Goal: Transaction & Acquisition: Purchase product/service

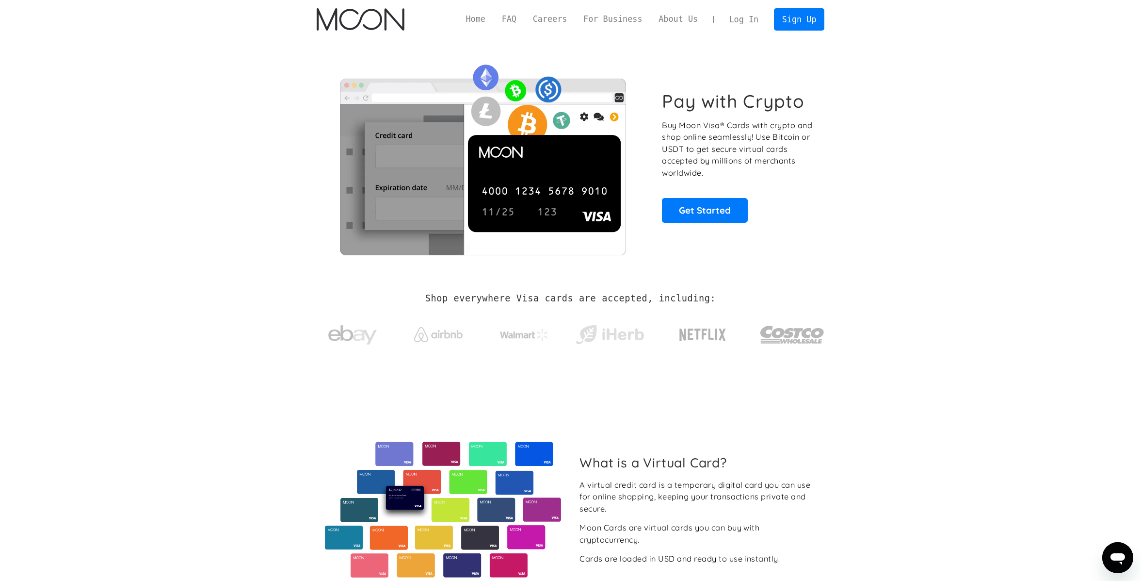
click at [745, 22] on link "Log In" at bounding box center [744, 19] width 46 height 21
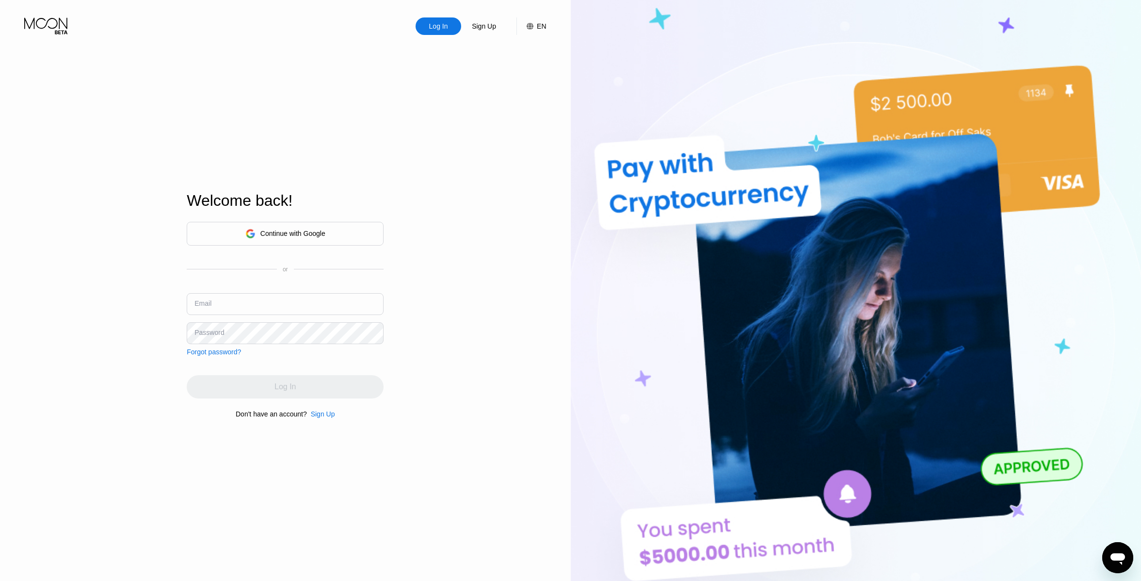
type input "[DOMAIN_NAME][EMAIL_ADDRESS][DOMAIN_NAME]"
drag, startPoint x: 191, startPoint y: 366, endPoint x: 232, endPoint y: 371, distance: 41.6
click at [191, 366] on div "Continue with Google or Email laushkin1712.td@gmail.com Password Forgot passwor…" at bounding box center [285, 319] width 197 height 197
click at [262, 383] on div "Log In" at bounding box center [285, 386] width 197 height 23
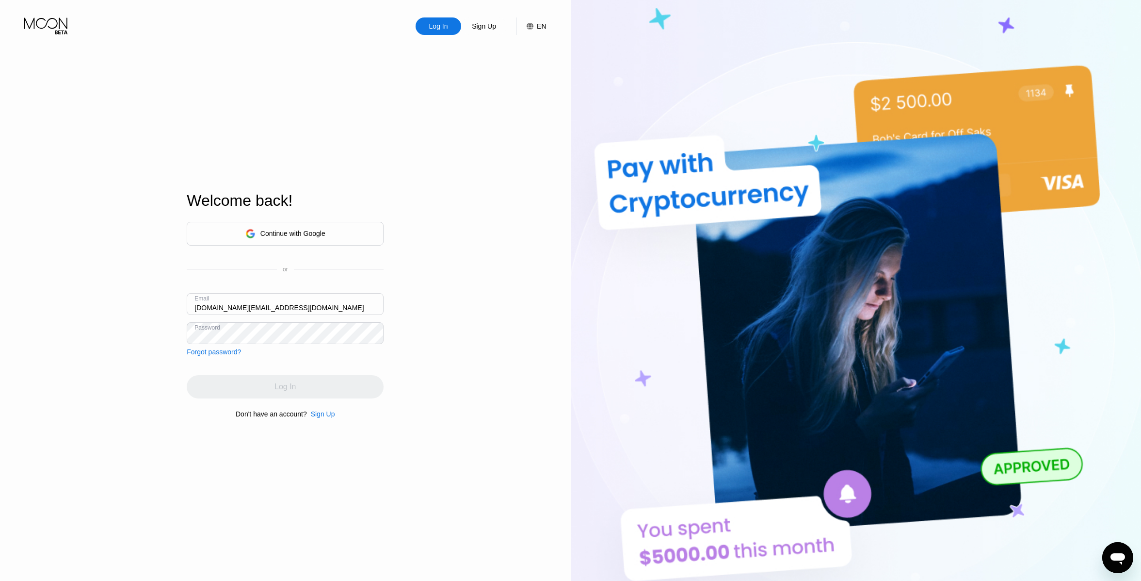
click at [262, 384] on div "Log In" at bounding box center [285, 386] width 197 height 23
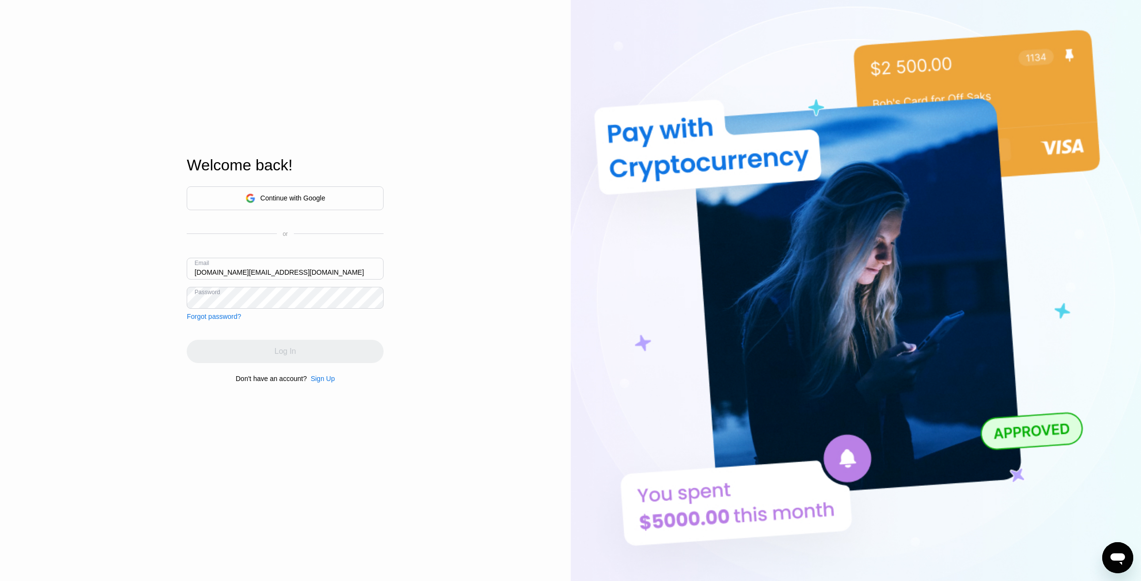
scroll to position [49, 0]
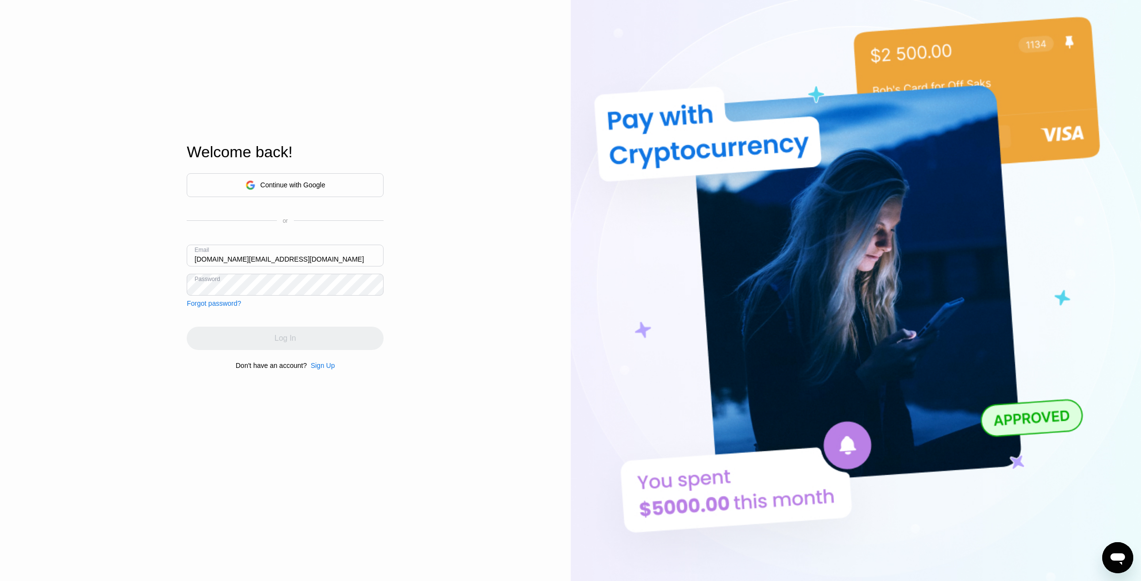
drag, startPoint x: 288, startPoint y: 261, endPoint x: 286, endPoint y: 266, distance: 5.7
click at [288, 261] on input "[DOMAIN_NAME][EMAIL_ADDRESS][DOMAIN_NAME]" at bounding box center [285, 255] width 197 height 22
click at [190, 297] on div "Continue with Google or Email laushkin1712.td@gmail.com Password Forgot passwor…" at bounding box center [285, 240] width 197 height 134
click at [135, 277] on div "Log In Sign Up EN Language English Save Welcome back! Continue with Google or E…" at bounding box center [285, 270] width 571 height 639
click at [455, 276] on div "Log In Sign Up EN Language English Save Welcome back! Continue with Google or E…" at bounding box center [285, 270] width 571 height 639
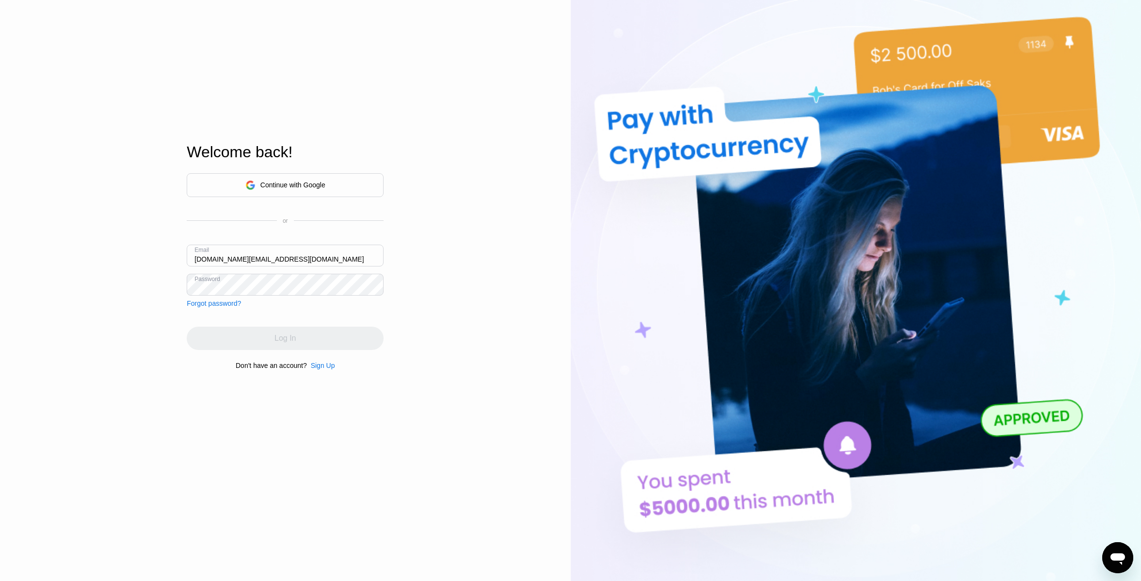
click at [280, 343] on div "Log In" at bounding box center [285, 337] width 197 height 23
click at [281, 343] on div "Log In" at bounding box center [285, 337] width 197 height 23
click at [94, 275] on div "Log In Sign Up EN Language English Save Welcome back! Continue with Google or E…" at bounding box center [285, 270] width 571 height 639
drag, startPoint x: 471, startPoint y: 304, endPoint x: 458, endPoint y: 306, distance: 13.2
click at [476, 306] on div "Log In Sign Up EN Language English Save Welcome back! Continue with Google or E…" at bounding box center [285, 270] width 571 height 639
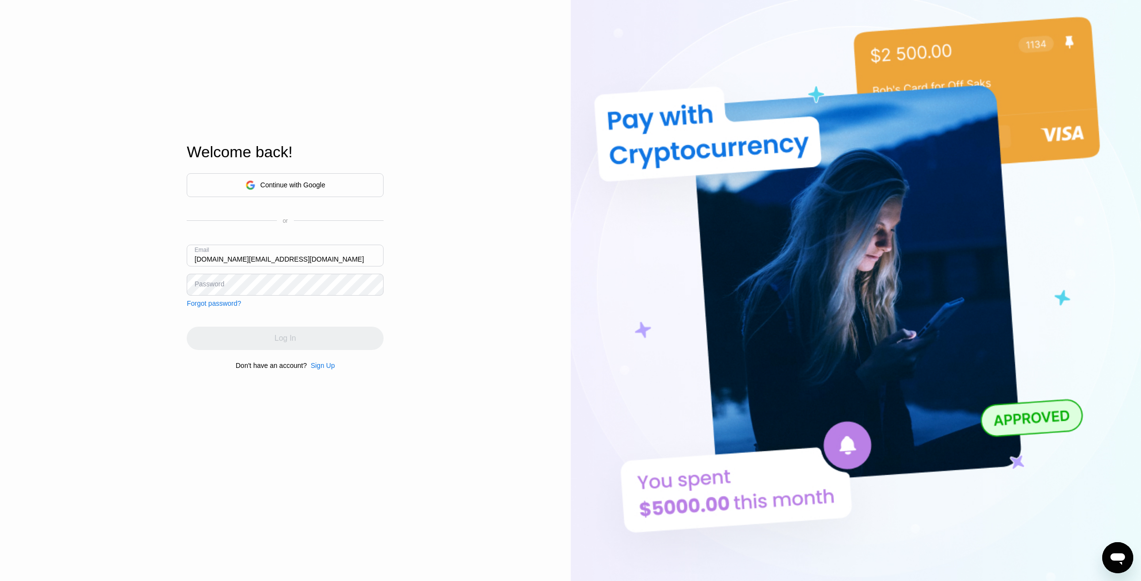
click at [294, 186] on div "Continue with Google" at bounding box center [292, 185] width 65 height 8
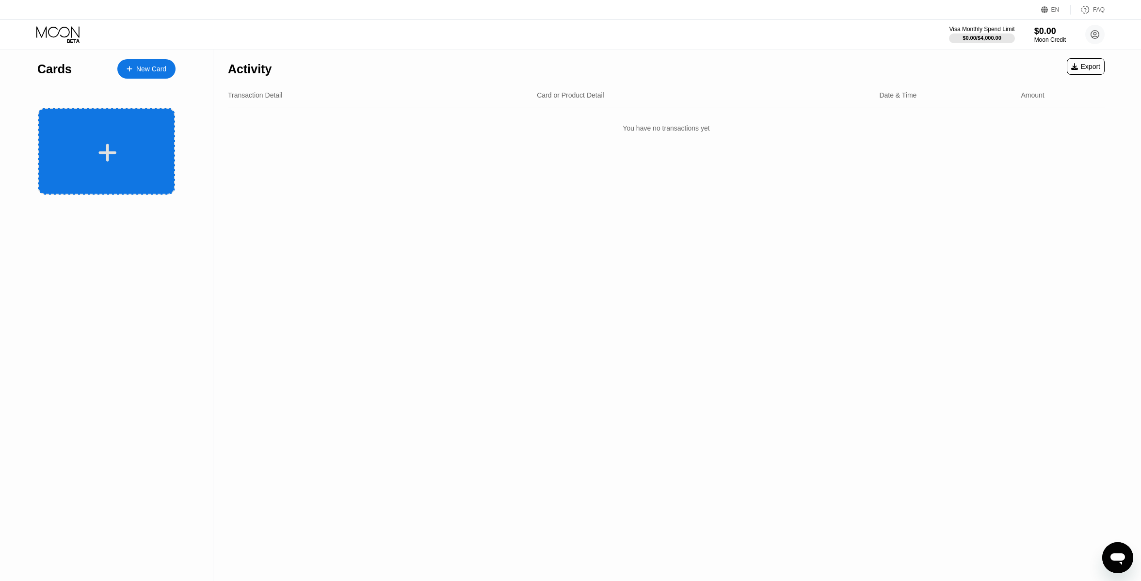
click at [109, 125] on div at bounding box center [106, 151] width 137 height 87
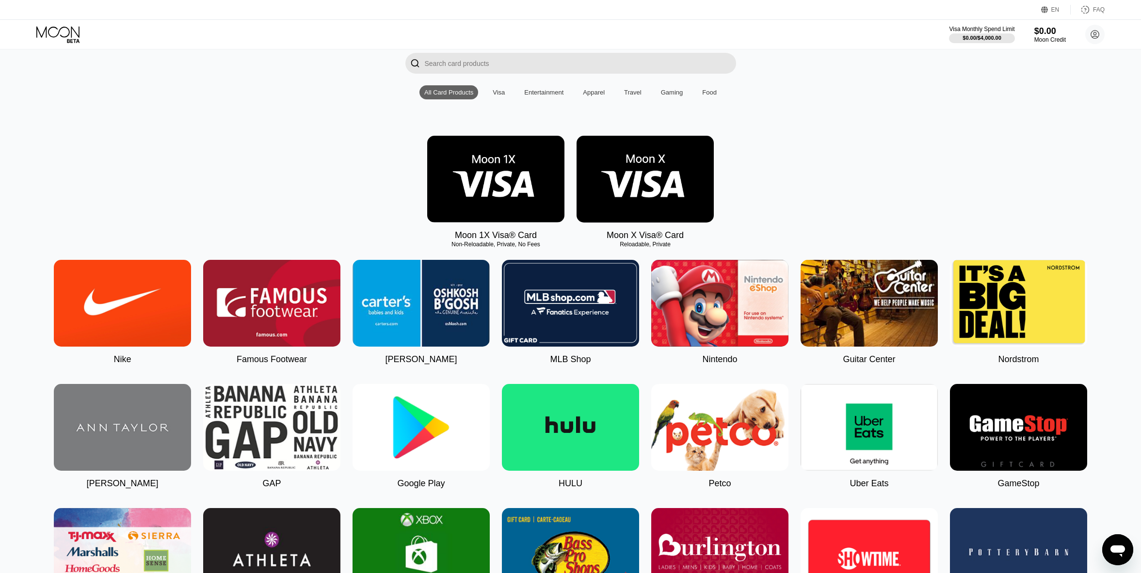
scroll to position [97, 0]
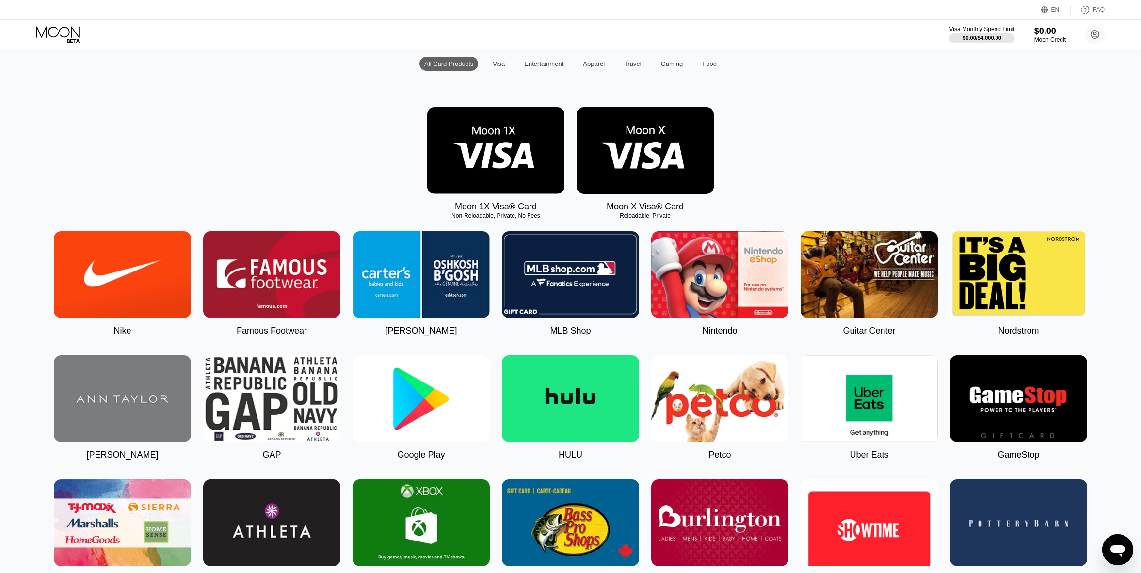
click at [519, 154] on img at bounding box center [495, 150] width 137 height 87
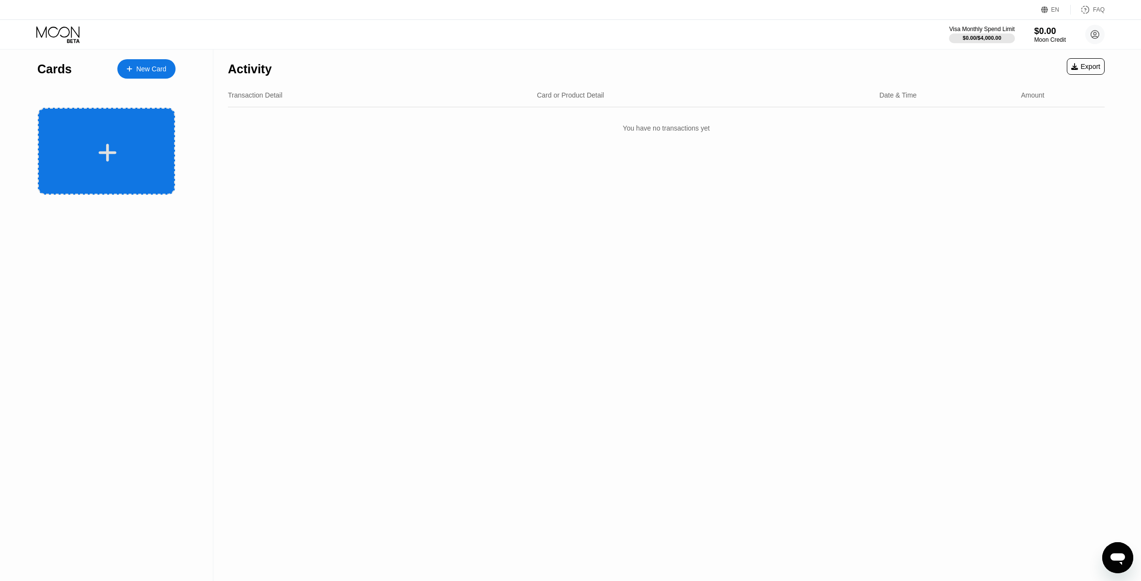
click at [135, 138] on div at bounding box center [106, 151] width 137 height 87
click at [174, 115] on div at bounding box center [106, 151] width 137 height 87
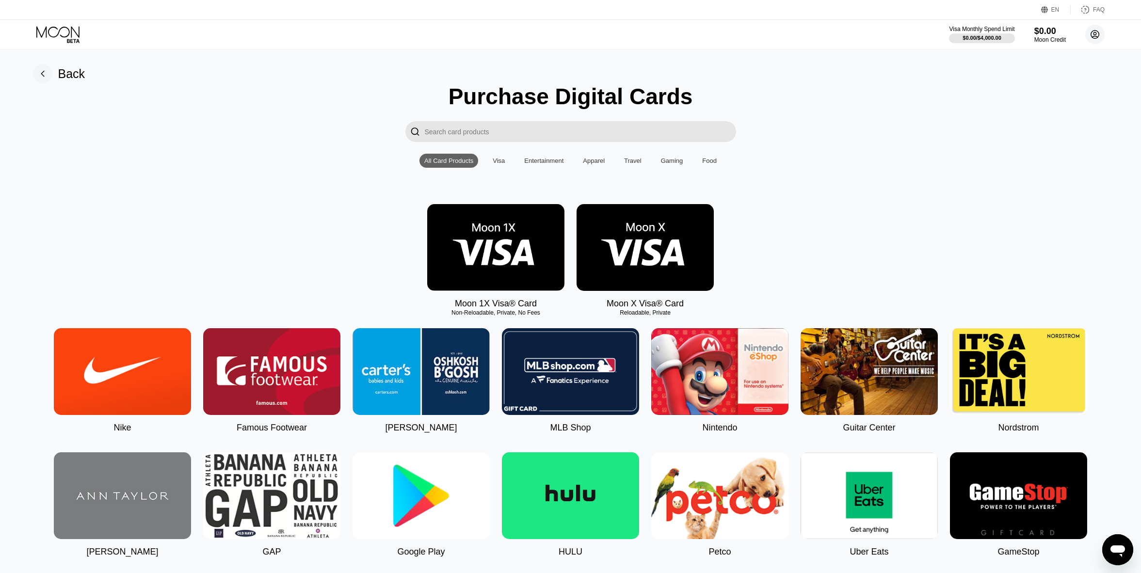
click at [1093, 34] on circle at bounding box center [1095, 34] width 19 height 19
click at [1093, 33] on circle at bounding box center [1095, 34] width 19 height 19
click at [499, 254] on img at bounding box center [495, 247] width 137 height 87
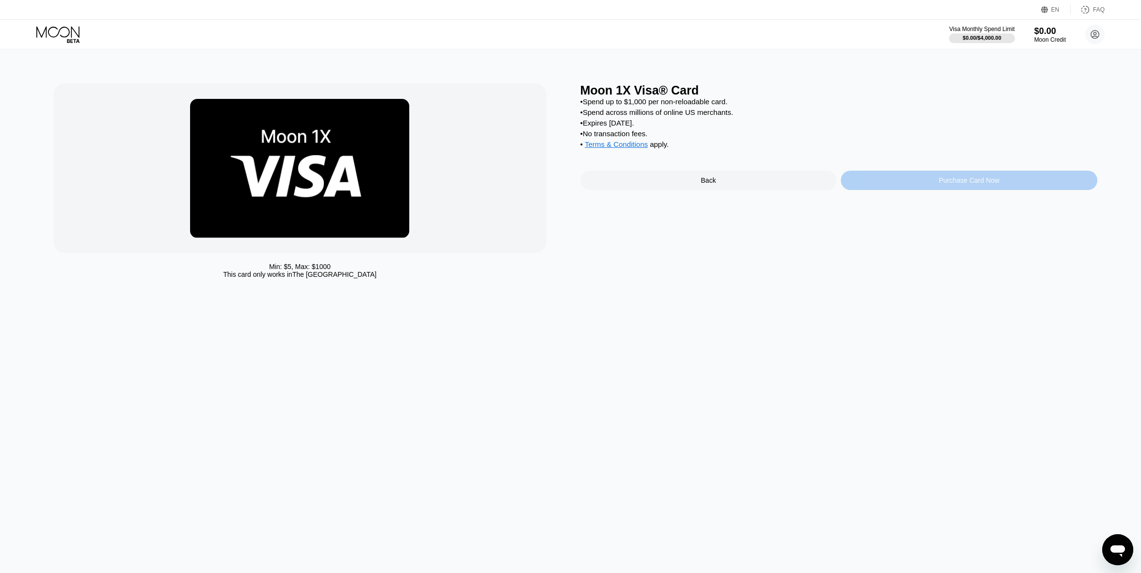
click at [937, 190] on div "Purchase Card Now" at bounding box center [969, 180] width 257 height 19
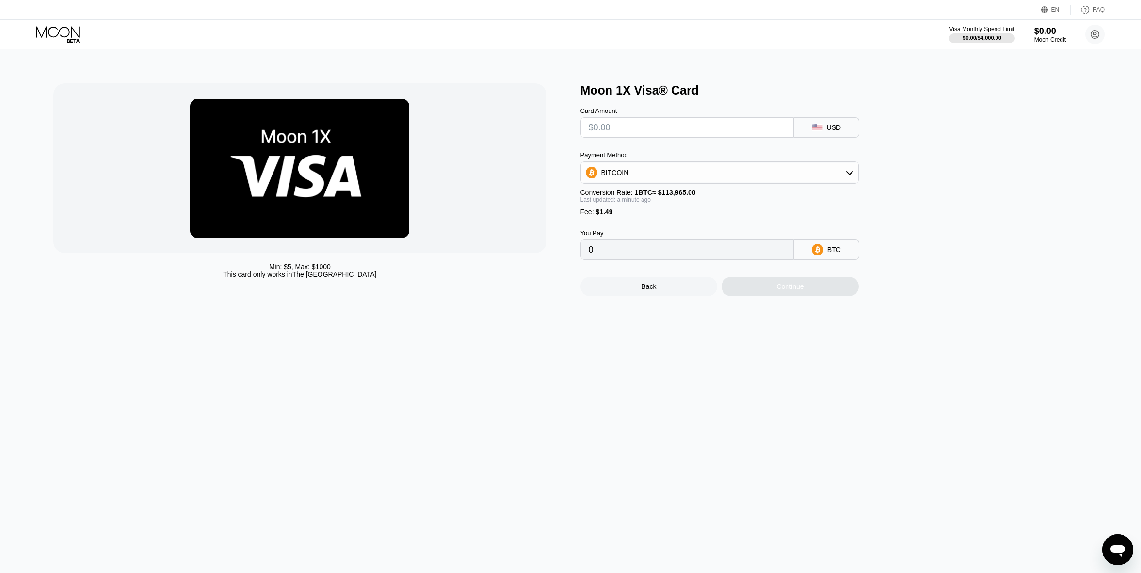
click at [657, 181] on div "BITCOIN" at bounding box center [719, 172] width 277 height 19
click at [635, 225] on span "USDT on TRON" at bounding box center [628, 221] width 49 height 8
type input "0.00"
click at [1041, 43] on div "Moon Credit" at bounding box center [1050, 39] width 32 height 7
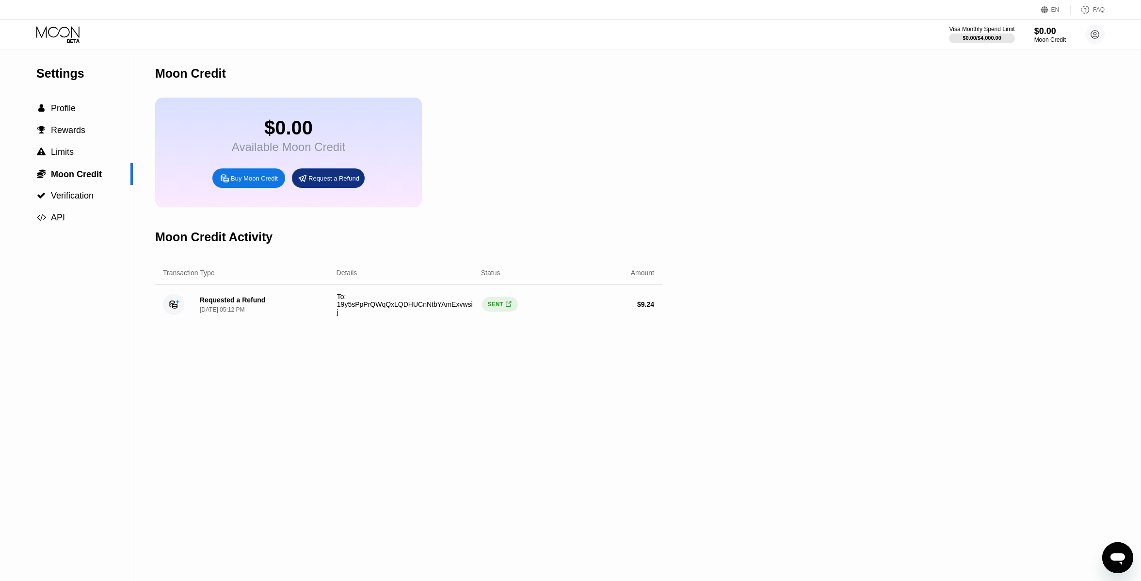
click at [264, 182] on div "Buy Moon Credit" at bounding box center [254, 178] width 47 height 8
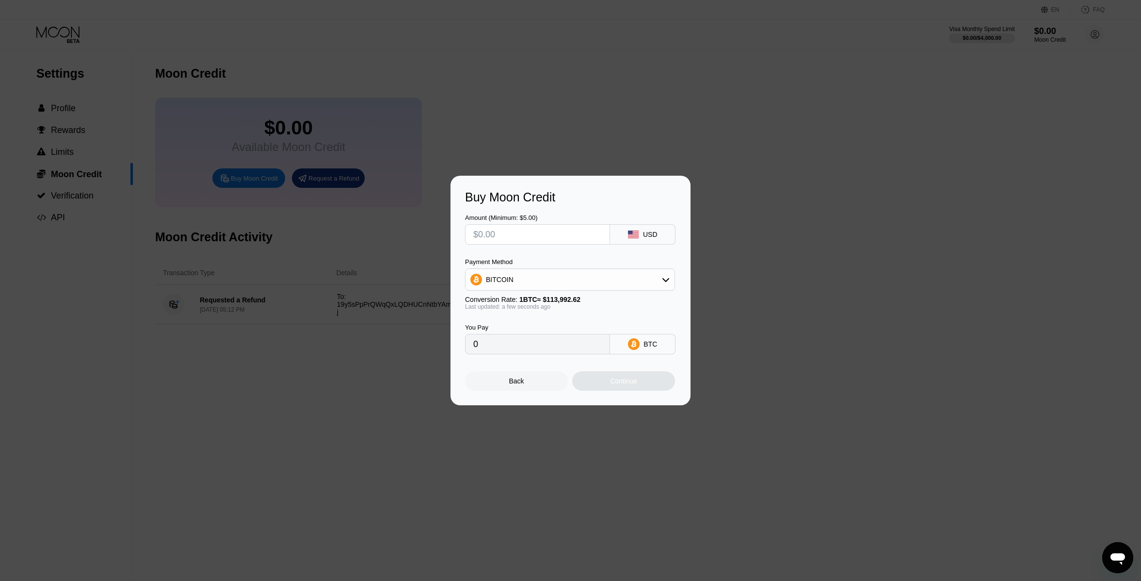
click at [556, 282] on div "BITCOIN" at bounding box center [570, 279] width 209 height 19
click at [524, 325] on span "USDT on TRON" at bounding box center [512, 328] width 49 height 8
type input "0.00"
drag, startPoint x: 517, startPoint y: 231, endPoint x: 479, endPoint y: 228, distance: 37.5
click at [479, 228] on input "text" at bounding box center [537, 234] width 129 height 19
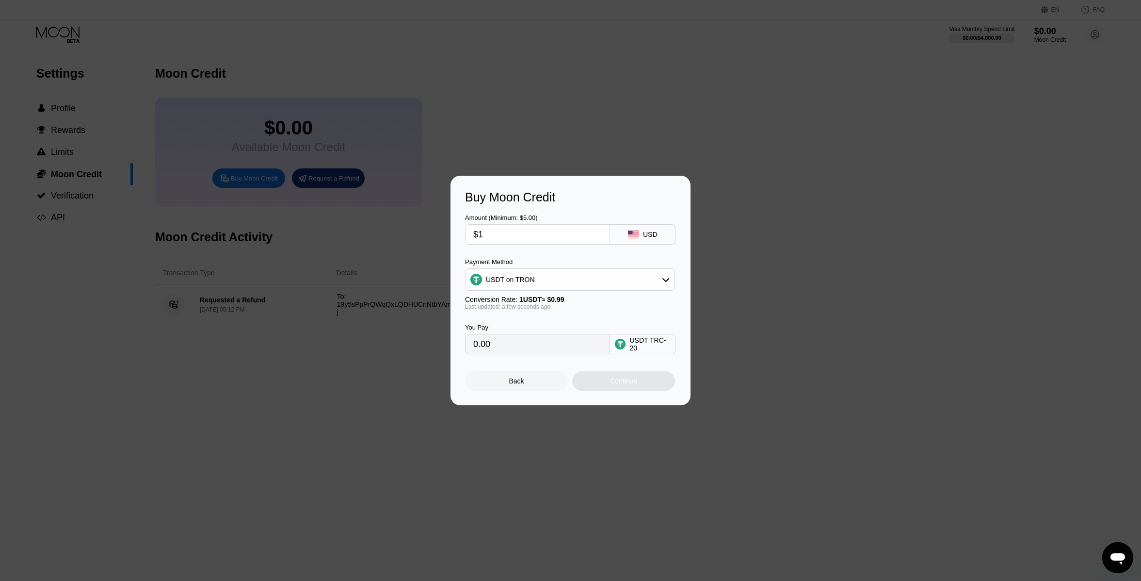
type input "$15"
type input "15.15"
type input "$15"
click at [609, 384] on div "Continue" at bounding box center [623, 380] width 103 height 19
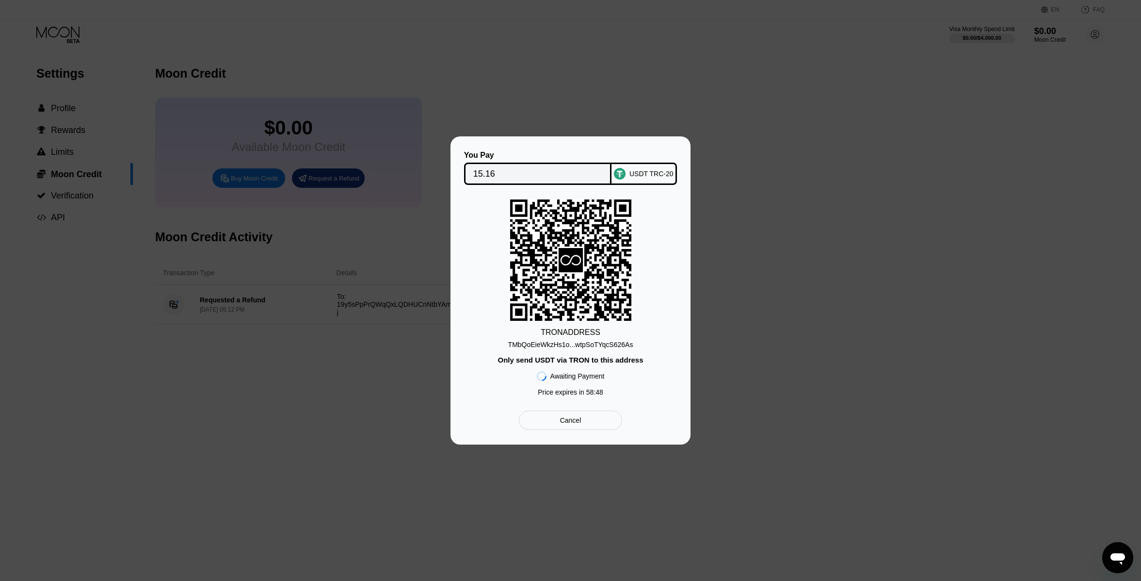
click at [577, 344] on div "TMbQoEieWkzHs1o...wtpSoTYqcS626As" at bounding box center [570, 345] width 125 height 8
click at [599, 345] on div "TMbQoEieWkzHs1o...wtpSoTYqcS626As" at bounding box center [570, 345] width 125 height 8
click at [738, 156] on div "You Pay 15.16 USDT TRC-20 TRON ADDRESS TMbQoEieWkzHs1o...wtpSoTYqcS626As Only s…" at bounding box center [570, 290] width 1141 height 308
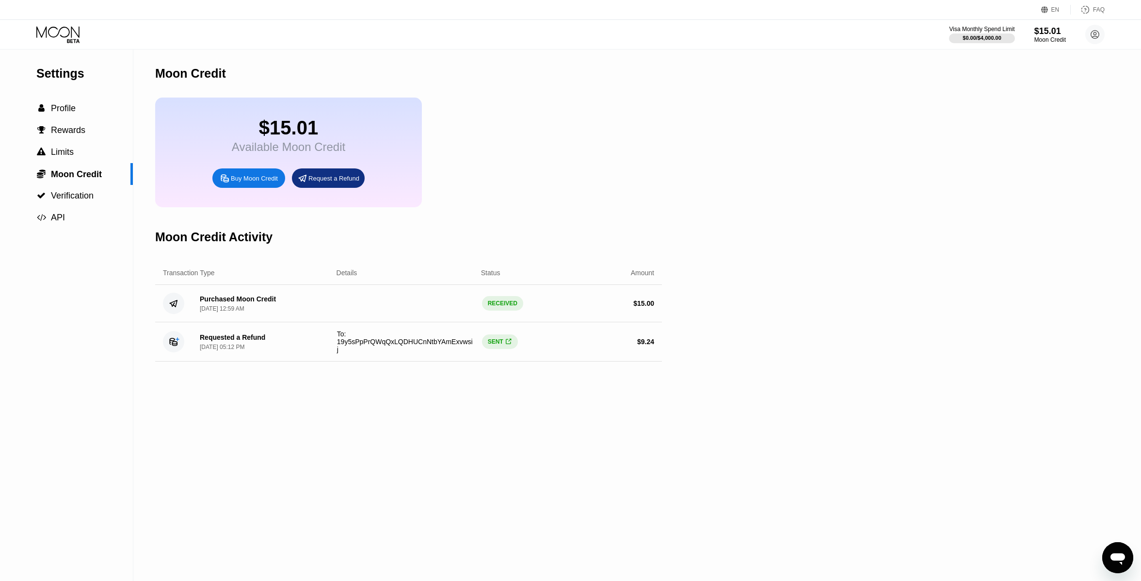
click at [59, 39] on icon at bounding box center [58, 34] width 45 height 17
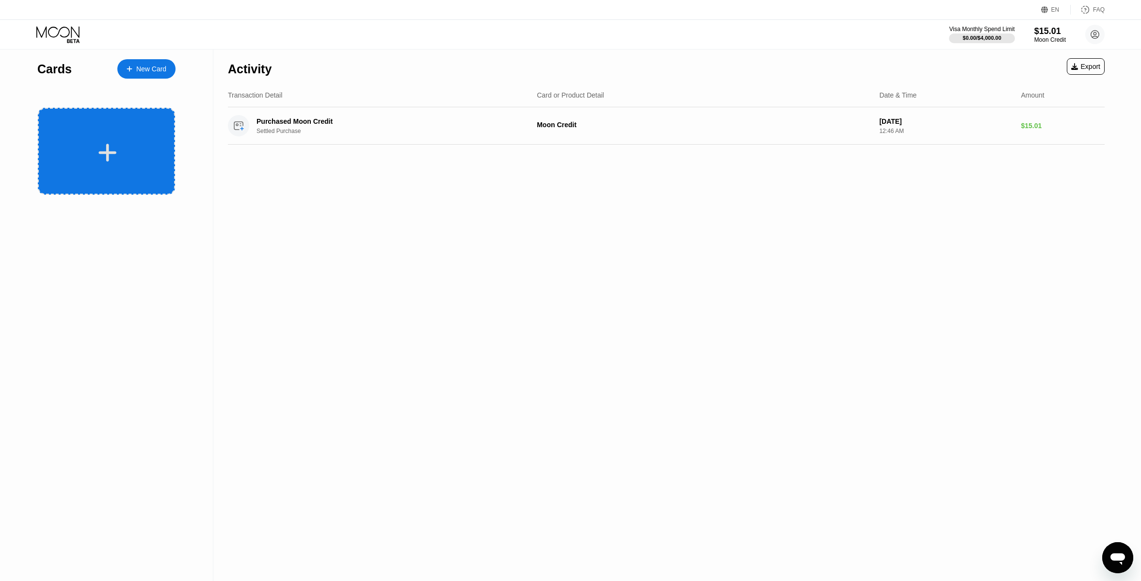
click at [108, 140] on div at bounding box center [106, 151] width 137 height 87
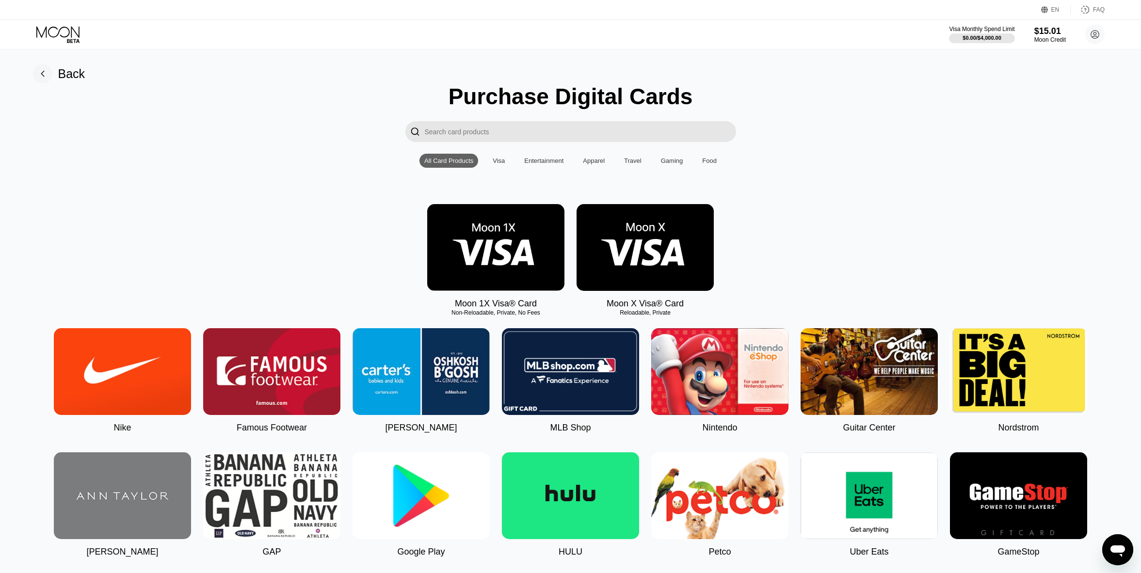
click at [614, 265] on img at bounding box center [645, 247] width 137 height 87
click at [507, 268] on img at bounding box center [495, 247] width 137 height 87
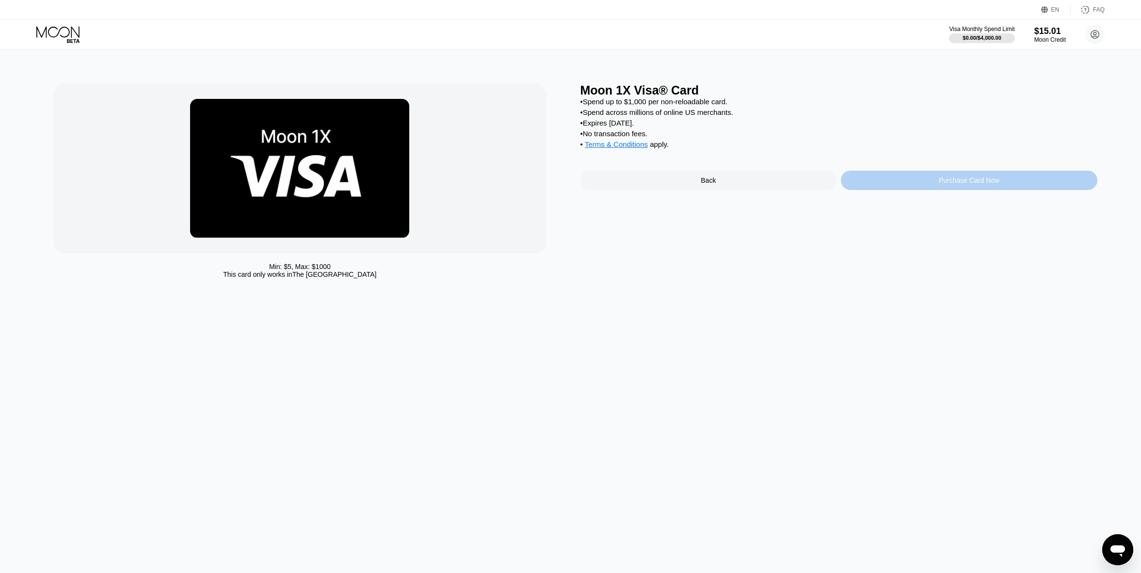
click at [920, 190] on div "Purchase Card Now" at bounding box center [969, 180] width 257 height 19
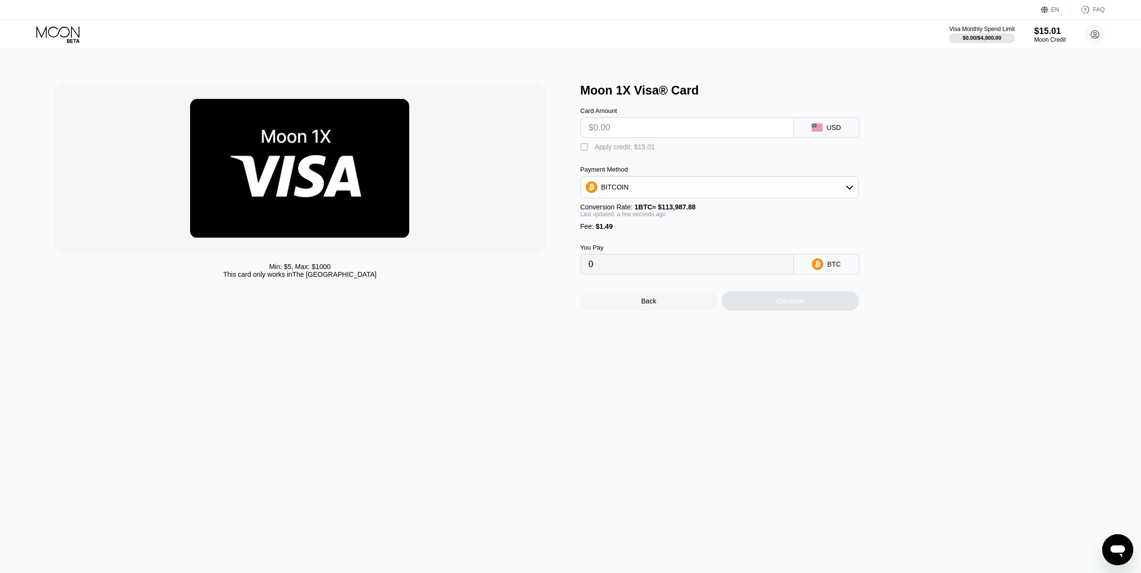
drag, startPoint x: 632, startPoint y: 131, endPoint x: 582, endPoint y: 126, distance: 50.2
click at [582, 126] on div at bounding box center [687, 127] width 213 height 20
type input "$15"
type input "0.00014467"
click at [633, 126] on input "$15" at bounding box center [687, 127] width 197 height 19
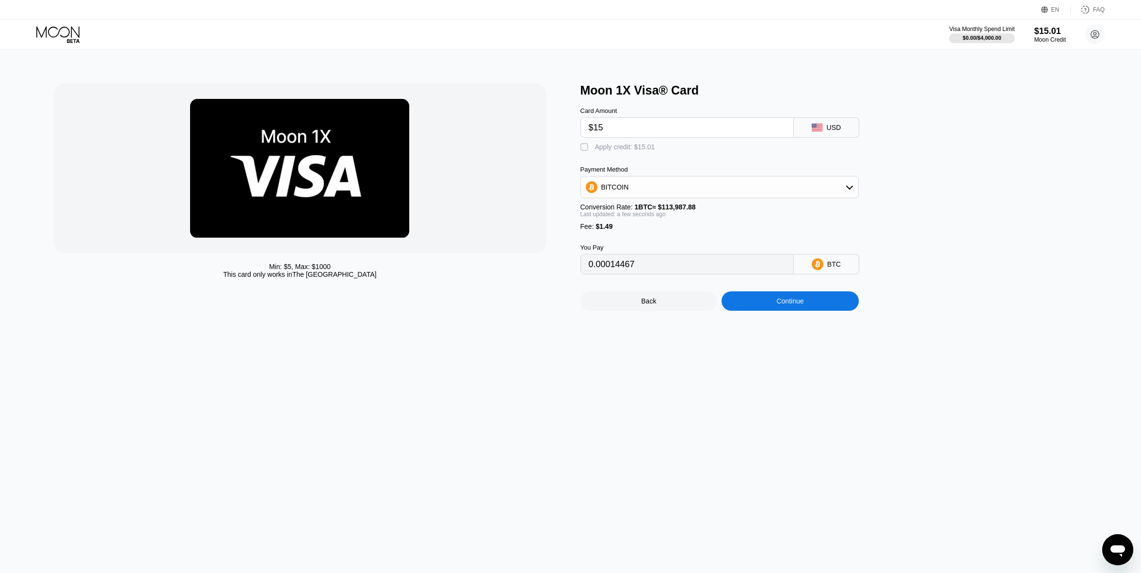
type input "$15"
click at [731, 192] on div "BITCOIN" at bounding box center [719, 187] width 277 height 19
click at [658, 236] on div "USDT on TRON" at bounding box center [725, 235] width 251 height 8
type input "16.66"
click at [610, 131] on input "$15" at bounding box center [687, 127] width 197 height 19
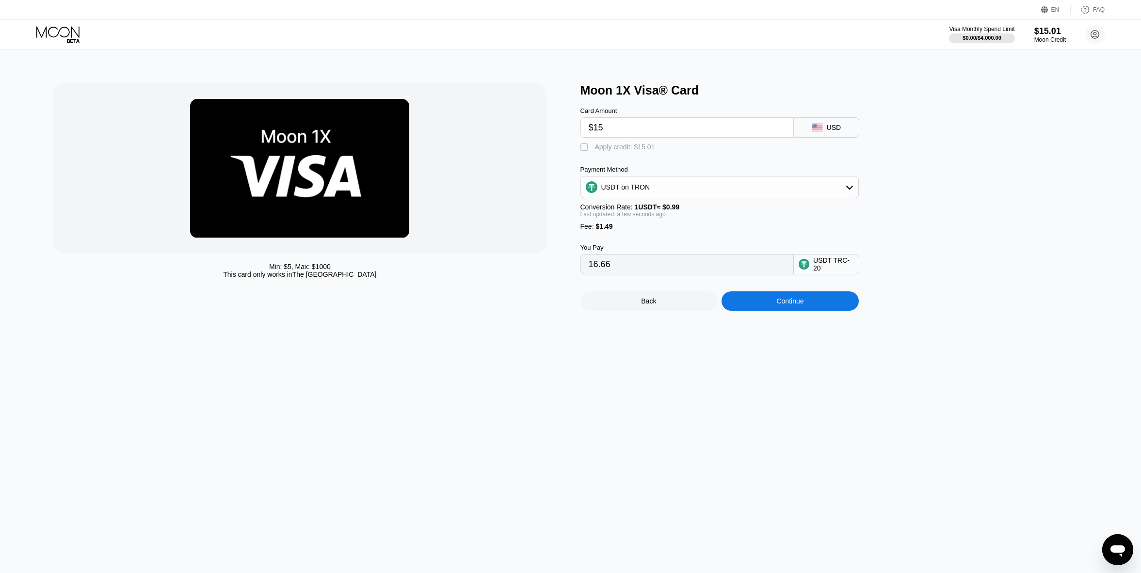
drag, startPoint x: 623, startPoint y: 276, endPoint x: 583, endPoint y: 272, distance: 40.5
click at [564, 271] on div "Min: $ 5 , Max: $ 1000 This card only works in The United States Moon 1X Visa® …" at bounding box center [570, 196] width 1035 height 227
drag, startPoint x: 617, startPoint y: 129, endPoint x: 599, endPoint y: 129, distance: 17.5
click at [599, 129] on input "$15" at bounding box center [687, 127] width 197 height 19
type input "$13"
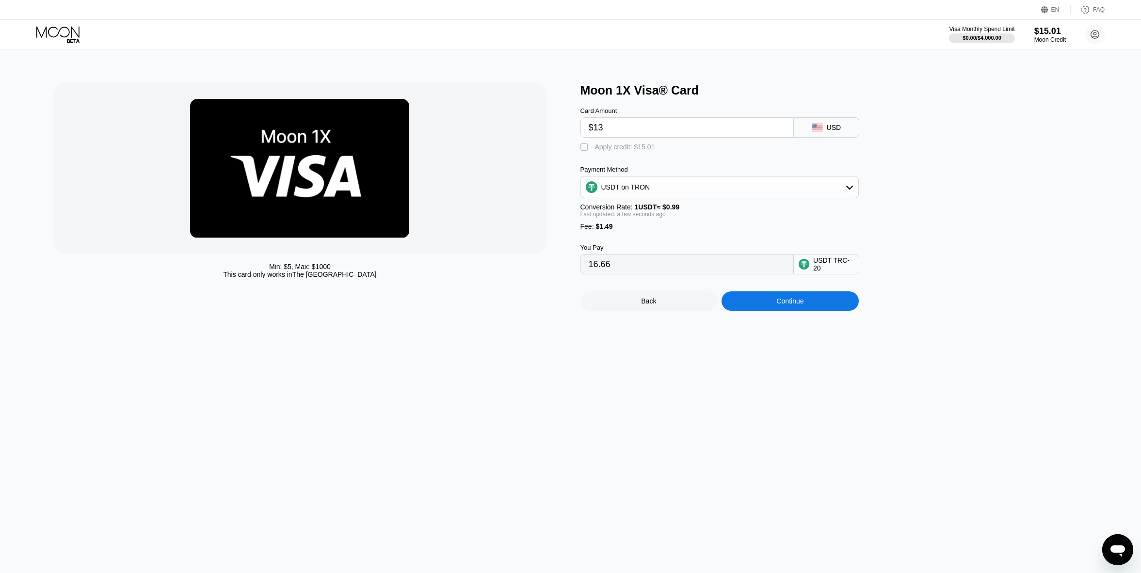
type input "14.64"
type input "$134"
type input "136.86"
type input "$13"
type input "14.64"
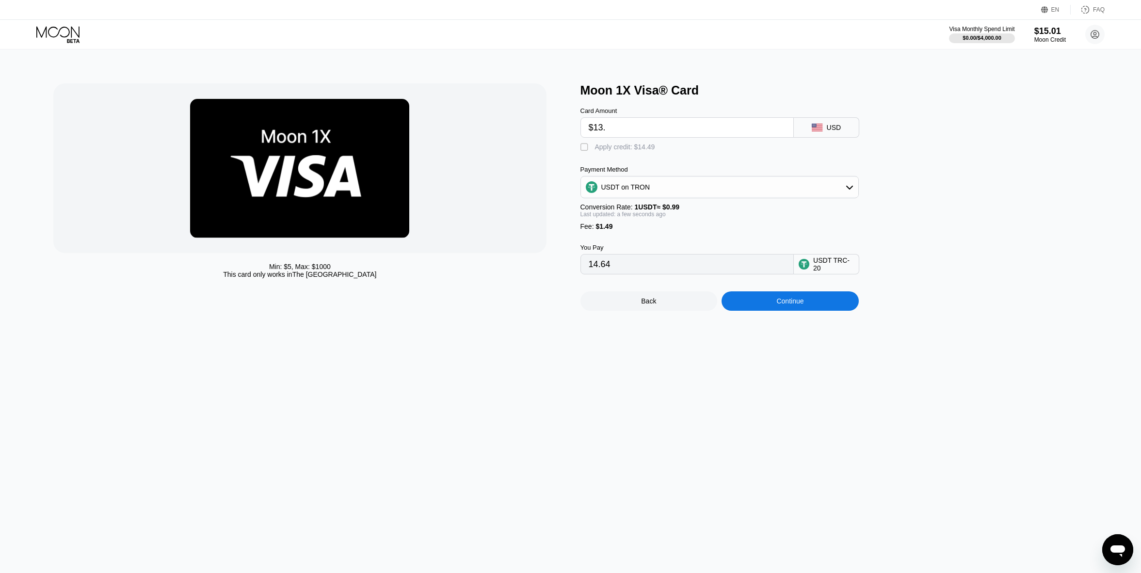
type input "$13.4"
type input "15.04"
type input "$13."
type input "14.64"
type input "$13.3"
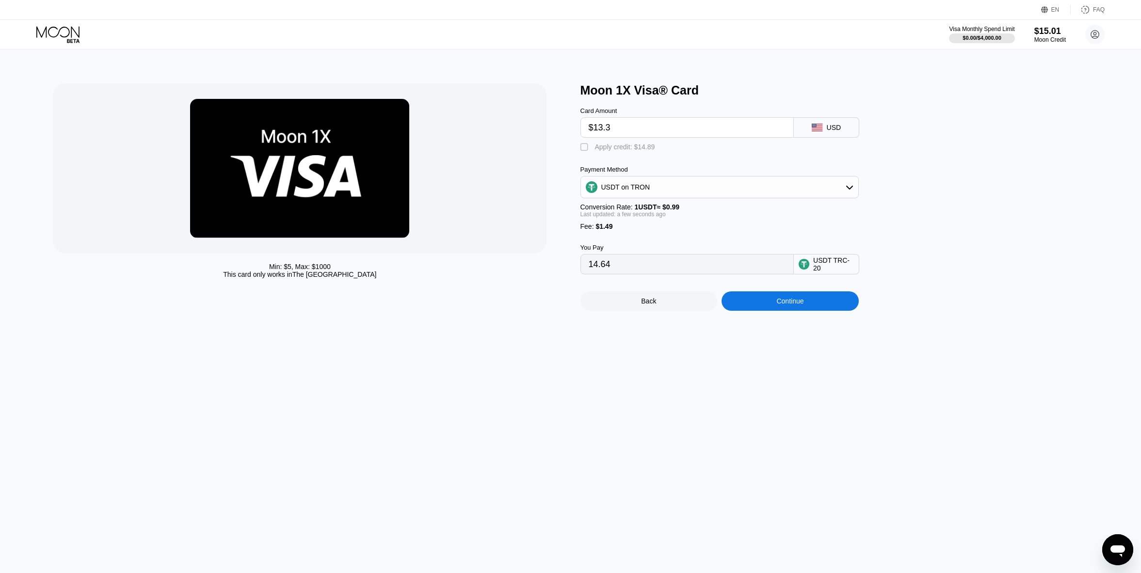
type input "14.94"
type input "$13.35"
type input "14.99"
type input "$13.3"
type input "14.94"
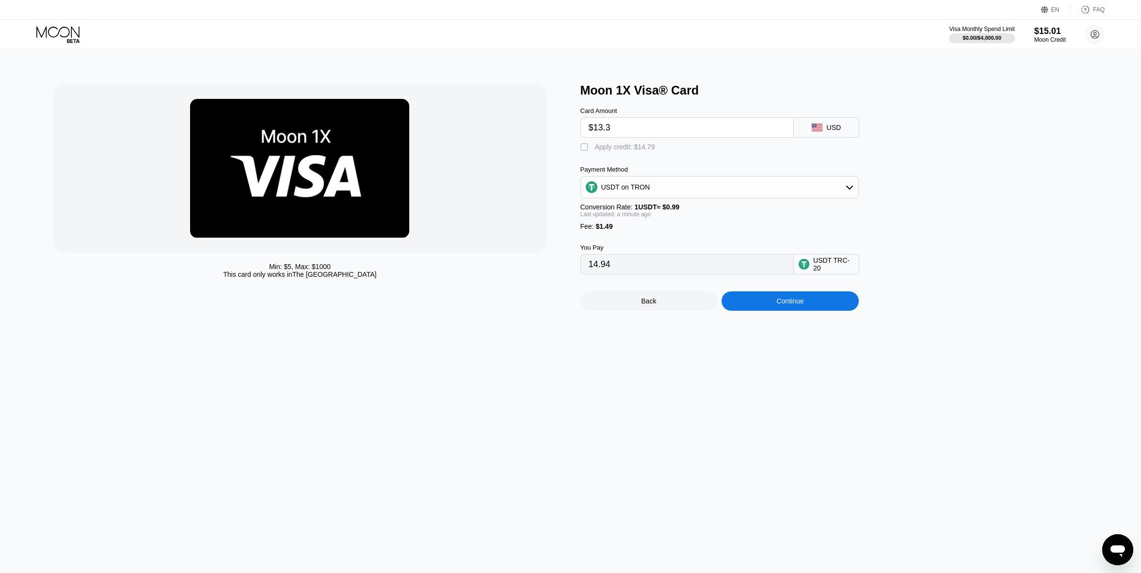
type input "$13.36"
type input "15.00"
type input "$13.3"
type input "14.94"
type input "$13.37"
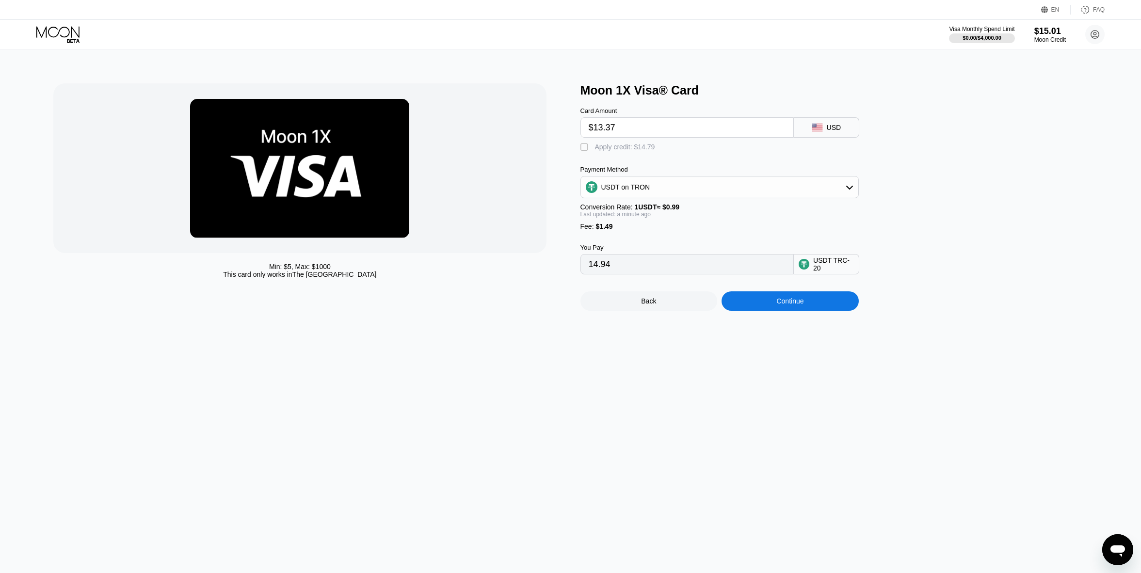
type input "15.01"
type input "$13.37"
click at [759, 311] on div "Continue" at bounding box center [790, 301] width 137 height 19
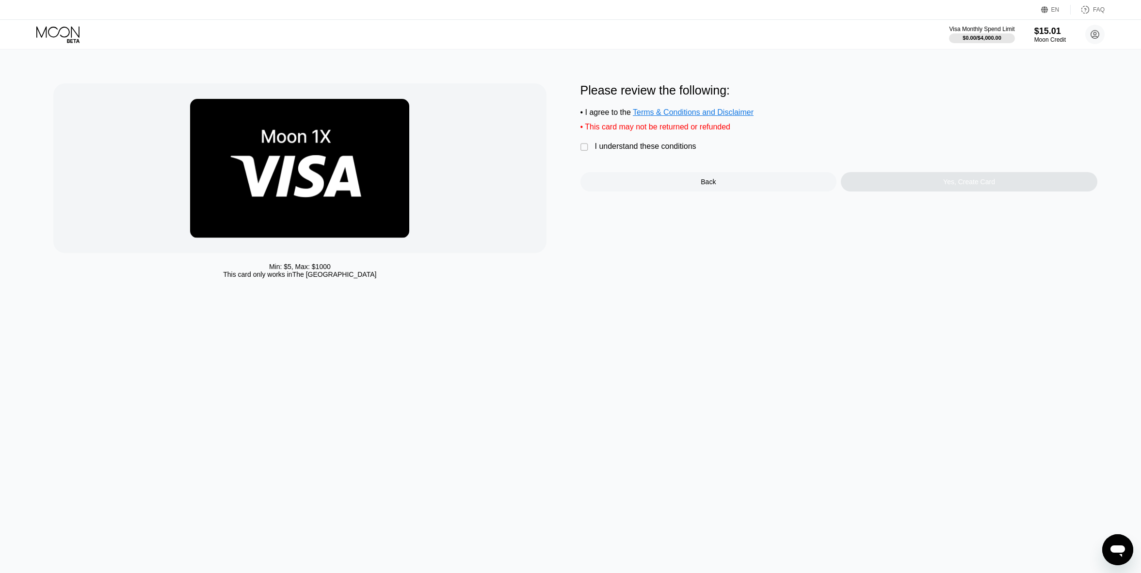
click at [585, 152] on div "" at bounding box center [586, 148] width 10 height 10
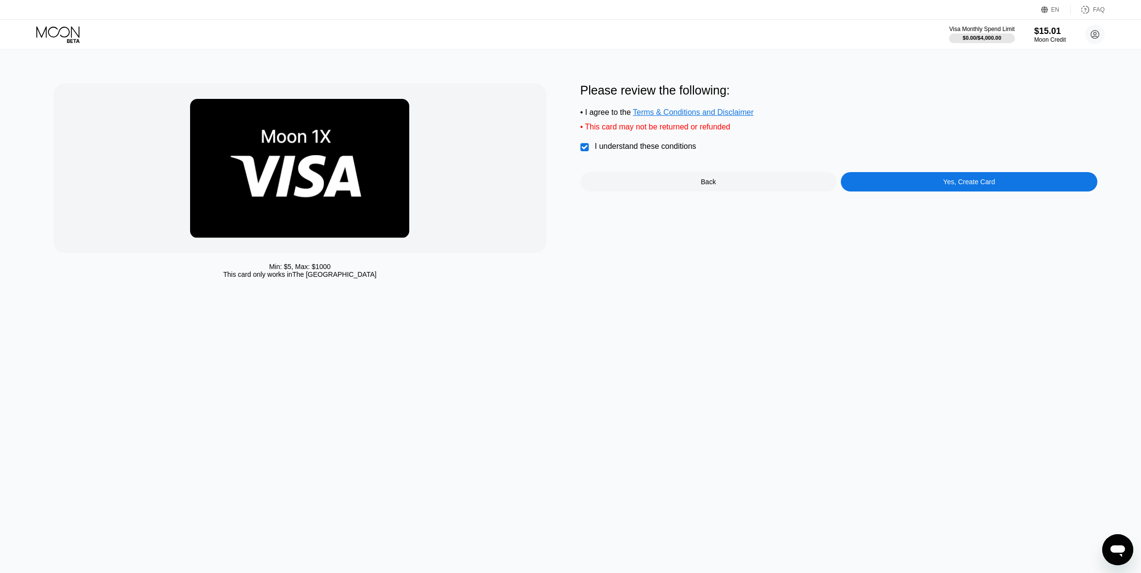
click at [926, 188] on div "Yes, Create Card" at bounding box center [969, 181] width 257 height 19
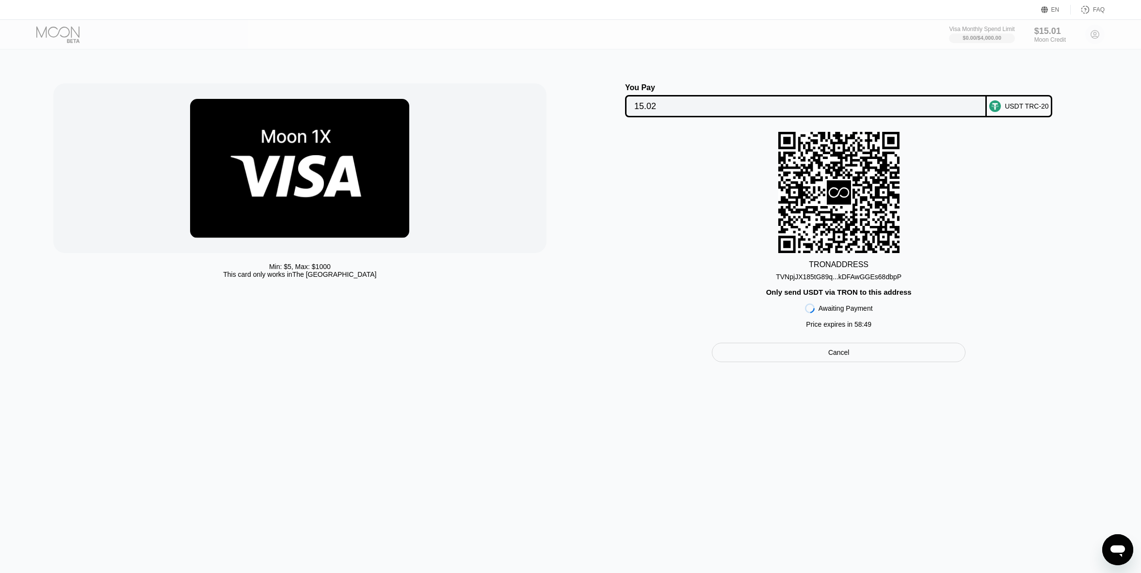
click at [837, 357] on div "Cancel" at bounding box center [838, 352] width 21 height 9
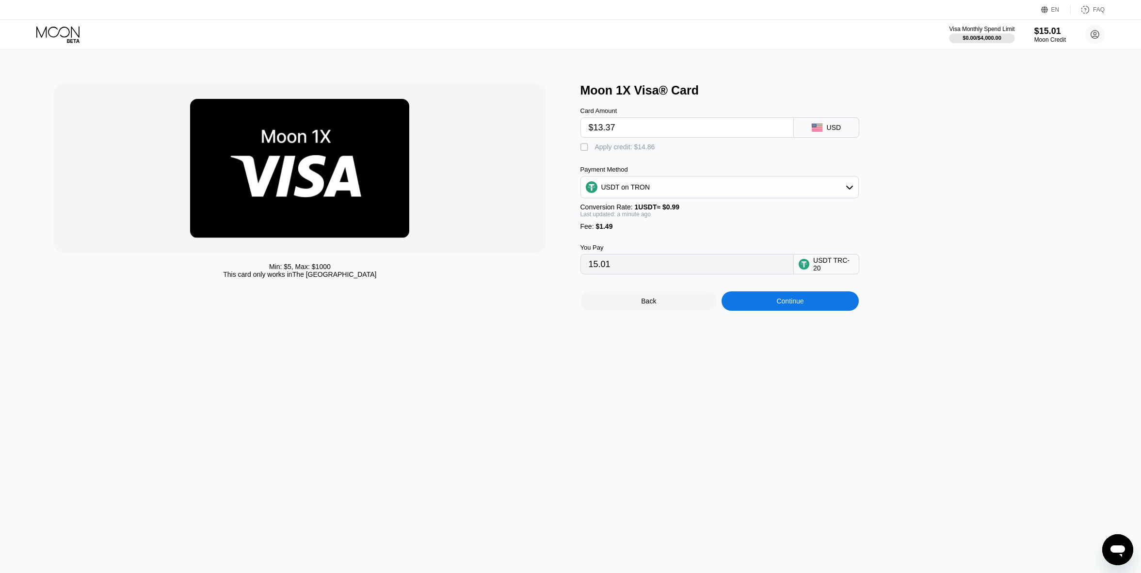
click at [643, 191] on div "USDT on TRON" at bounding box center [625, 187] width 49 height 8
click at [647, 191] on div "USDT on TRON" at bounding box center [625, 187] width 49 height 8
click at [585, 150] on div "" at bounding box center [586, 148] width 10 height 10
type input "0.00"
drag, startPoint x: 634, startPoint y: 132, endPoint x: 595, endPoint y: 126, distance: 39.8
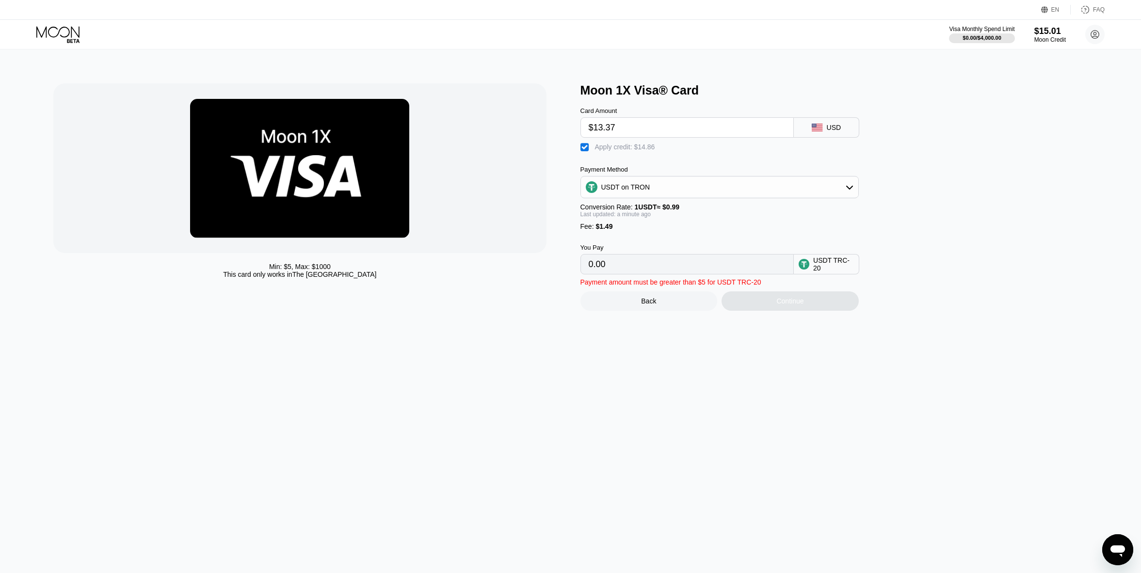
click at [595, 126] on input "$13.37" at bounding box center [687, 127] width 197 height 19
type input "$14"
type input "0.48"
type input "$1486"
type input "1487.35"
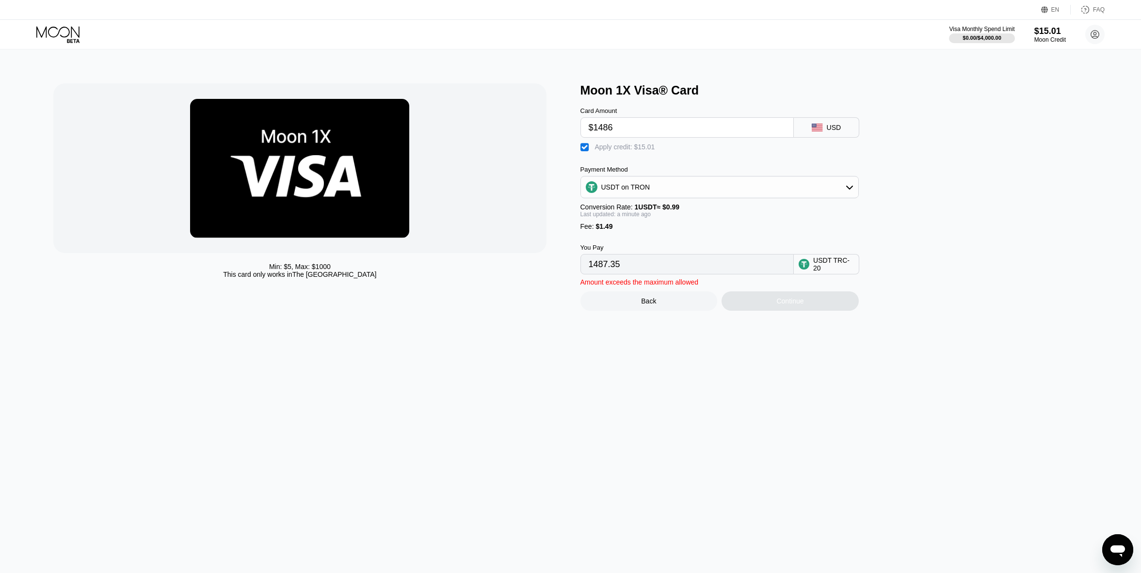
click at [604, 130] on input "$1486" at bounding box center [687, 127] width 197 height 19
type input "$148"
type input "135.84"
type input "$14"
type input "0.48"
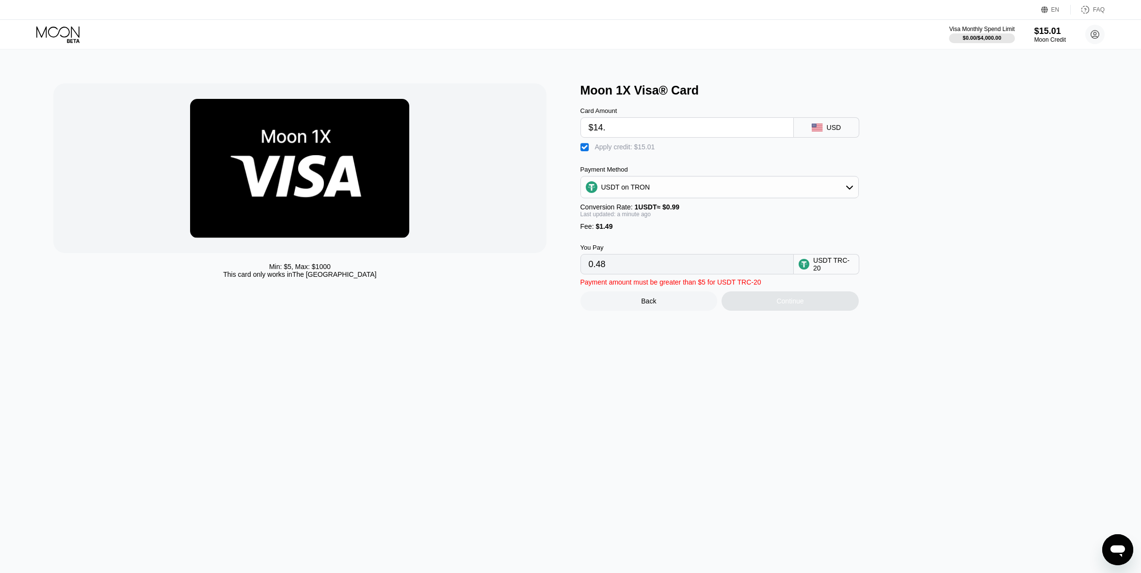
type input "$14.6"
type input "1.09"
type input "$14."
type input "0.48"
type input "$14.8"
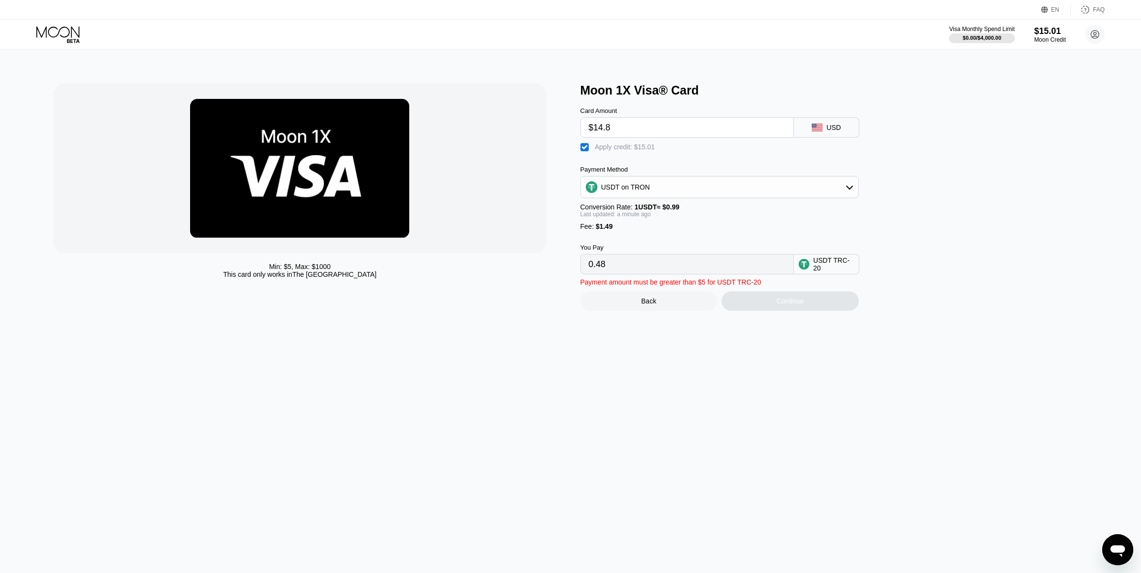
type input "1.29"
type input "$14.86"
type input "1.35"
type input "$14.86"
click at [747, 229] on div "Payment Method USDT on TRON Conversion Rate: 1 USDT ≈ $0.99 Last updated: a min…" at bounding box center [720, 198] width 278 height 65
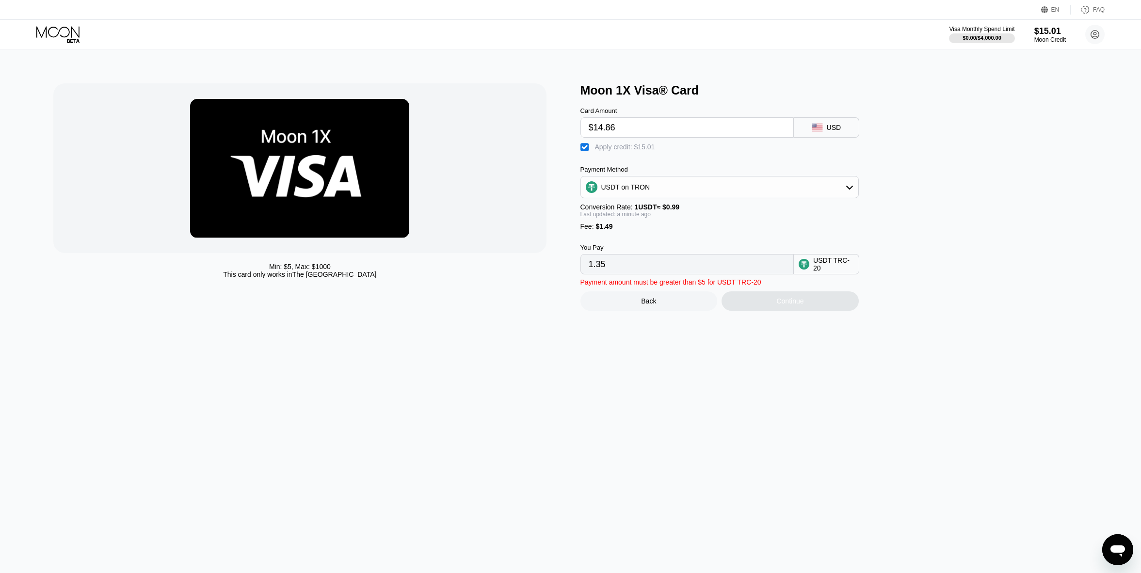
click at [523, 289] on div "Min: $ 5 , Max: $ 1000 This card only works in The United States" at bounding box center [311, 196] width 517 height 227
drag, startPoint x: 61, startPoint y: 29, endPoint x: 40, endPoint y: 34, distance: 21.5
click at [40, 34] on icon at bounding box center [57, 31] width 43 height 11
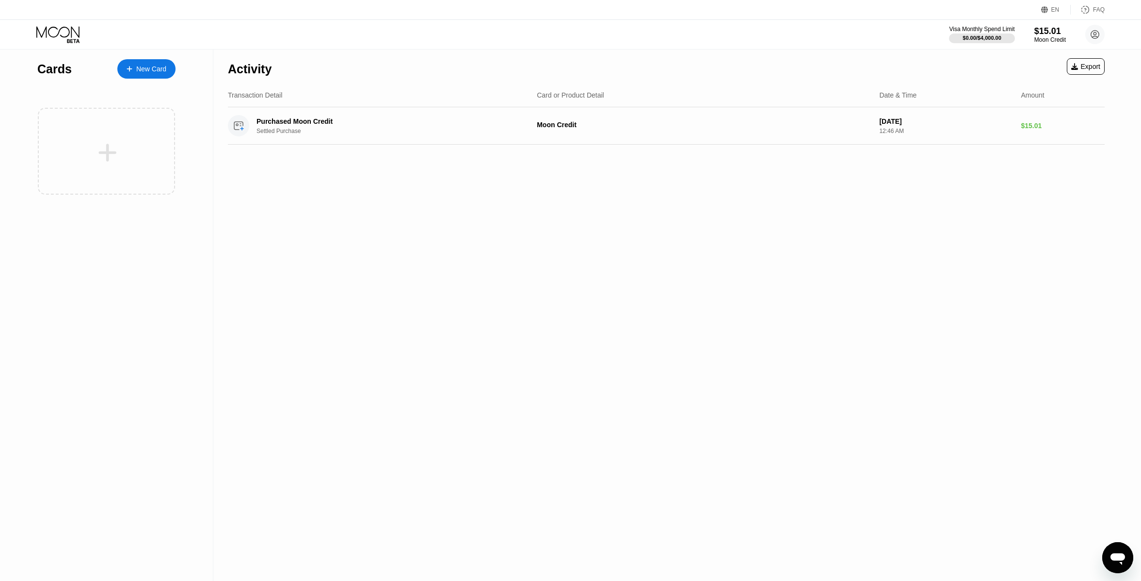
click at [146, 71] on div "New Card" at bounding box center [151, 69] width 30 height 8
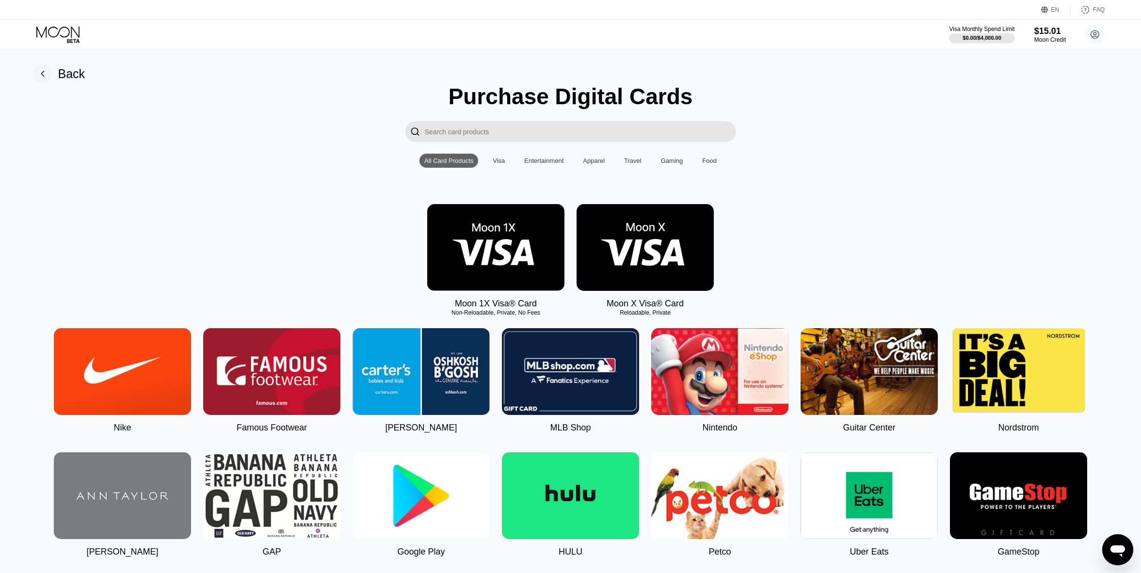
click at [447, 250] on img at bounding box center [495, 247] width 137 height 87
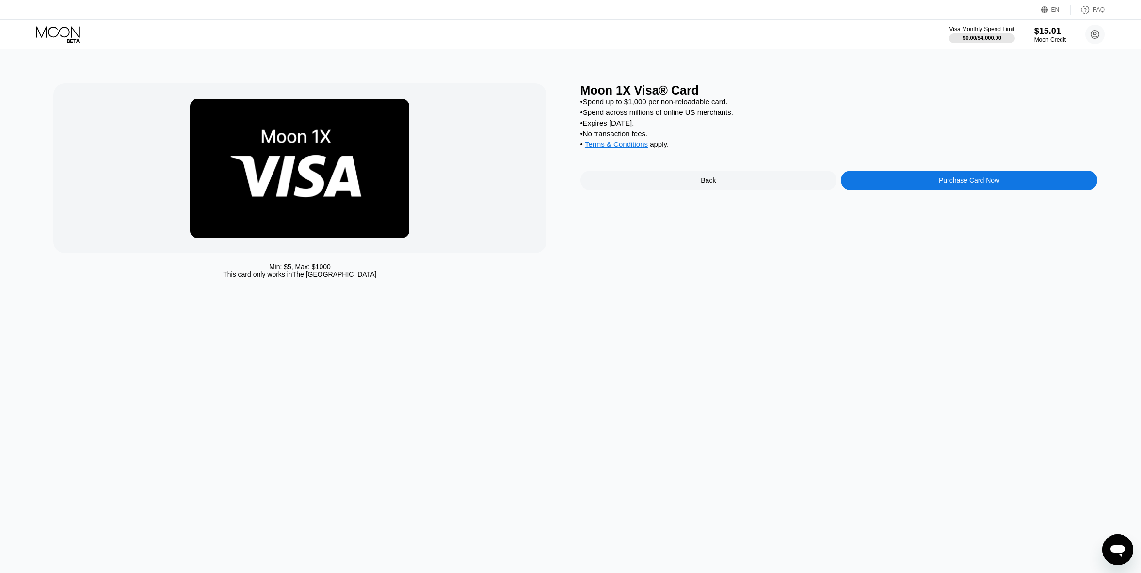
click at [930, 190] on div "Purchase Card Now" at bounding box center [969, 180] width 257 height 19
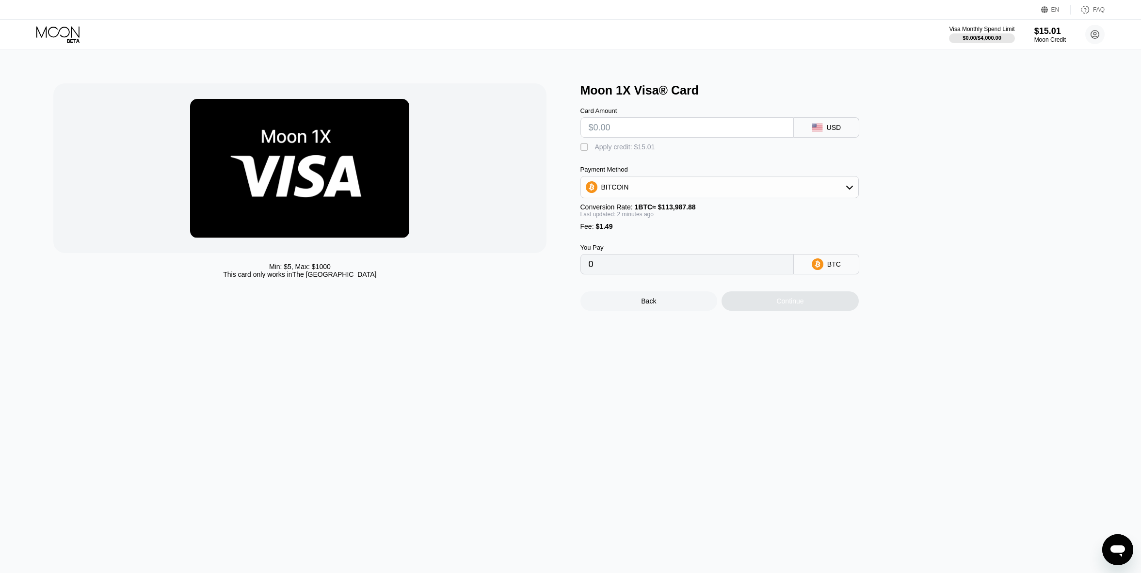
click at [626, 135] on input "text" at bounding box center [687, 127] width 197 height 19
click at [581, 147] on div "" at bounding box center [586, 148] width 10 height 10
click at [692, 164] on div "Card Amount USD  Apply credit: $15.01 Payment Method BITCOIN Conversion Rate: …" at bounding box center [736, 185] width 310 height 177
click at [703, 192] on div "BITCOIN" at bounding box center [719, 187] width 277 height 19
click at [654, 235] on div "USDT on TRON" at bounding box center [720, 235] width 273 height 19
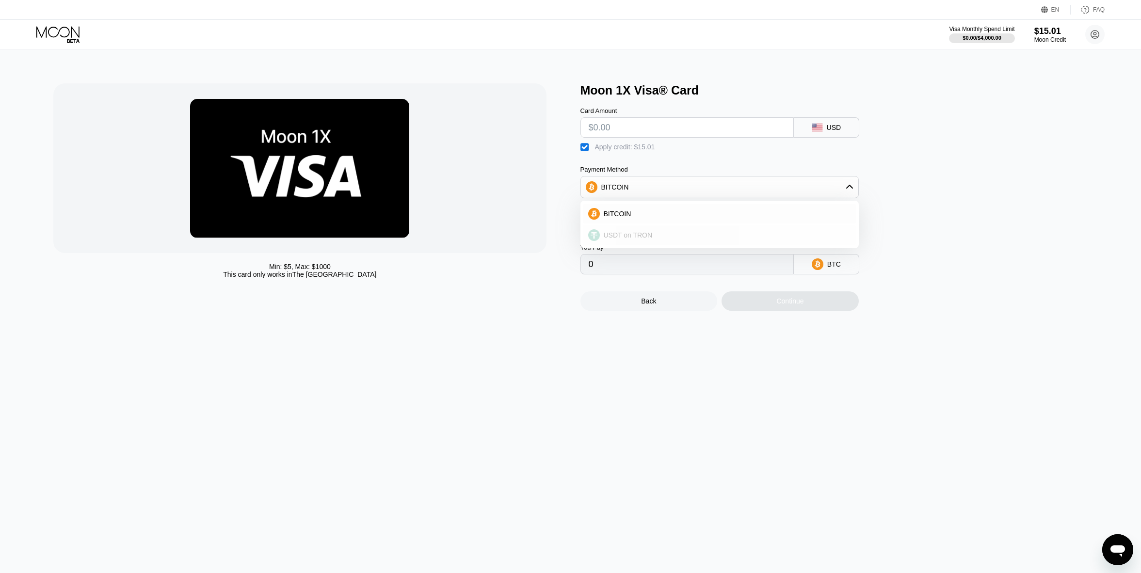
type input "0.00"
click at [910, 236] on div "Moon 1X Visa® Card Card Amount USD  Apply credit: $15.01 Payment Method USDT o…" at bounding box center [839, 196] width 517 height 227
click at [639, 129] on input "text" at bounding box center [687, 127] width 197 height 19
click at [590, 148] on div " Apply credit: $15.01" at bounding box center [621, 148] width 80 height 10
click at [590, 148] on div " Apply credit: $15.01" at bounding box center [621, 148] width 80 height 10
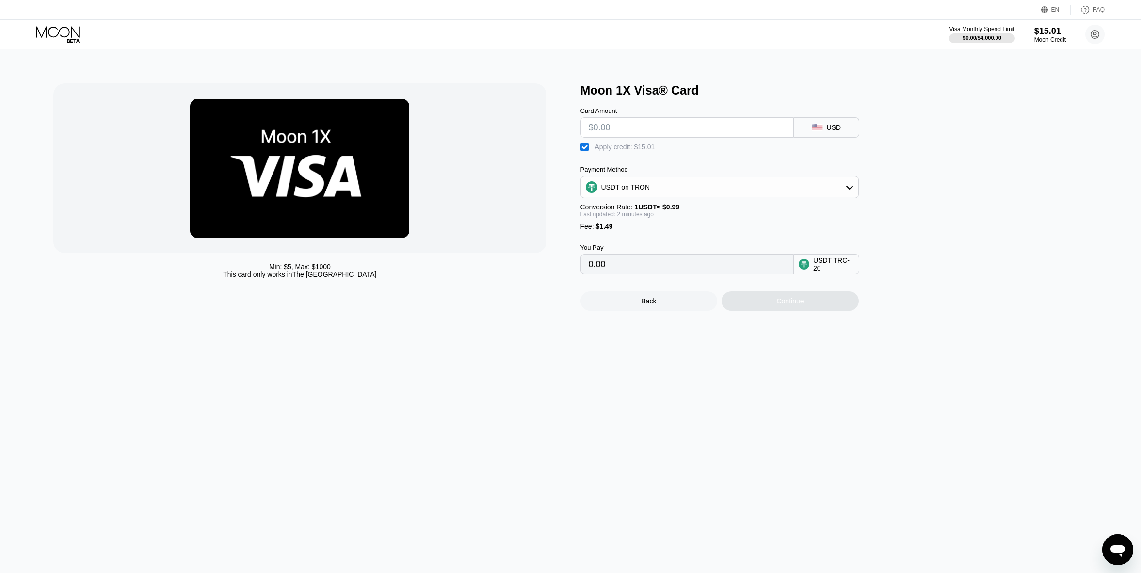
click at [612, 129] on input "text" at bounding box center [687, 127] width 197 height 19
type input "$15"
type input "1.49"
type input "$150"
type input "137.86"
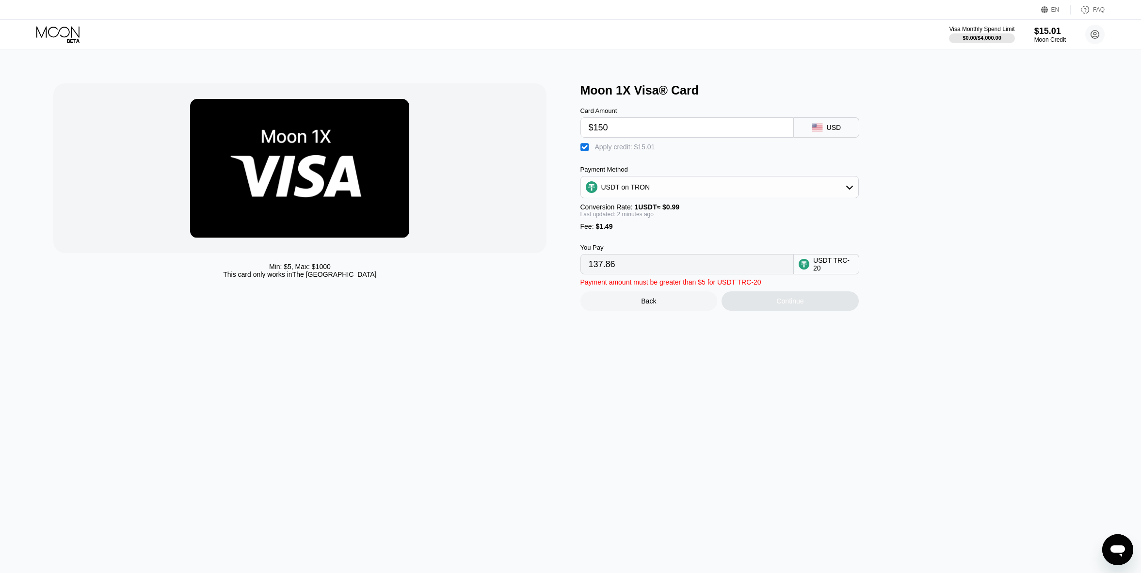
type input "$1501"
type input "1502.51"
type input "$150"
type input "137.86"
type input "$15"
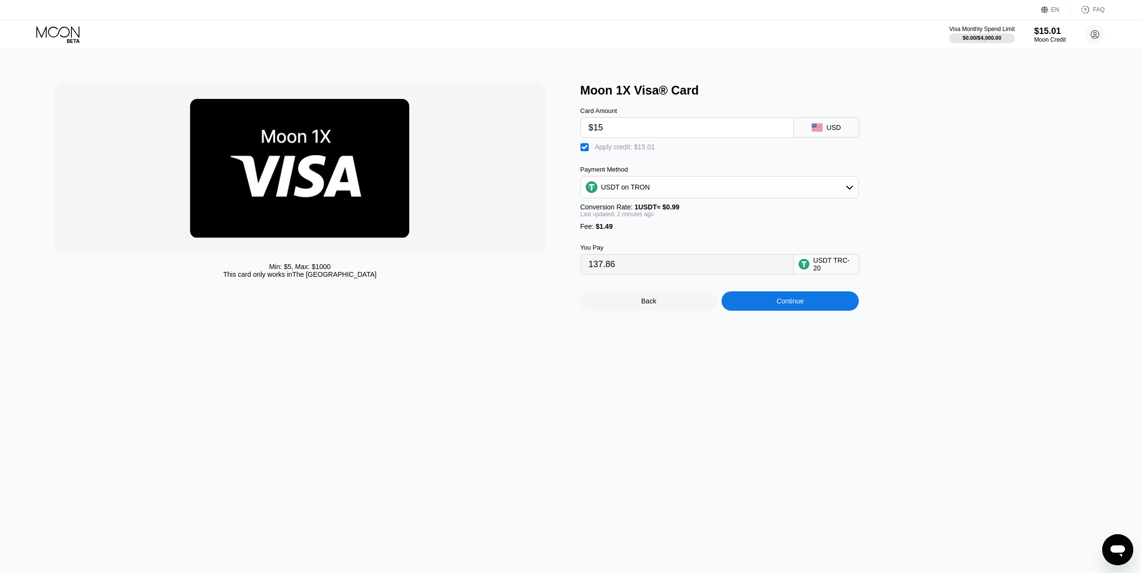
type input "1.49"
type input "$15.01"
type input "1.51"
type input "$15.01"
click at [542, 216] on div at bounding box center [299, 168] width 493 height 170
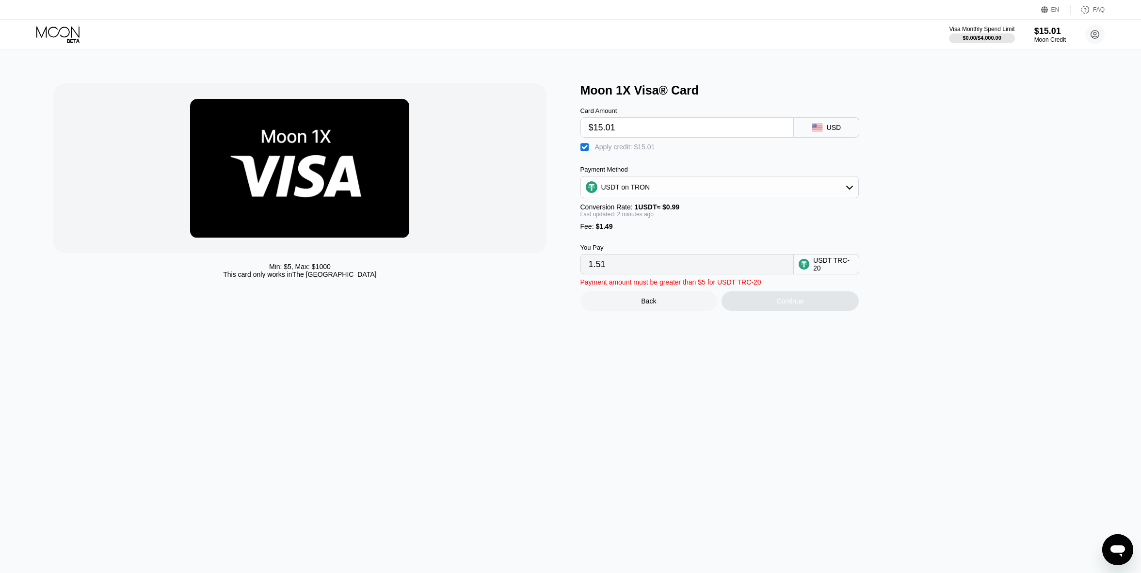
click at [822, 245] on div "You Pay 1.51 USDT TRC-20" at bounding box center [736, 252] width 310 height 44
click at [615, 274] on input "1.51" at bounding box center [687, 264] width 197 height 19
click at [781, 301] on div "Payment amount must be greater than $5 for USDT TRC-20 Back Continue" at bounding box center [736, 293] width 310 height 36
click at [701, 197] on div "USDT on TRON" at bounding box center [719, 187] width 277 height 19
click at [674, 239] on div "USDT on TRON" at bounding box center [725, 235] width 251 height 8
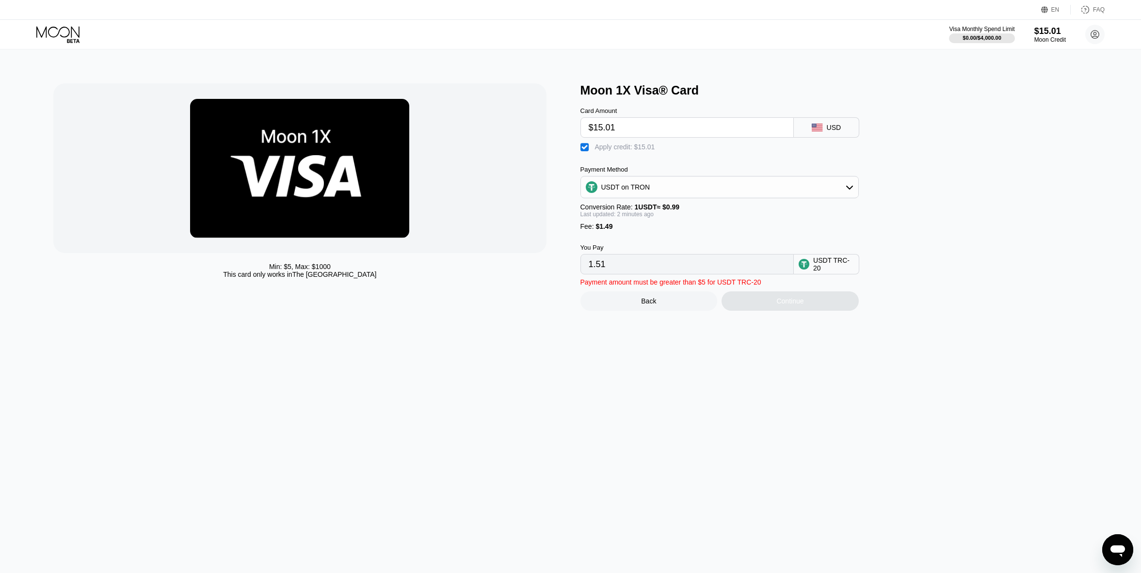
drag, startPoint x: 579, startPoint y: 324, endPoint x: 869, endPoint y: 372, distance: 294.5
click at [869, 371] on div "Min: $ 5 , Max: $ 1000 This card only works in The United States Moon 1X Visa® …" at bounding box center [571, 311] width 1149 height 524
click at [715, 274] on input "1.51" at bounding box center [687, 264] width 197 height 19
drag, startPoint x: 601, startPoint y: 274, endPoint x: 577, endPoint y: 273, distance: 24.8
click at [577, 273] on div "Min: $ 5 , Max: $ 1000 This card only works in The United States Moon 1X Visa® …" at bounding box center [570, 196] width 1035 height 227
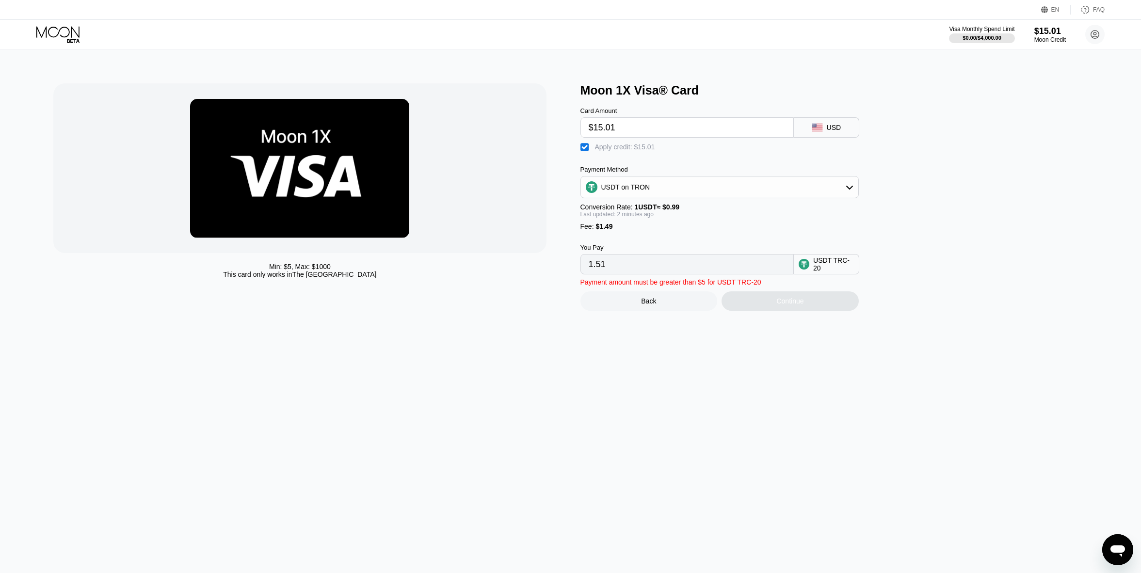
drag, startPoint x: 618, startPoint y: 336, endPoint x: 609, endPoint y: 288, distance: 48.4
click at [618, 335] on div "Min: $ 5 , Max: $ 1000 This card only works in The United States Moon 1X Visa® …" at bounding box center [571, 311] width 1149 height 524
click at [606, 274] on input "1.51" at bounding box center [687, 264] width 197 height 19
drag, startPoint x: 0, startPoint y: 0, endPoint x: 571, endPoint y: 272, distance: 632.5
click at [568, 272] on div "Min: $ 5 , Max: $ 1000 This card only works in The United States Moon 1X Visa® …" at bounding box center [570, 196] width 1035 height 227
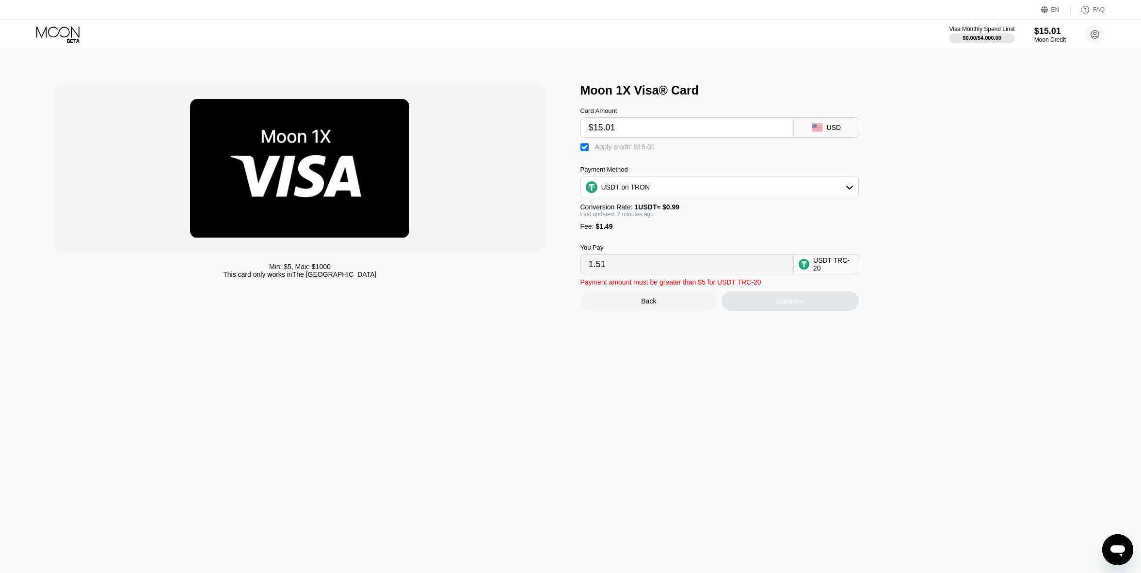
click at [818, 272] on div "USDT TRC-20" at bounding box center [833, 265] width 41 height 16
click at [742, 286] on div "Payment amount must be greater than $5 for USDT TRC-20" at bounding box center [671, 282] width 181 height 8
click at [666, 297] on div "Payment amount must be greater than $5 for USDT TRC-20 Back Continue" at bounding box center [736, 293] width 310 height 36
click at [711, 286] on div "Payment amount must be greater than $5 for USDT TRC-20" at bounding box center [671, 282] width 181 height 8
click at [608, 150] on div "Apply credit: $15.01" at bounding box center [625, 147] width 60 height 8
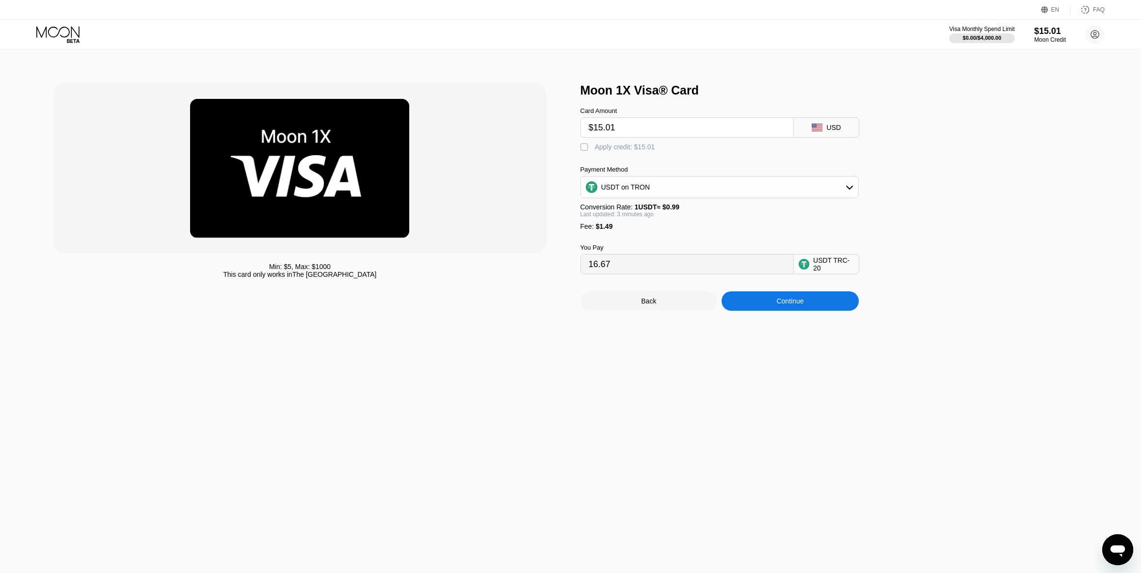
click at [605, 147] on div "Apply credit: $15.01" at bounding box center [625, 147] width 60 height 8
type input "1.51"
drag, startPoint x: 624, startPoint y: 132, endPoint x: 539, endPoint y: 127, distance: 84.6
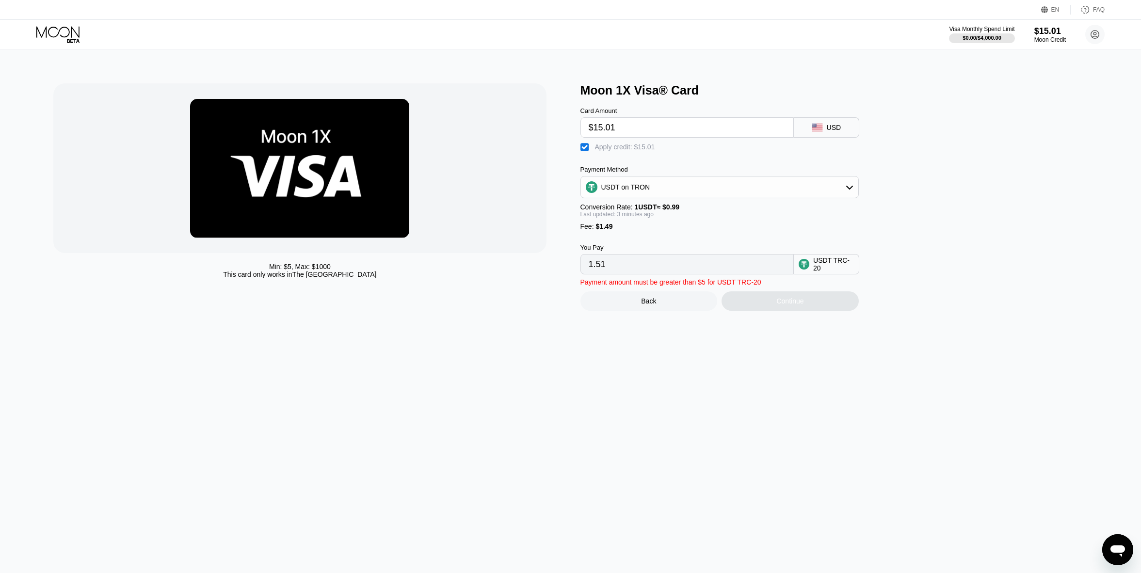
click at [533, 127] on div "Min: $ 5 , Max: $ 1000 This card only works in The United States Moon 1X Visa® …" at bounding box center [570, 196] width 1035 height 227
type input "0.00"
drag, startPoint x: 582, startPoint y: 289, endPoint x: 585, endPoint y: 240, distance: 49.6
click at [582, 288] on div "Back Continue" at bounding box center [736, 293] width 310 height 36
click at [598, 151] on div "Apply credit: $15.01" at bounding box center [625, 147] width 60 height 8
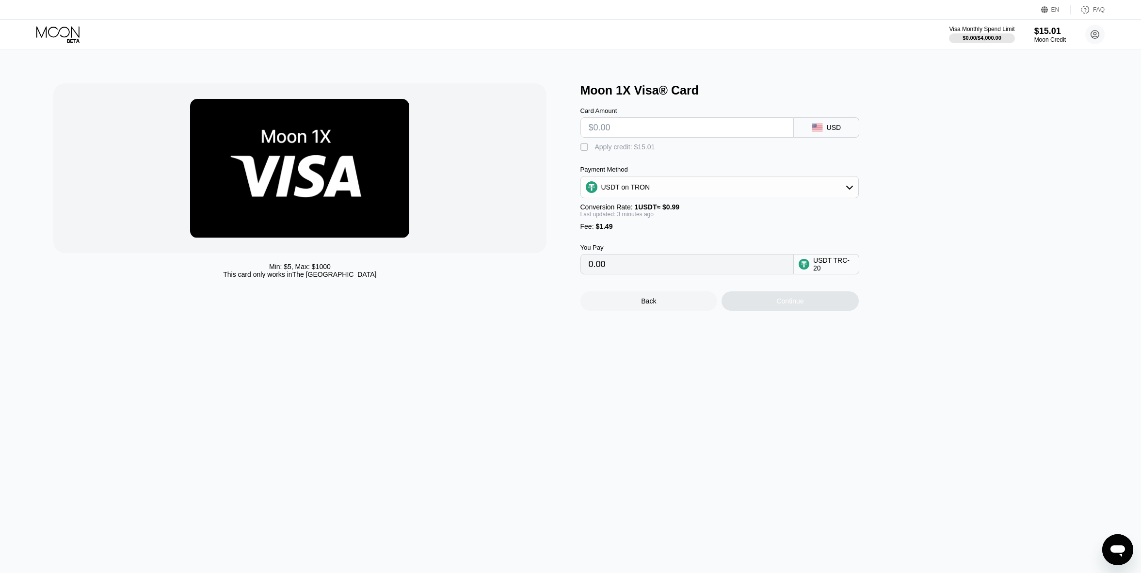
click at [598, 151] on div "Apply credit: $15.01" at bounding box center [625, 147] width 60 height 8
click at [587, 147] on div "" at bounding box center [586, 148] width 10 height 10
click at [619, 131] on input "text" at bounding box center [687, 127] width 197 height 19
type input "$1"
type input "2.52"
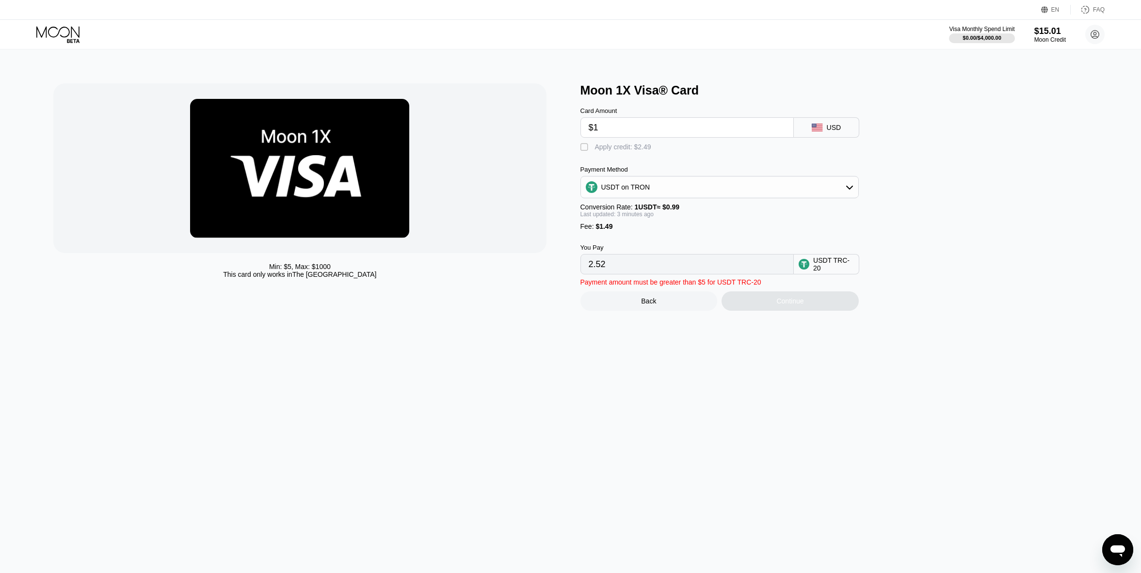
type input "$15"
type input "16.66"
type input "$1"
type input "2.52"
type input "0.00"
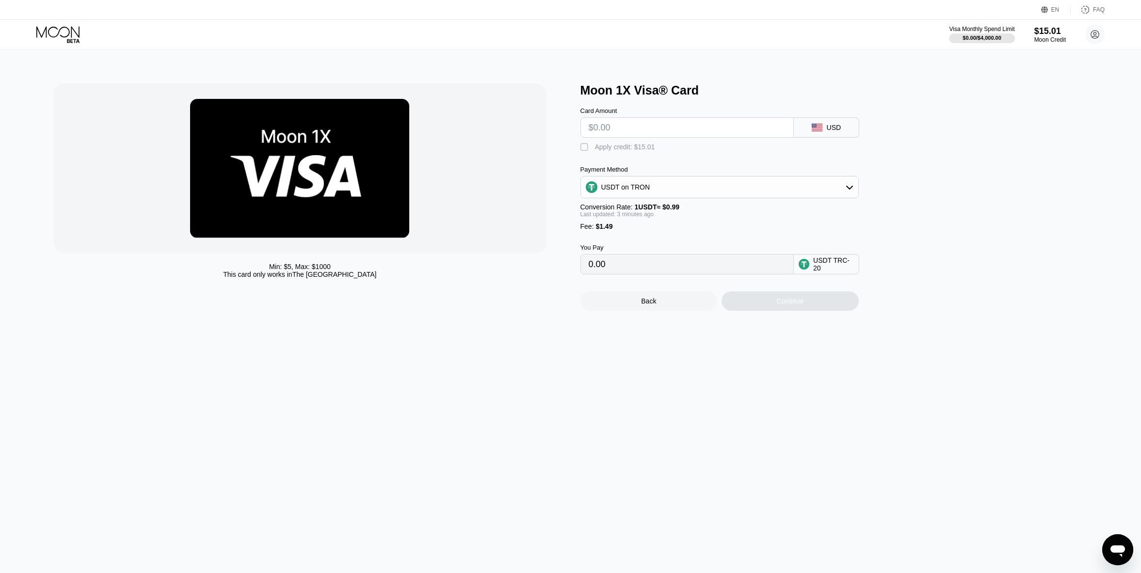
type input "$1"
type input "2.52"
type input "$12"
type input "13.63"
type input "$1"
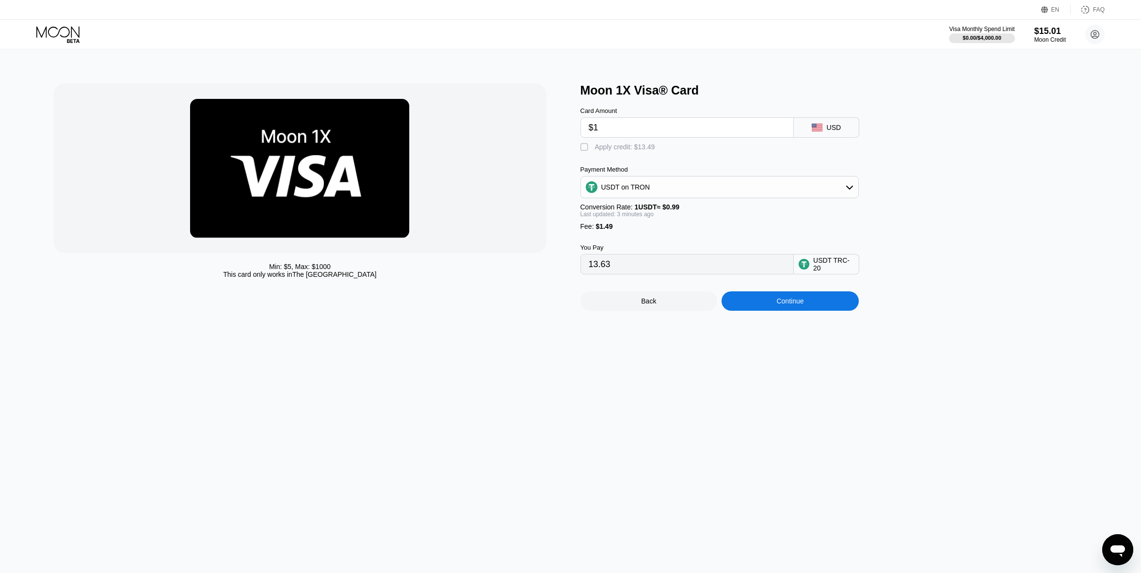
type input "2.52"
type input "$13"
type input "14.64"
type input "$134"
type input "136.86"
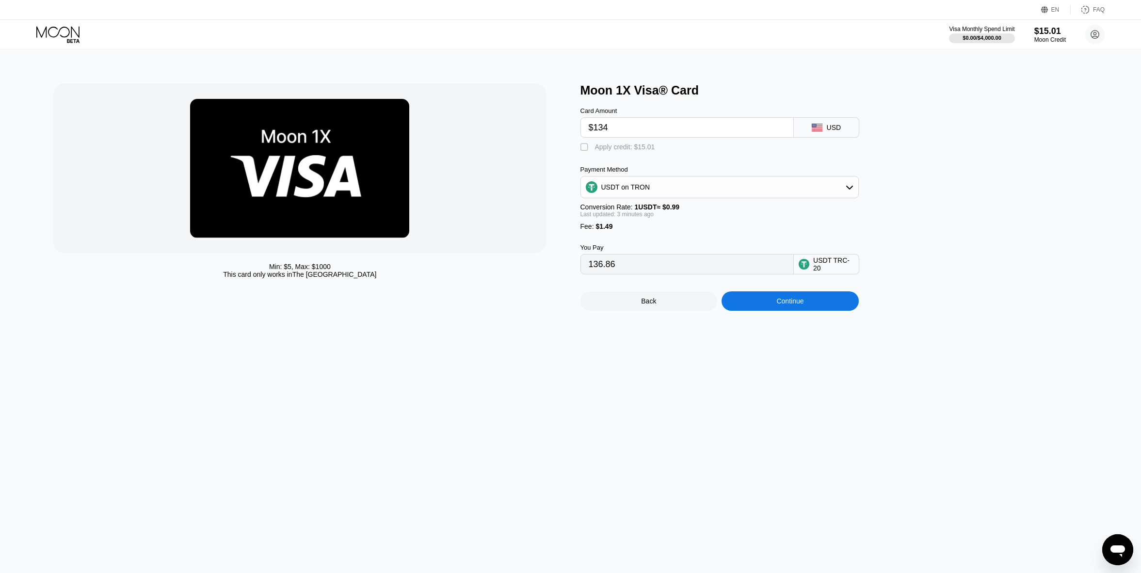
type input "$13"
type input "14.64"
type input "$13.3"
type input "14.94"
type input "$13.35"
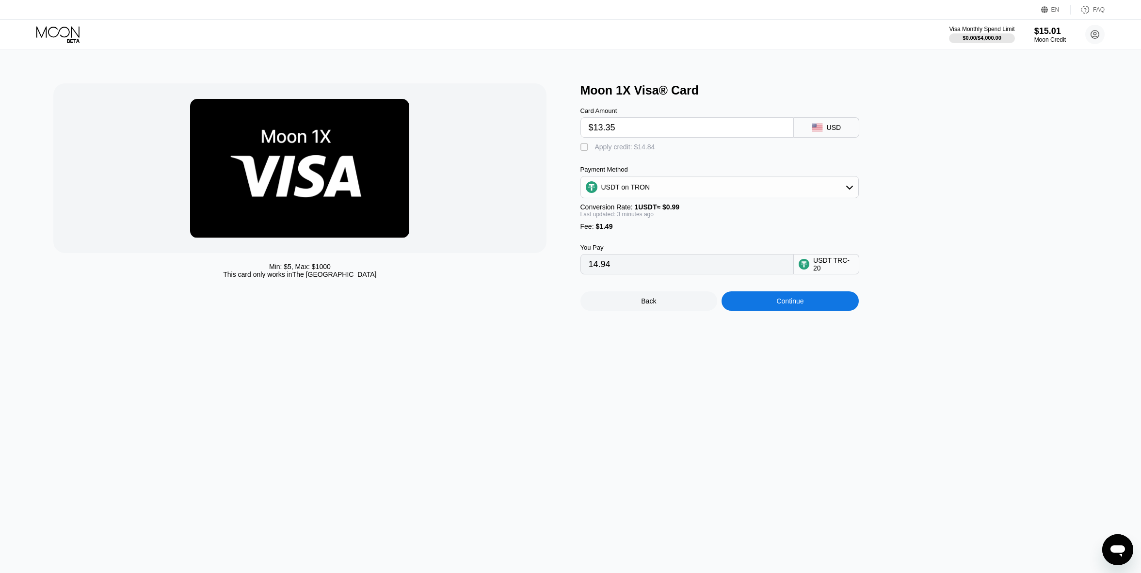
type input "14.99"
type input "$13.35"
click at [785, 356] on div "Min: $ 5 , Max: $ 1000 This card only works in The United States Moon 1X Visa® …" at bounding box center [571, 311] width 1149 height 524
click at [789, 305] on div "Continue" at bounding box center [790, 301] width 27 height 8
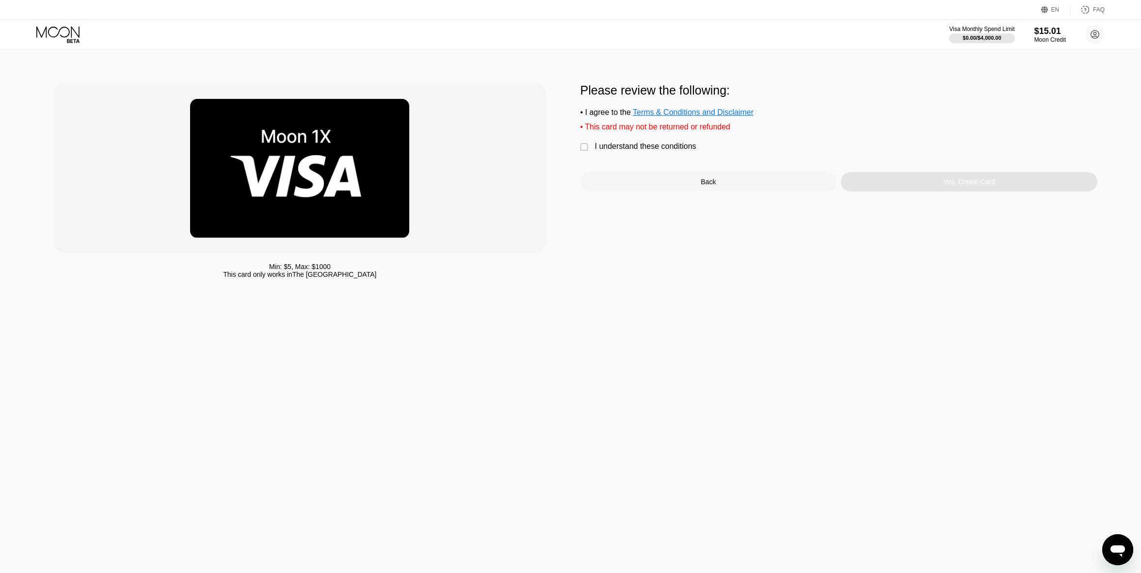
click at [600, 151] on div "I understand these conditions" at bounding box center [645, 146] width 101 height 9
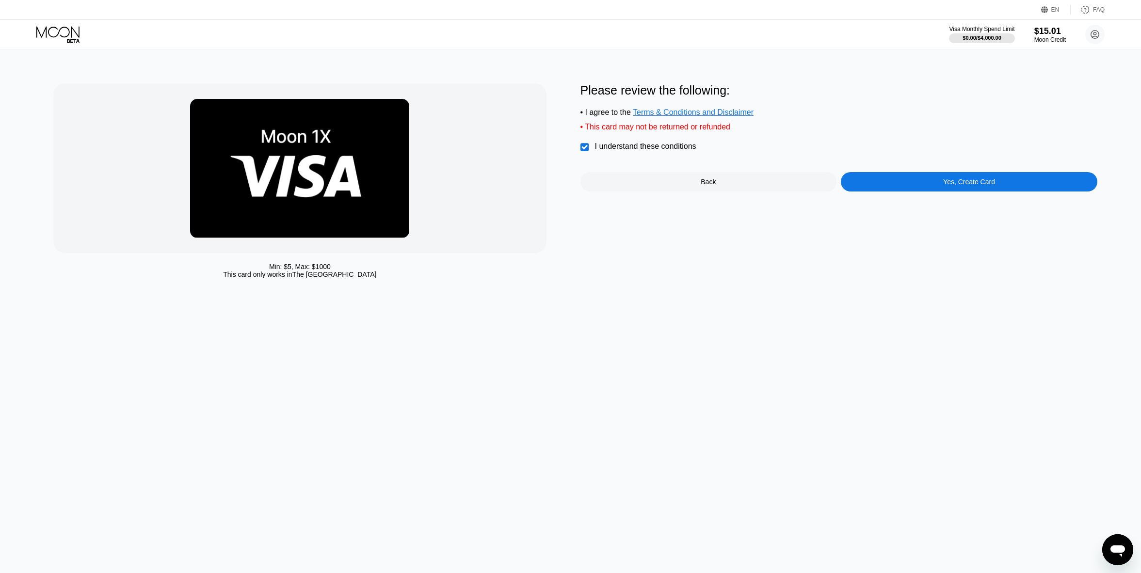
click at [922, 188] on div "Yes, Create Card" at bounding box center [969, 181] width 257 height 19
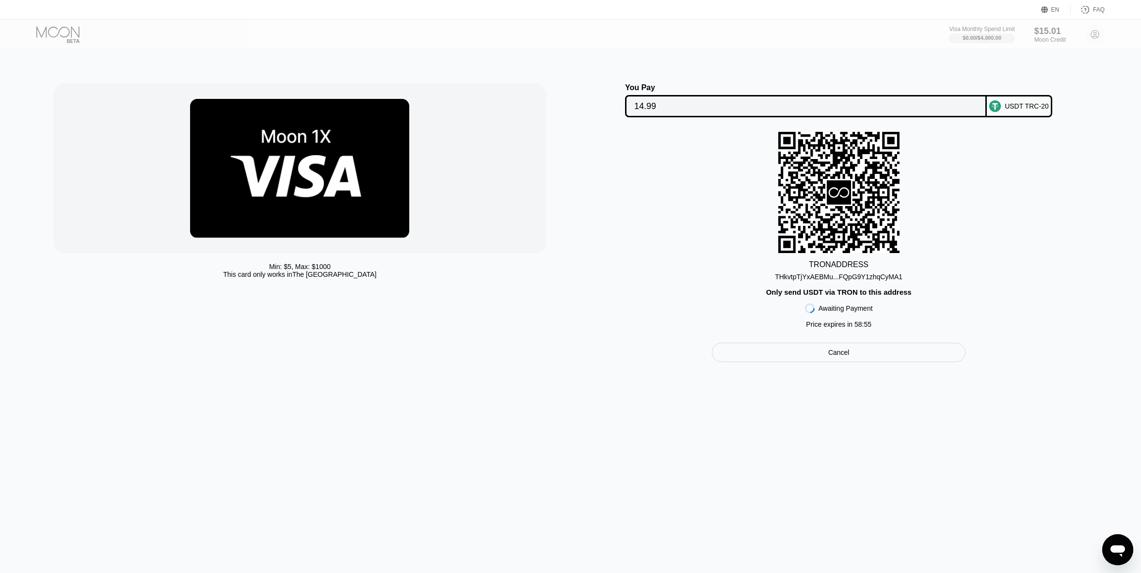
click at [1040, 41] on div "$15.01 Moon Credit" at bounding box center [1051, 34] width 32 height 17
click at [1040, 41] on div "$15.01 Moon Credit" at bounding box center [1050, 34] width 32 height 17
click at [999, 148] on div "TRON ADDRESS THkvtpTjYxAEBMu...FQpG9Y1zhqCyMA1 Only send USDT via TRON to this …" at bounding box center [839, 232] width 517 height 201
click at [1004, 137] on div "TRON ADDRESS THkvtpTjYxAEBMu...FQpG9Y1zhqCyMA1 Only send USDT via TRON to this …" at bounding box center [839, 232] width 517 height 201
click at [1004, 135] on div "TRON ADDRESS THkvtpTjYxAEBMu...FQpG9Y1zhqCyMA1 Only send USDT via TRON to this …" at bounding box center [839, 232] width 517 height 201
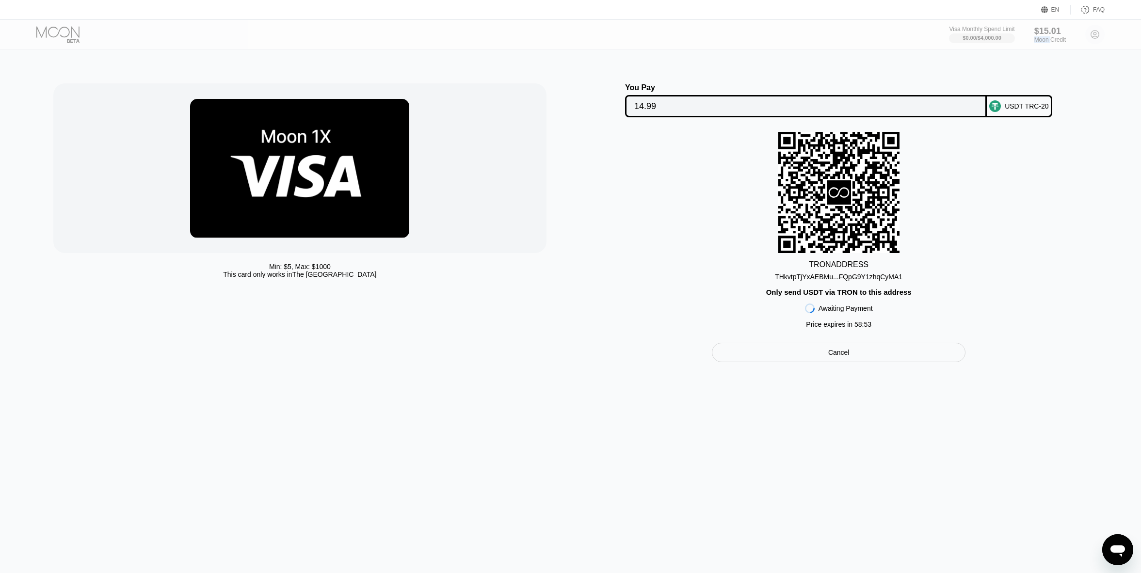
drag, startPoint x: 867, startPoint y: 203, endPoint x: 850, endPoint y: 262, distance: 61.0
click at [866, 205] on icon at bounding box center [839, 192] width 121 height 119
click at [1060, 41] on div "$15.01 Moon Credit" at bounding box center [1050, 34] width 32 height 17
click at [859, 362] on div "Cancel" at bounding box center [839, 352] width 254 height 19
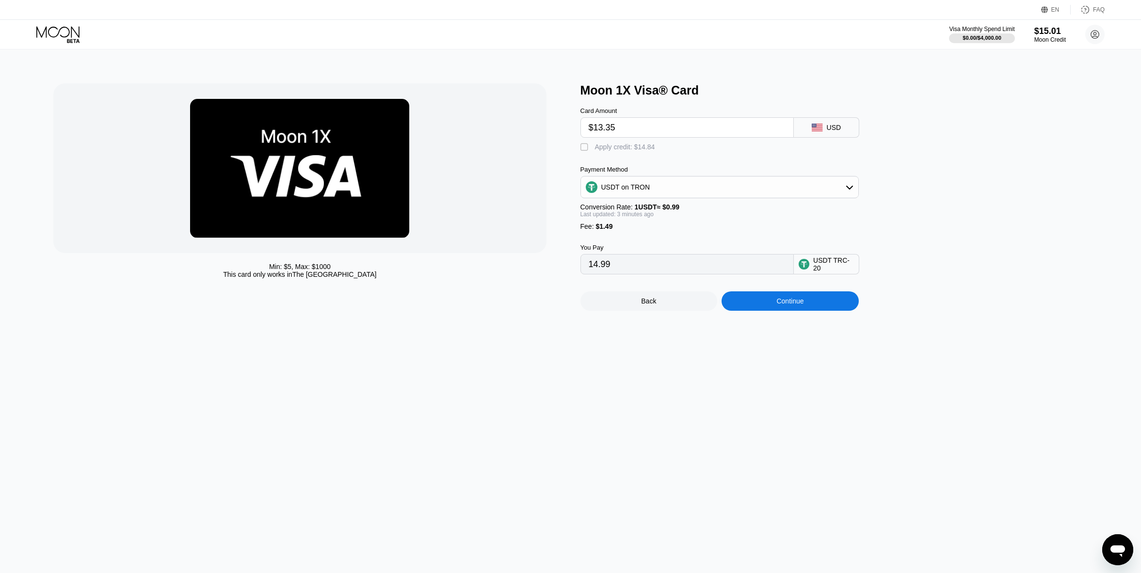
click at [1041, 46] on div "Visa Monthly Spend Limit $0.00 / $4,000.00 $15.01 Moon Credit Laushkin Aleksand…" at bounding box center [570, 34] width 1141 height 29
click at [1045, 38] on div "Moon Credit" at bounding box center [1051, 39] width 32 height 7
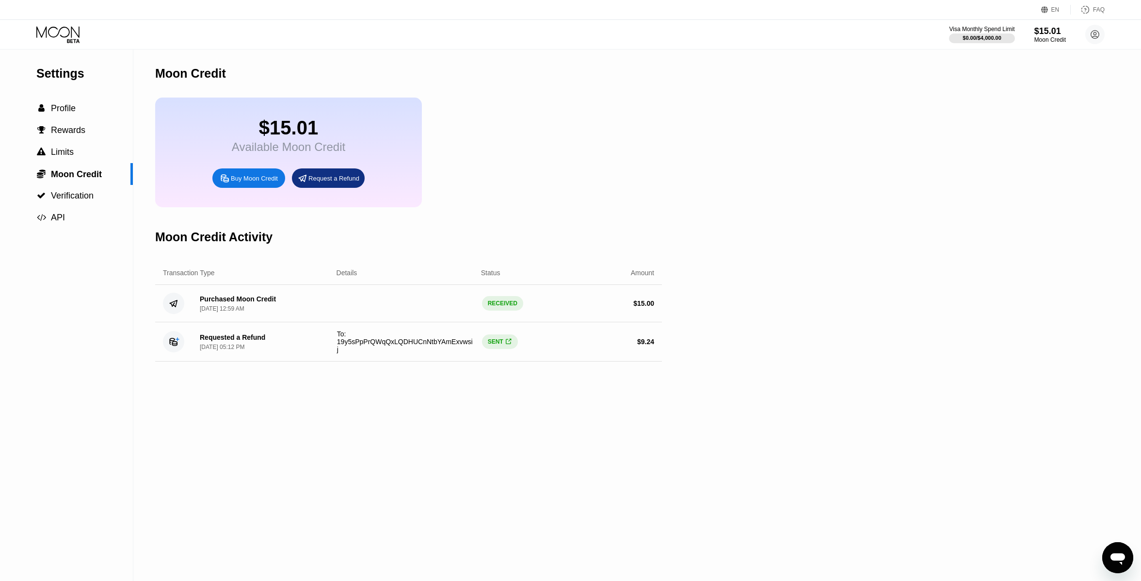
click at [237, 350] on div "[DATE] 05:12 PM" at bounding box center [222, 346] width 45 height 7
click at [69, 132] on span "Rewards" at bounding box center [68, 130] width 34 height 10
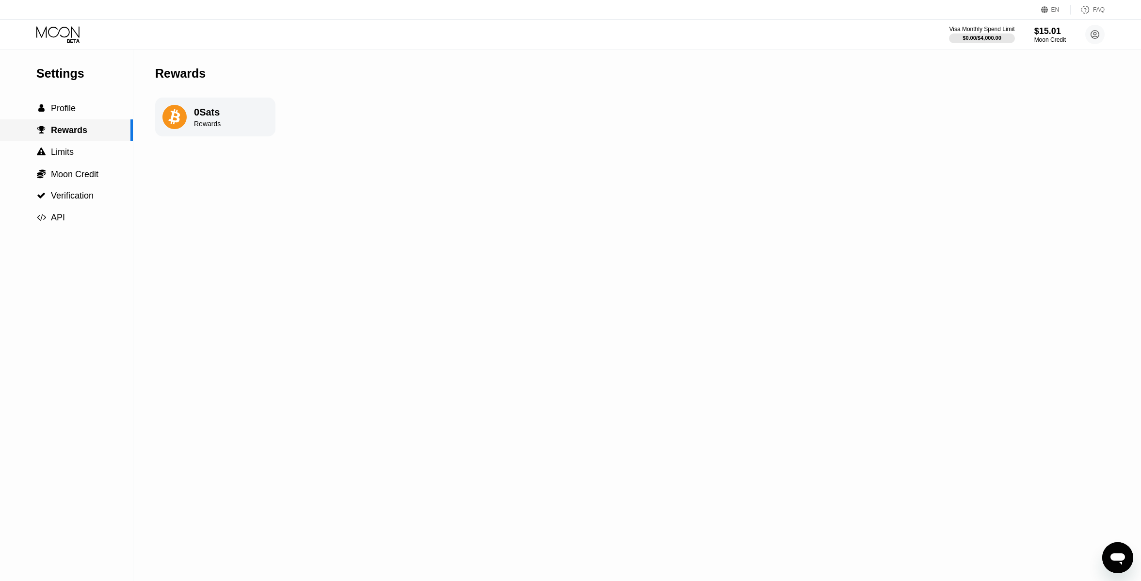
click at [68, 146] on div " Limits" at bounding box center [66, 152] width 133 height 22
click at [64, 109] on span "Profile" at bounding box center [63, 108] width 25 height 10
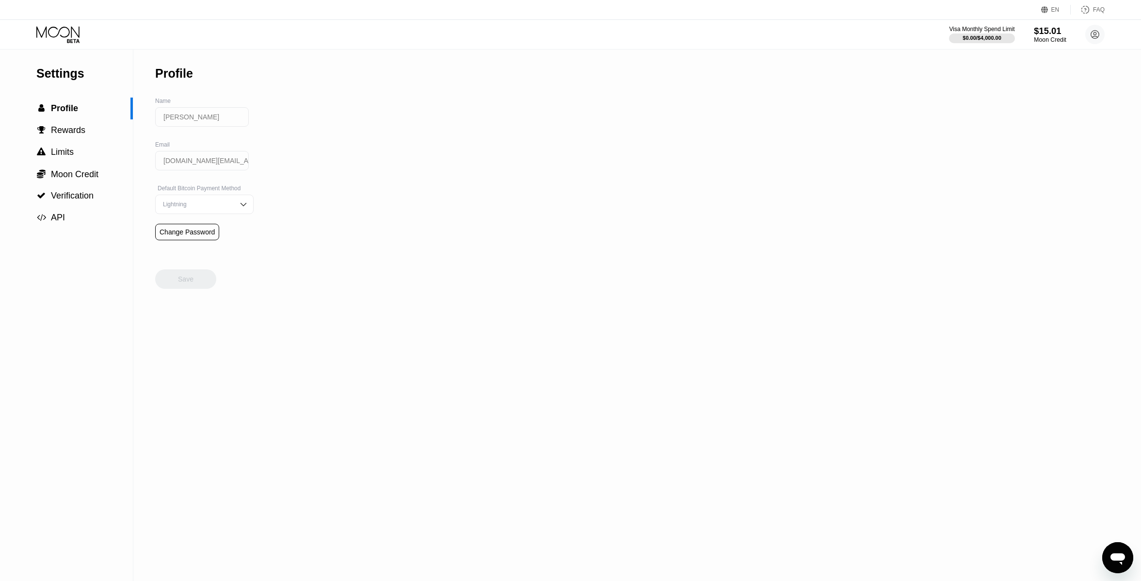
click at [1041, 31] on div "$15.01" at bounding box center [1050, 31] width 32 height 10
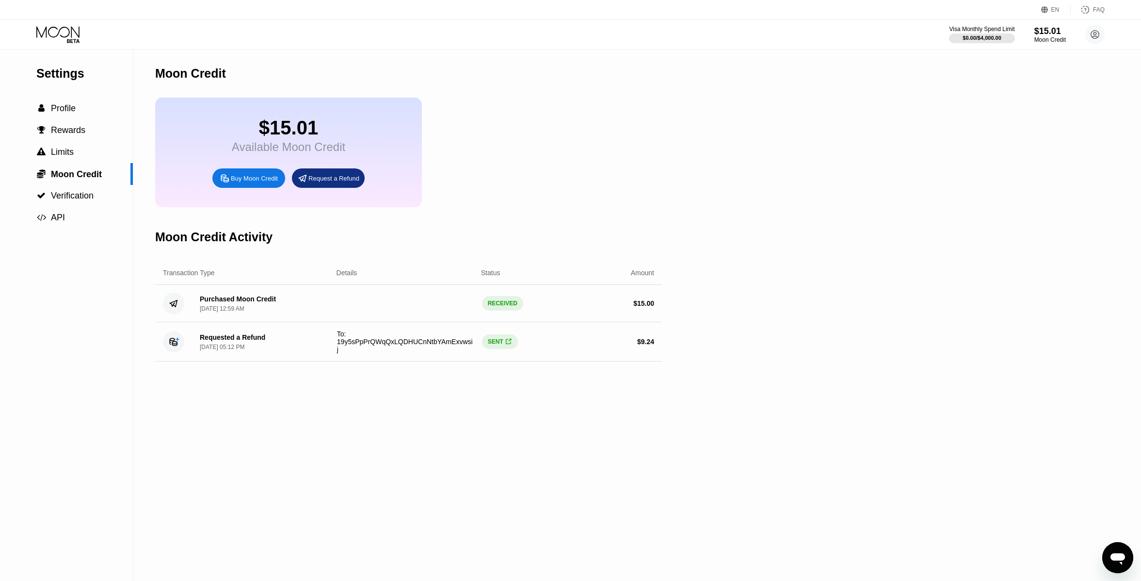
click at [256, 182] on div "Buy Moon Credit" at bounding box center [254, 178] width 47 height 8
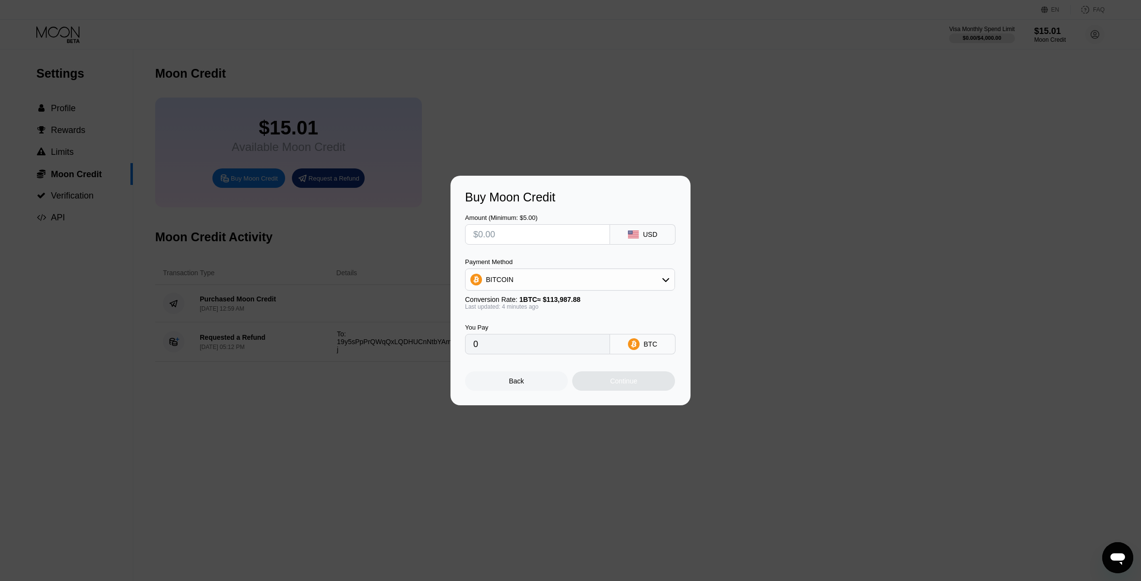
click at [526, 235] on input "text" at bounding box center [537, 234] width 129 height 19
click at [635, 237] on icon at bounding box center [633, 234] width 11 height 8
click at [526, 271] on div "BITCOIN" at bounding box center [570, 279] width 209 height 19
click at [510, 325] on span "USDT on TRON" at bounding box center [512, 328] width 49 height 8
click at [537, 285] on div "USDT on TRON" at bounding box center [570, 279] width 209 height 19
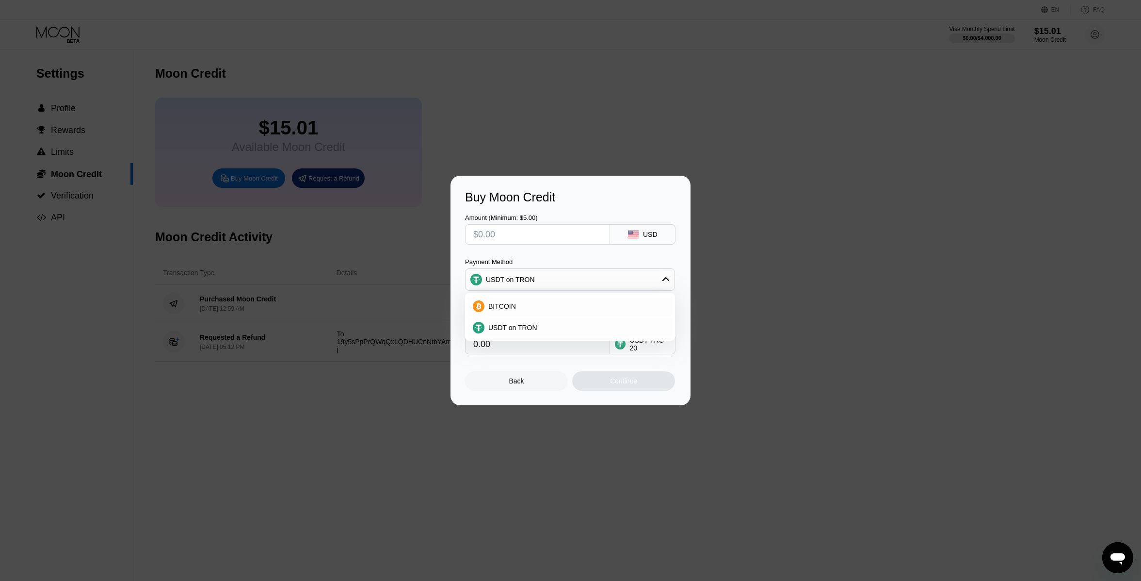
click at [537, 284] on div "USDT on TRON" at bounding box center [570, 279] width 209 height 19
click at [527, 250] on div "Amount (Minimum: $5.00) USD Payment Method USDT on TRON Conversion Rate: 1 USDT…" at bounding box center [570, 279] width 211 height 150
click at [539, 279] on div "USDT on TRON" at bounding box center [570, 279] width 209 height 19
click at [539, 278] on div "USDT on TRON" at bounding box center [570, 279] width 209 height 19
click at [539, 276] on div "USDT on TRON" at bounding box center [570, 279] width 209 height 19
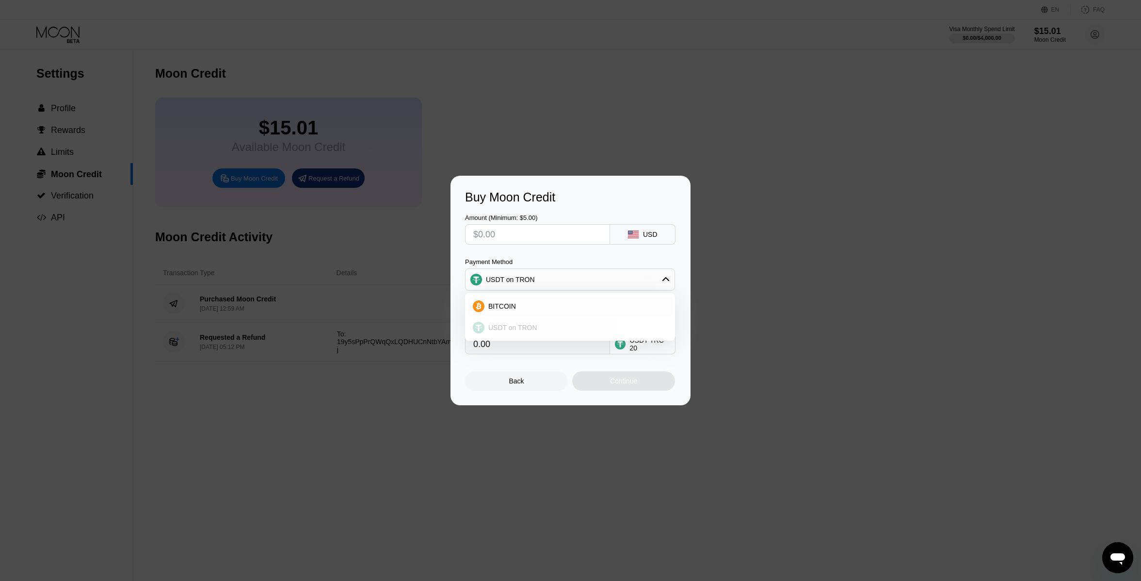
click at [535, 321] on div "USDT on TRON" at bounding box center [570, 327] width 204 height 19
click at [571, 291] on div "USDT on TRON" at bounding box center [570, 279] width 210 height 22
click at [572, 287] on div "USDT on TRON" at bounding box center [570, 279] width 209 height 19
click at [532, 308] on div "BITCOIN" at bounding box center [576, 306] width 183 height 8
type input "0"
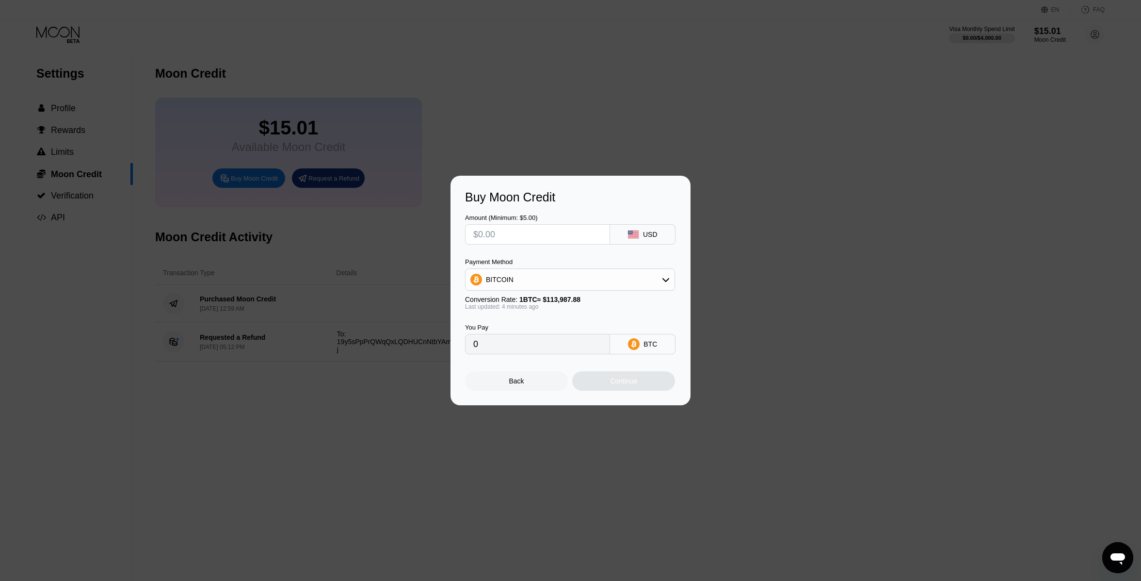
click at [634, 237] on rect at bounding box center [633, 234] width 11 height 8
click at [584, 286] on div "BITCOIN" at bounding box center [570, 279] width 209 height 19
click at [533, 326] on span "USDT on TRON" at bounding box center [512, 328] width 49 height 8
click at [1015, 471] on div at bounding box center [574, 290] width 1149 height 581
click at [1120, 565] on icon "Открыть окно обмена сообщениями" at bounding box center [1117, 557] width 17 height 17
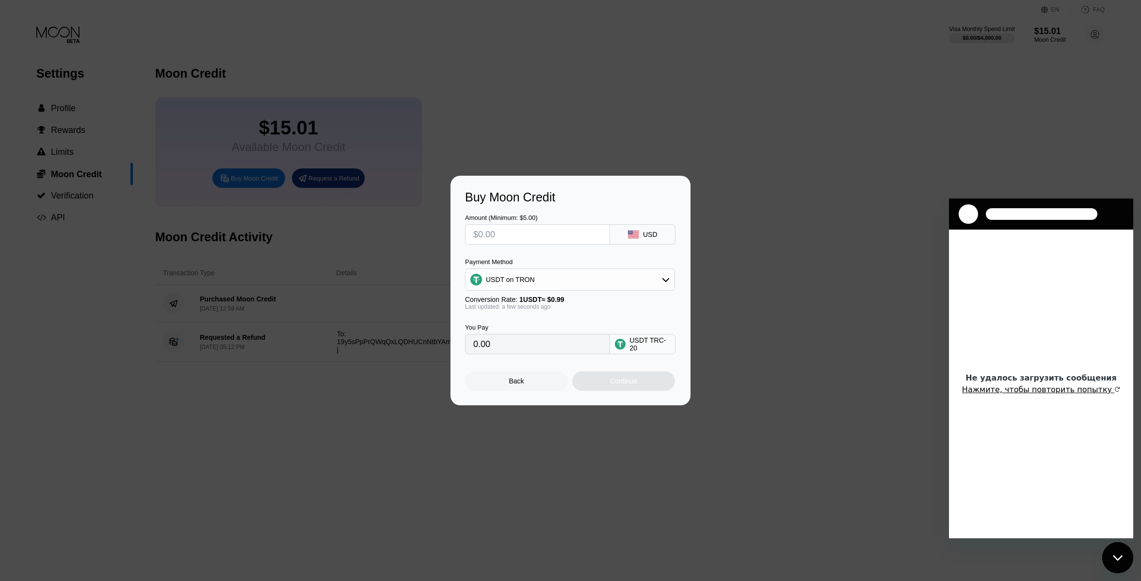
click at [1042, 390] on button "Нажмите, чтобы повторить попытку" at bounding box center [1041, 390] width 158 height 10
click at [929, 351] on div "Buy Moon Credit Amount (Minimum: $5.00) USD Payment Method USDT on TRON Convers…" at bounding box center [570, 290] width 1141 height 229
click at [1016, 127] on div at bounding box center [574, 290] width 1149 height 581
click at [961, 213] on div at bounding box center [968, 213] width 19 height 19
click at [537, 346] on input "0.00" at bounding box center [537, 343] width 129 height 19
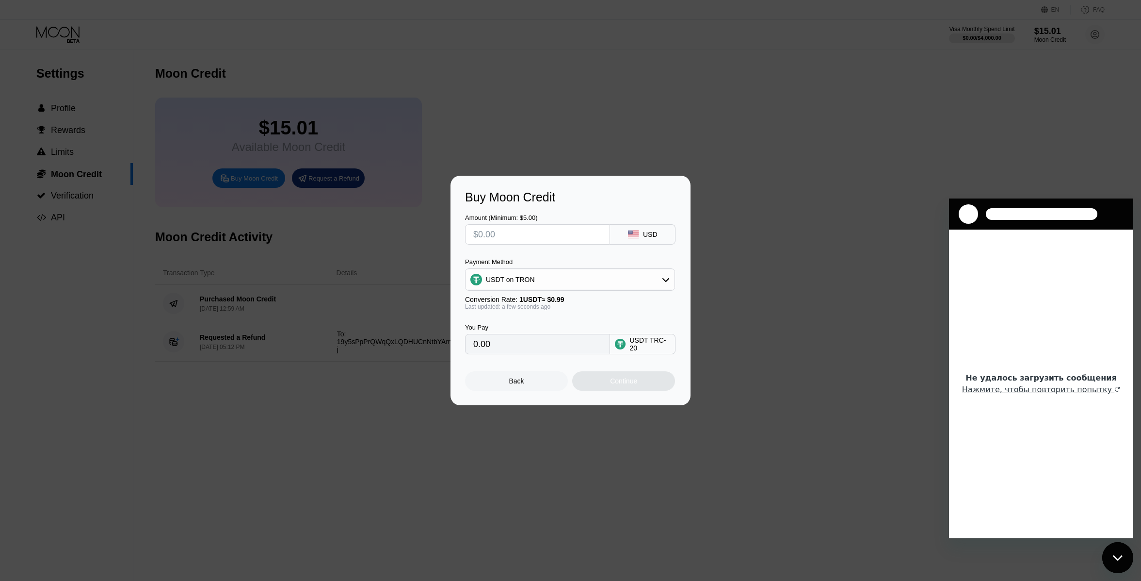
click at [550, 290] on div "USDT on TRON" at bounding box center [570, 279] width 210 height 22
click at [554, 285] on div "USDT on TRON" at bounding box center [570, 279] width 209 height 19
click at [523, 307] on div "BITCOIN" at bounding box center [576, 306] width 183 height 8
click at [553, 277] on div "BITCOIN" at bounding box center [570, 279] width 209 height 19
click at [529, 328] on span "USDT on TRON" at bounding box center [512, 328] width 49 height 8
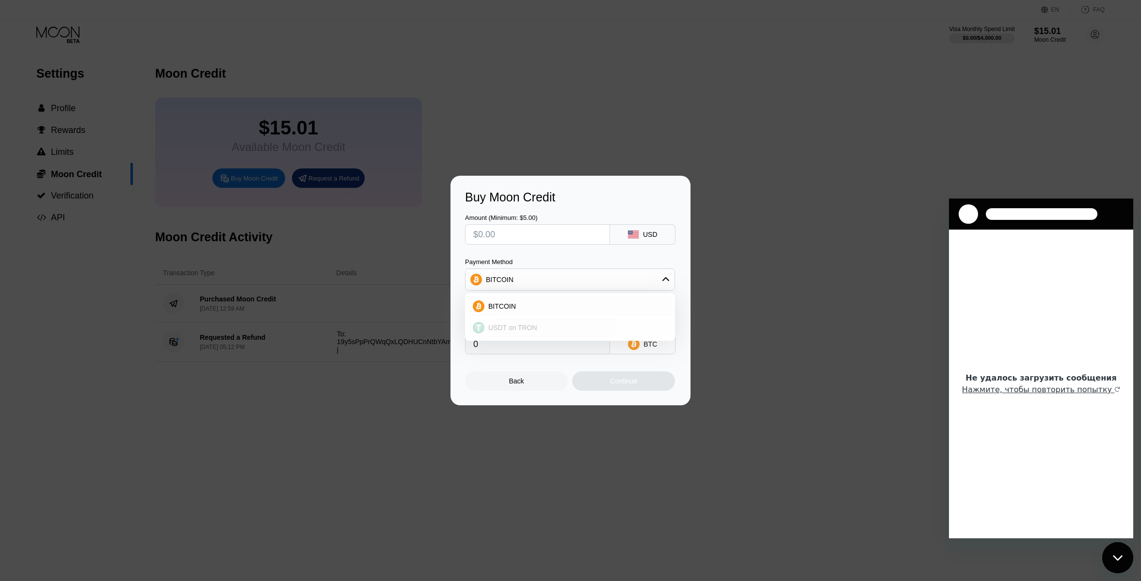
type input "0.00"
click at [384, 280] on div "Buy Moon Credit Amount (Minimum: $5.00) USD Payment Method USDT on TRON Convers…" at bounding box center [570, 290] width 1141 height 229
click at [496, 224] on div "Amount (Minimum: $5.00)" at bounding box center [537, 229] width 145 height 31
click at [510, 385] on div "Back" at bounding box center [516, 381] width 15 height 8
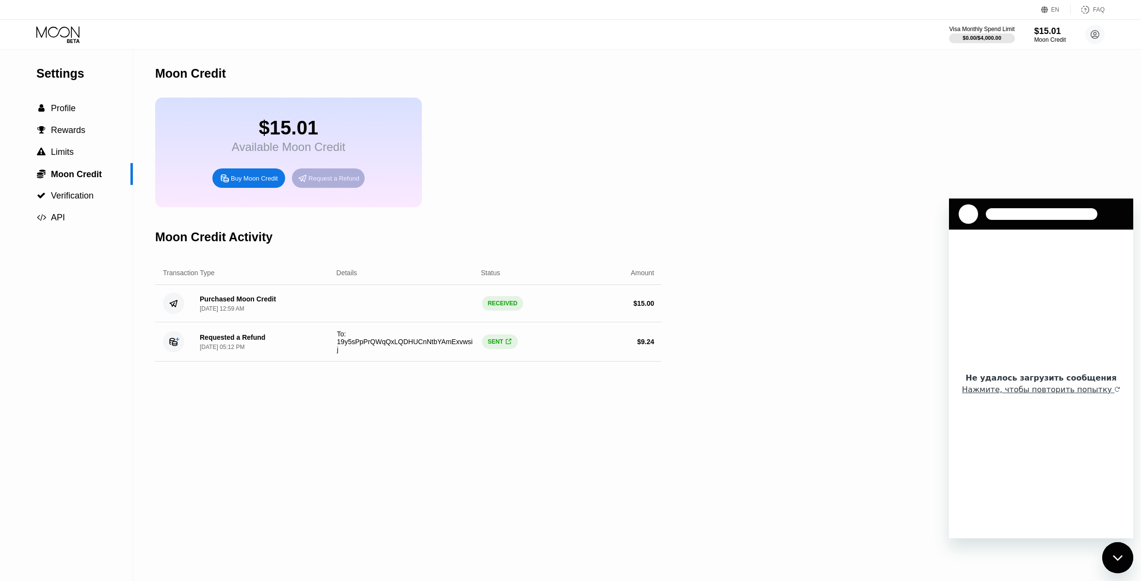
click at [344, 182] on div "Request a Refund" at bounding box center [333, 178] width 51 height 8
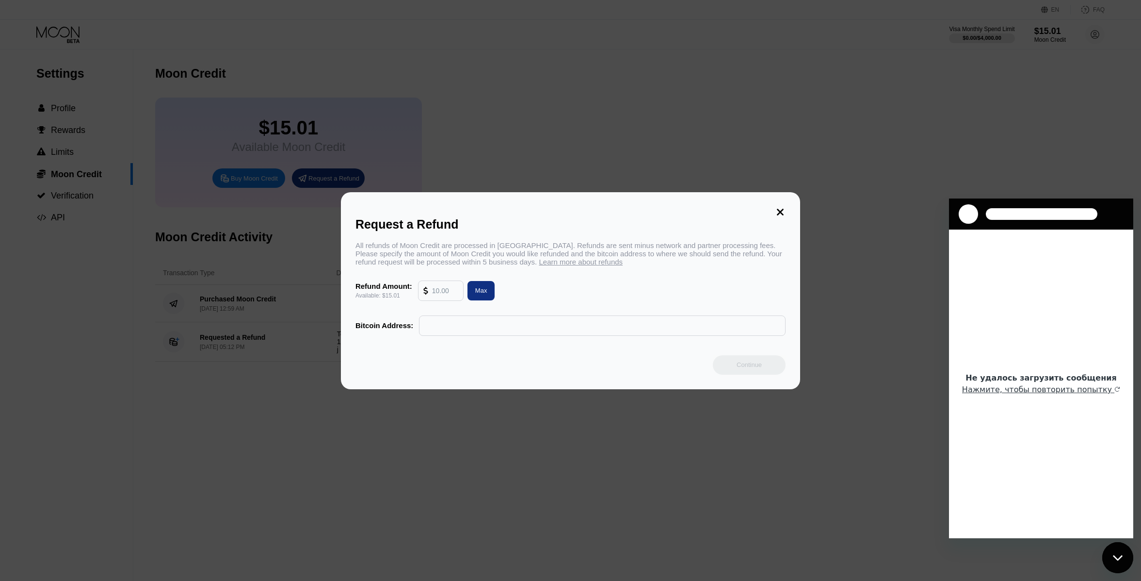
click at [782, 209] on icon at bounding box center [780, 212] width 7 height 7
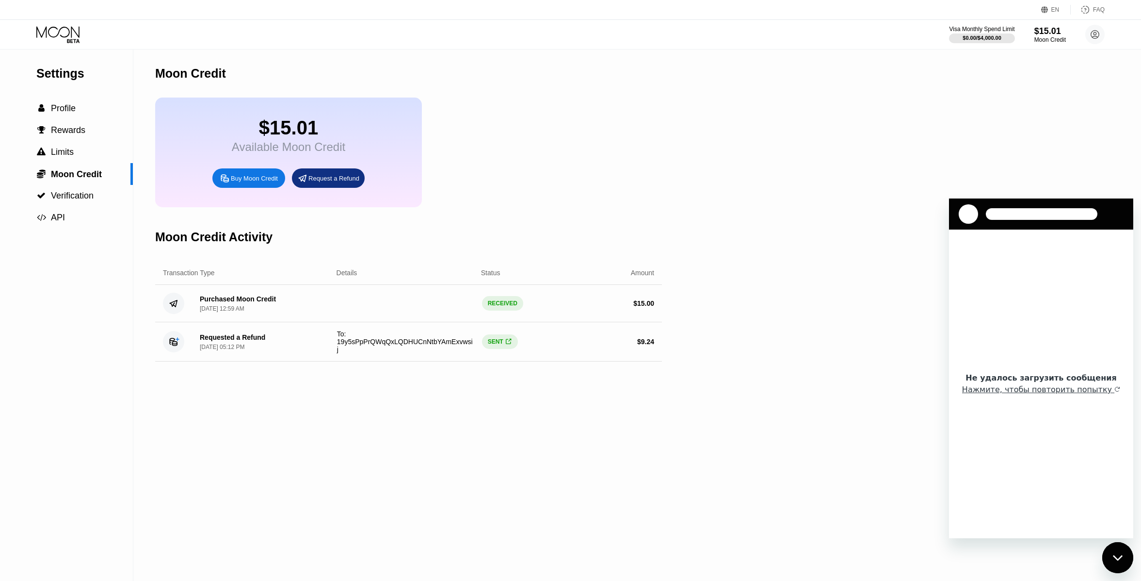
click at [59, 31] on icon at bounding box center [57, 31] width 43 height 11
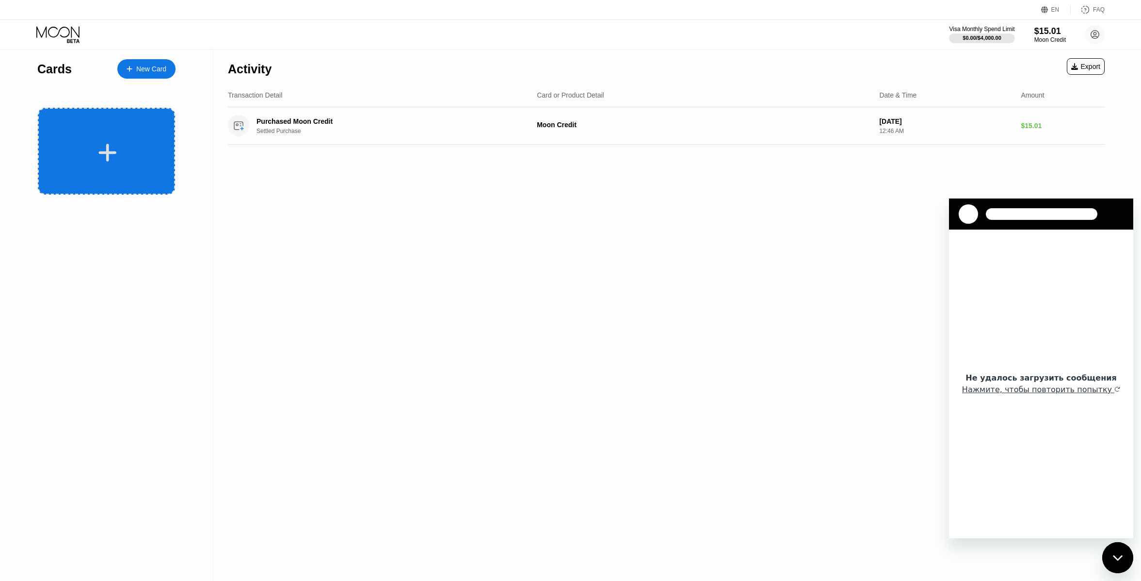
click at [111, 145] on icon at bounding box center [107, 153] width 19 height 22
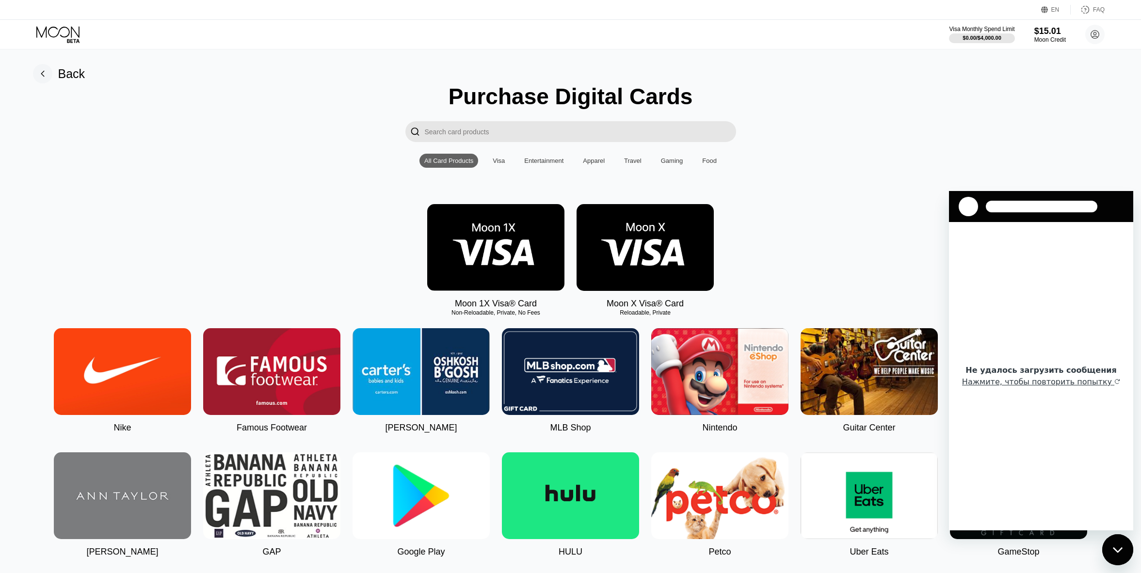
click at [498, 246] on img at bounding box center [495, 247] width 137 height 87
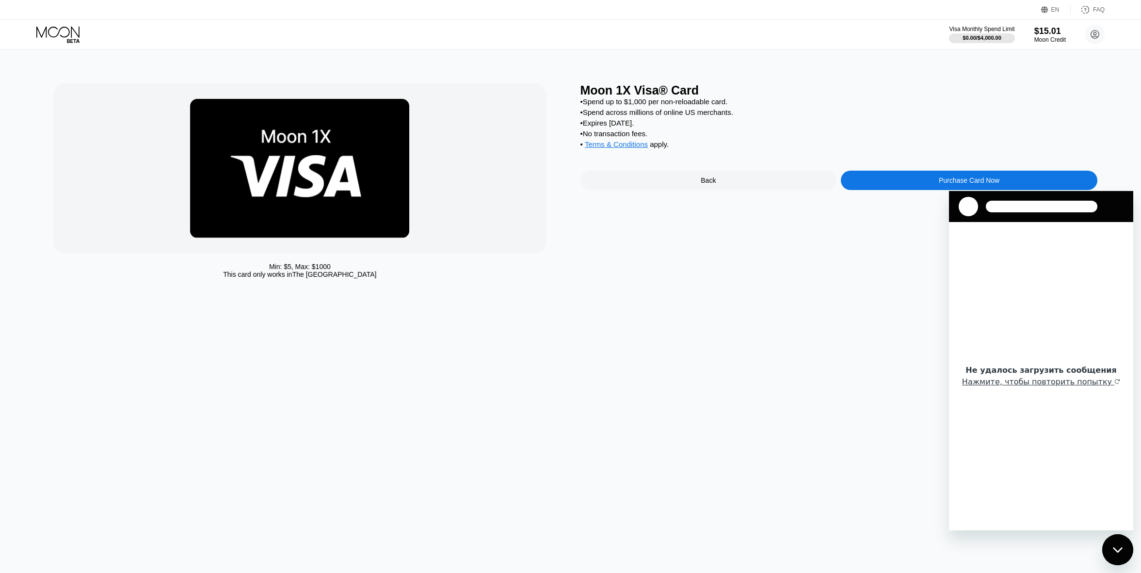
click at [908, 189] on div "Purchase Card Now" at bounding box center [969, 180] width 257 height 19
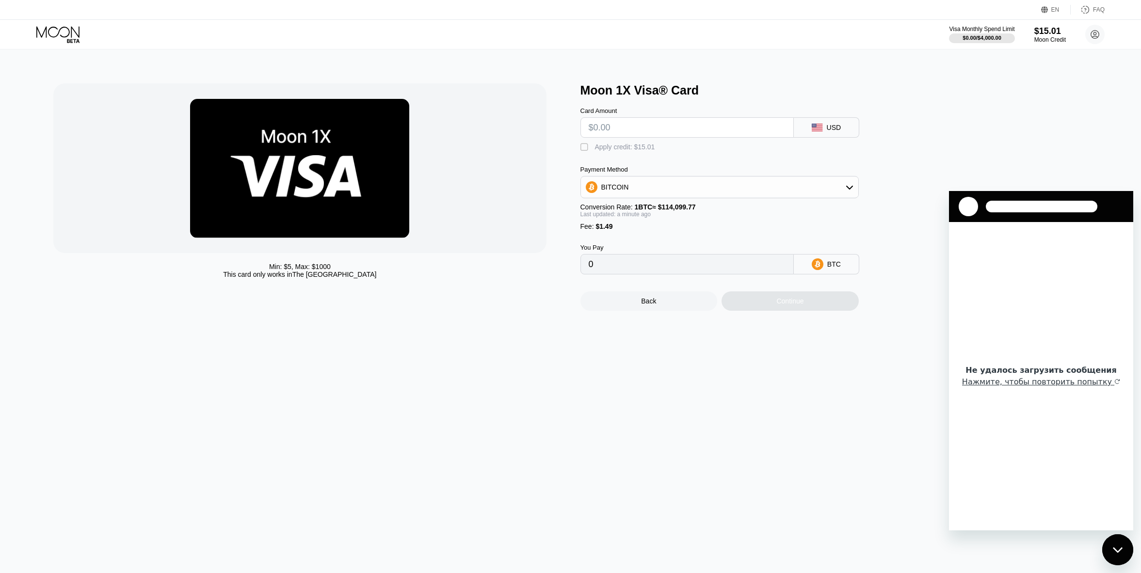
click at [614, 151] on div "Apply credit: $15.01" at bounding box center [625, 147] width 60 height 8
click at [699, 136] on input "text" at bounding box center [687, 127] width 197 height 19
type input "$15"
type input "0.00001297"
type input "$15"
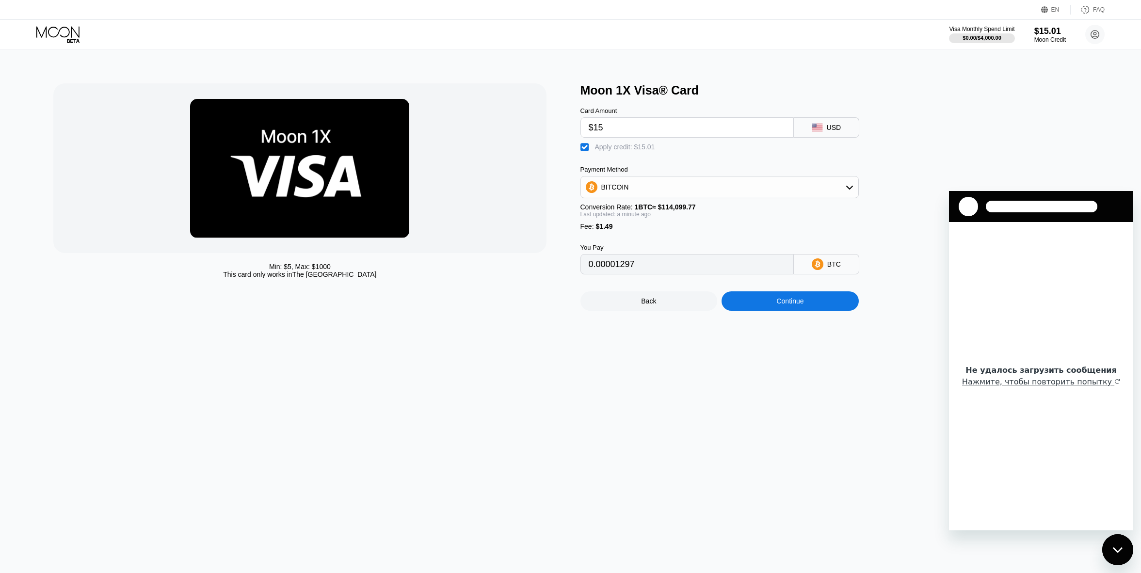
click at [724, 355] on div "Min: $ 5 , Max: $ 1000 This card only works in The United States Moon 1X Visa® …" at bounding box center [571, 311] width 1149 height 524
click at [751, 311] on div "Continue" at bounding box center [790, 301] width 137 height 19
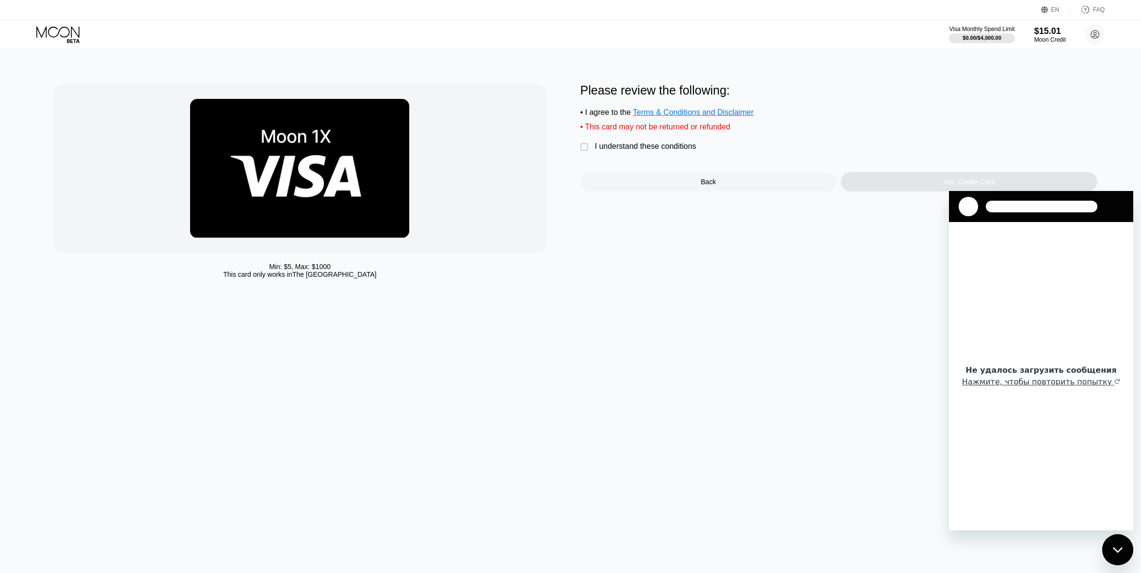
click at [622, 151] on div "I understand these conditions" at bounding box center [645, 146] width 101 height 9
click at [883, 183] on div "Yes, Create Card" at bounding box center [969, 181] width 257 height 19
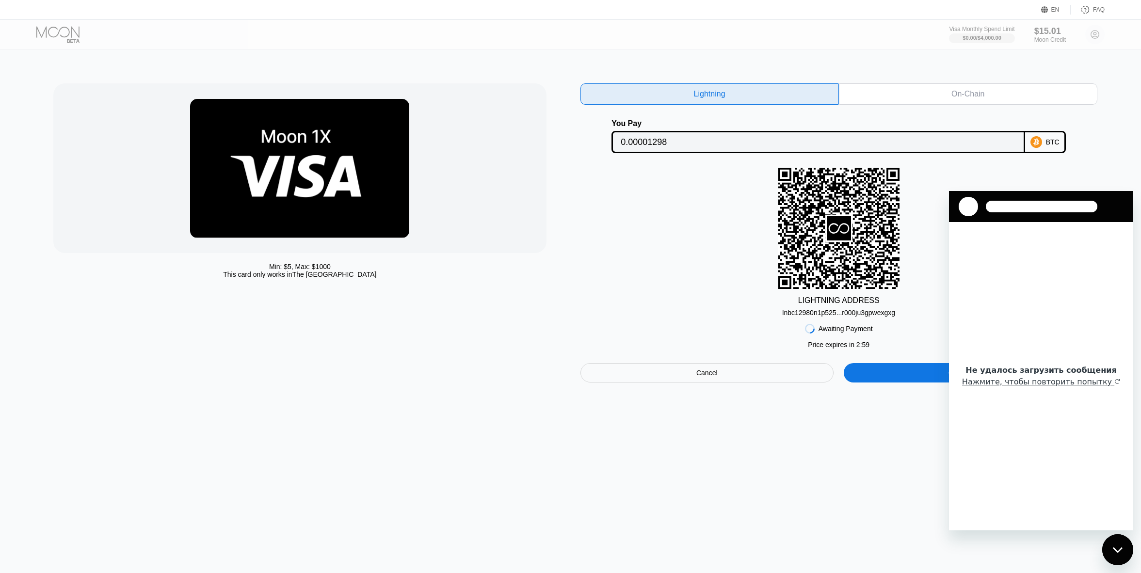
click at [933, 93] on div "On-Chain" at bounding box center [968, 93] width 259 height 21
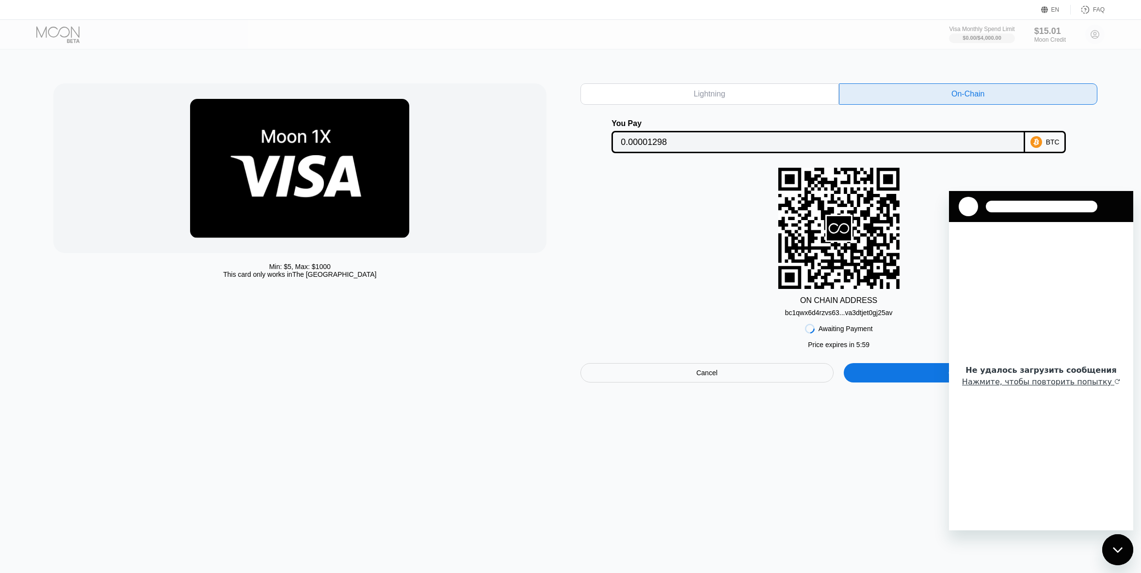
click at [769, 93] on div "Lightning" at bounding box center [710, 93] width 259 height 21
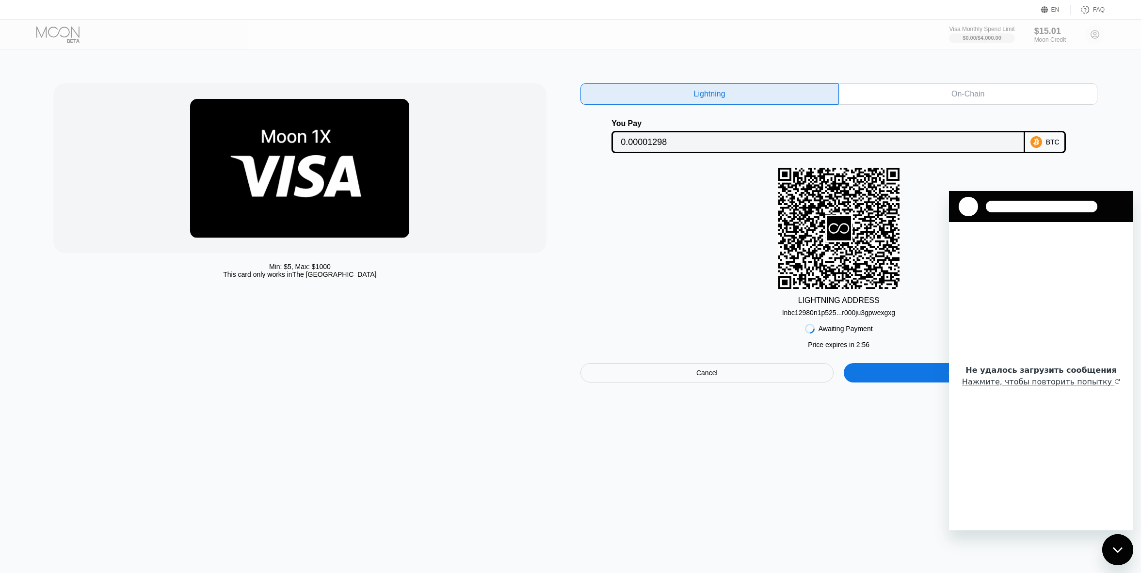
click at [897, 97] on div "On-Chain" at bounding box center [968, 93] width 259 height 21
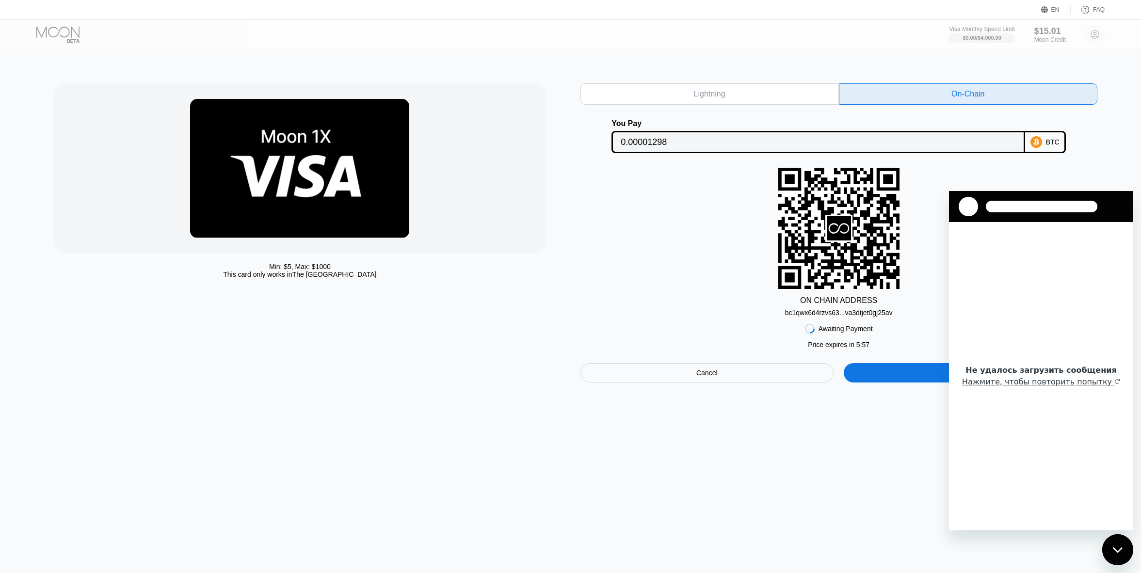
click at [808, 95] on div "Lightning" at bounding box center [710, 93] width 259 height 21
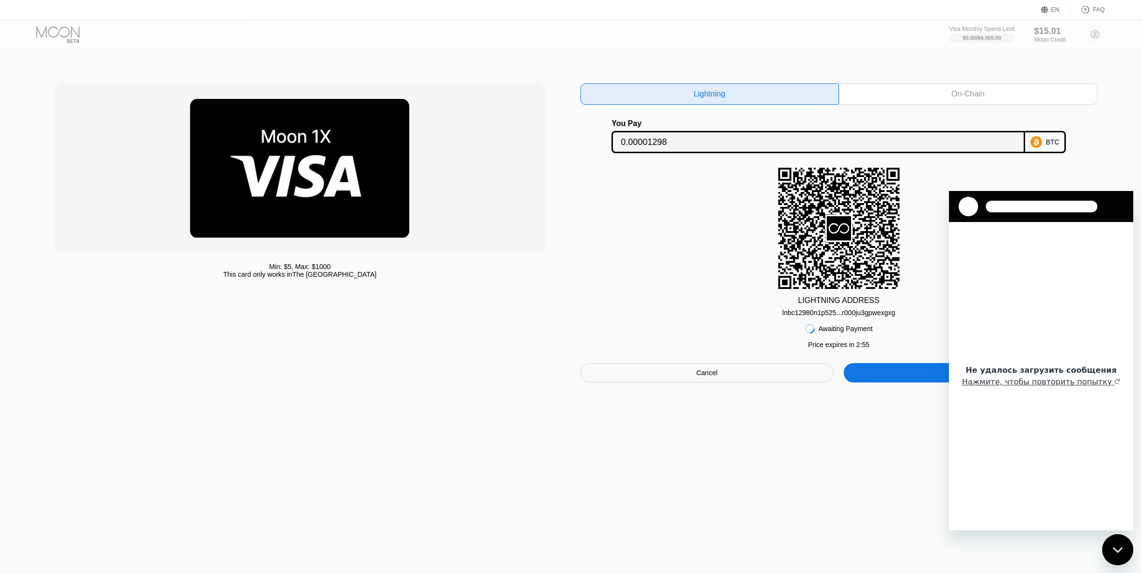
click at [902, 95] on div "On-Chain" at bounding box center [968, 93] width 259 height 21
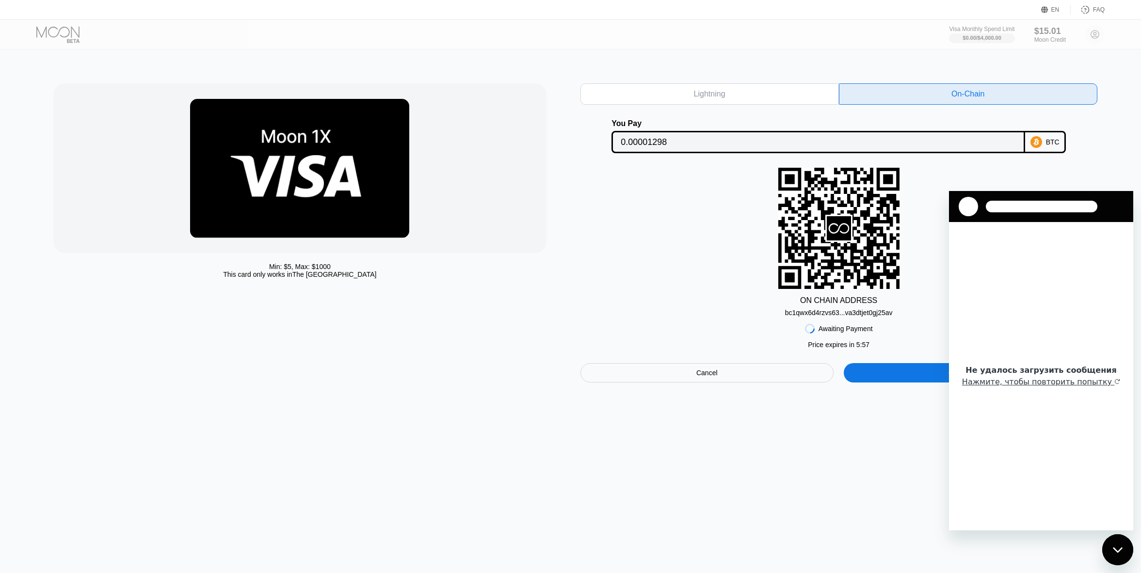
click at [794, 93] on div "Lightning" at bounding box center [710, 93] width 259 height 21
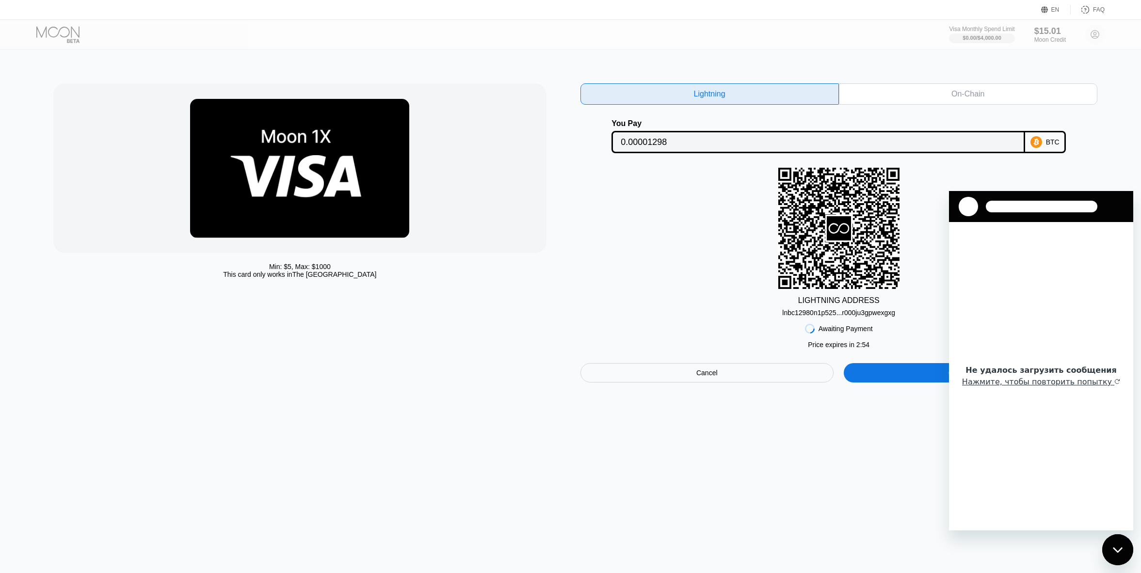
click at [891, 97] on div "On-Chain" at bounding box center [968, 93] width 259 height 21
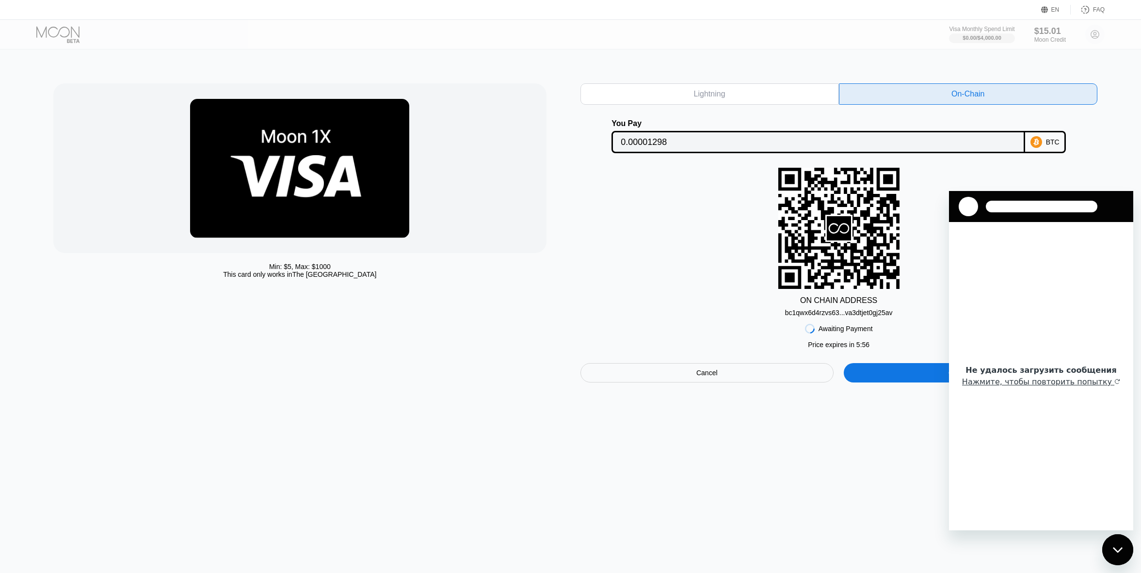
click at [780, 91] on div "Lightning" at bounding box center [710, 93] width 259 height 21
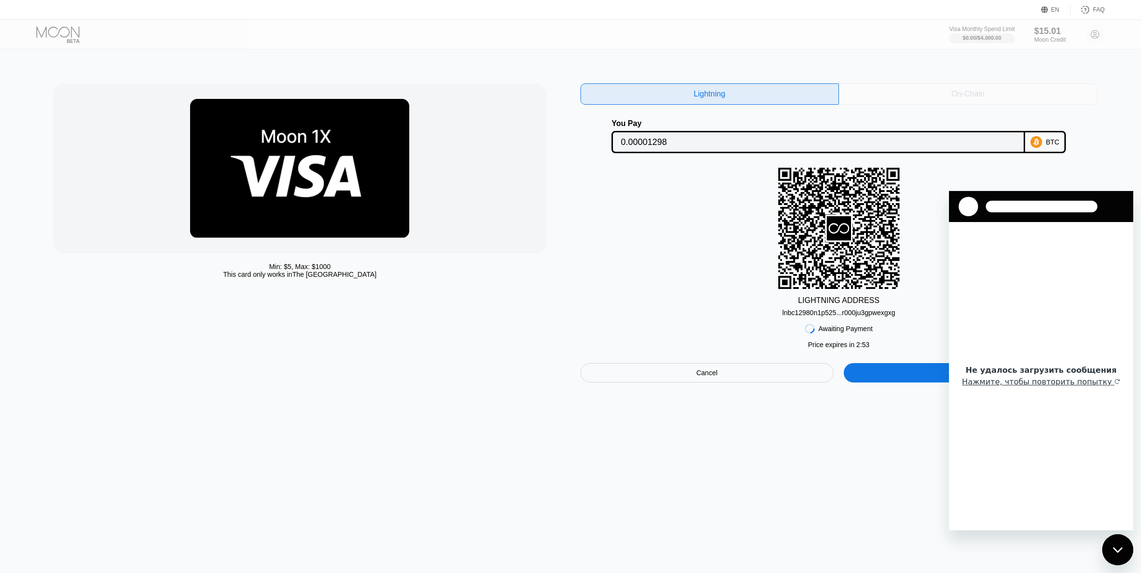
click at [967, 98] on div "On-Chain" at bounding box center [968, 94] width 33 height 10
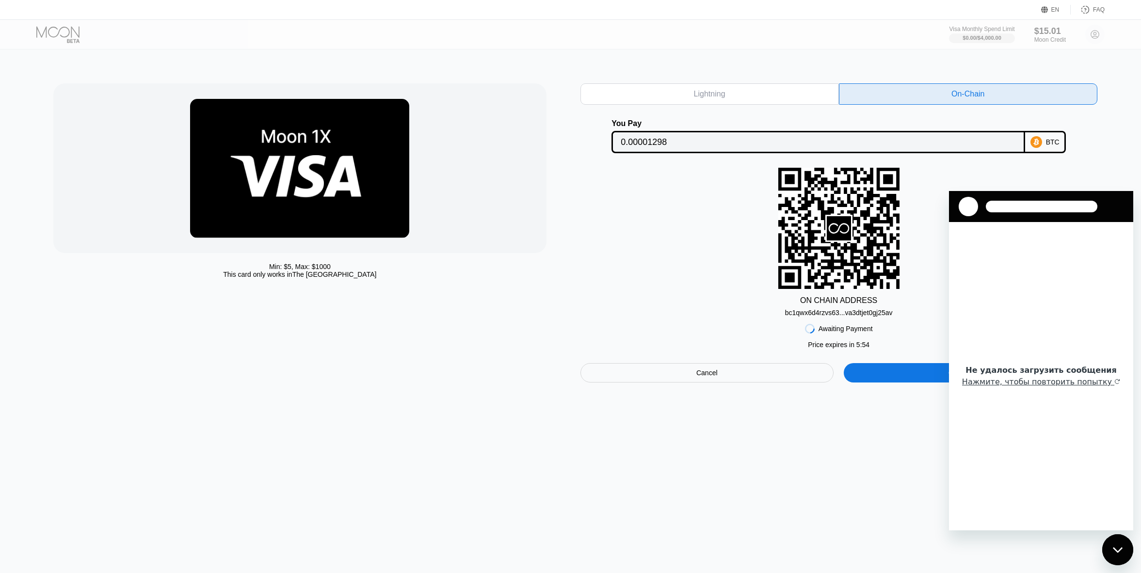
click at [806, 97] on div "Lightning" at bounding box center [710, 93] width 259 height 21
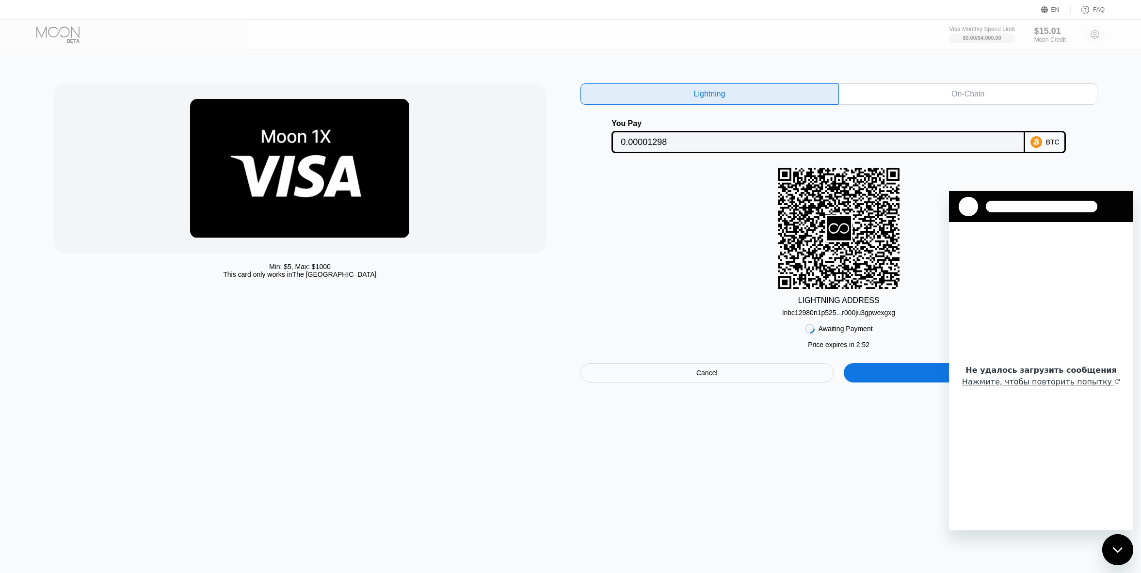
click at [900, 99] on div "On-Chain" at bounding box center [968, 93] width 259 height 21
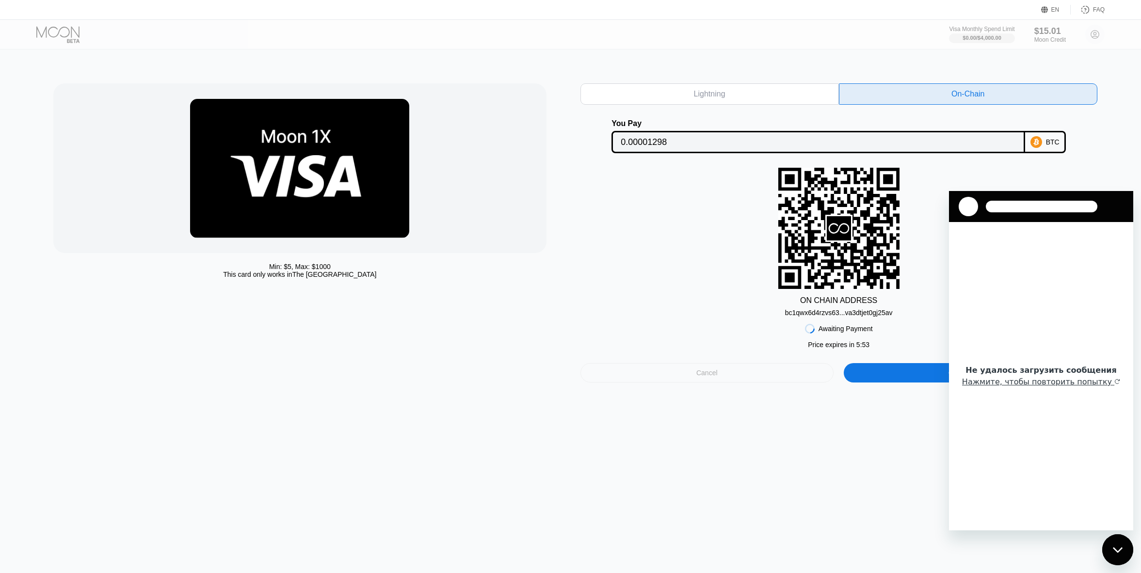
click at [744, 383] on div "Cancel" at bounding box center [708, 372] width 254 height 19
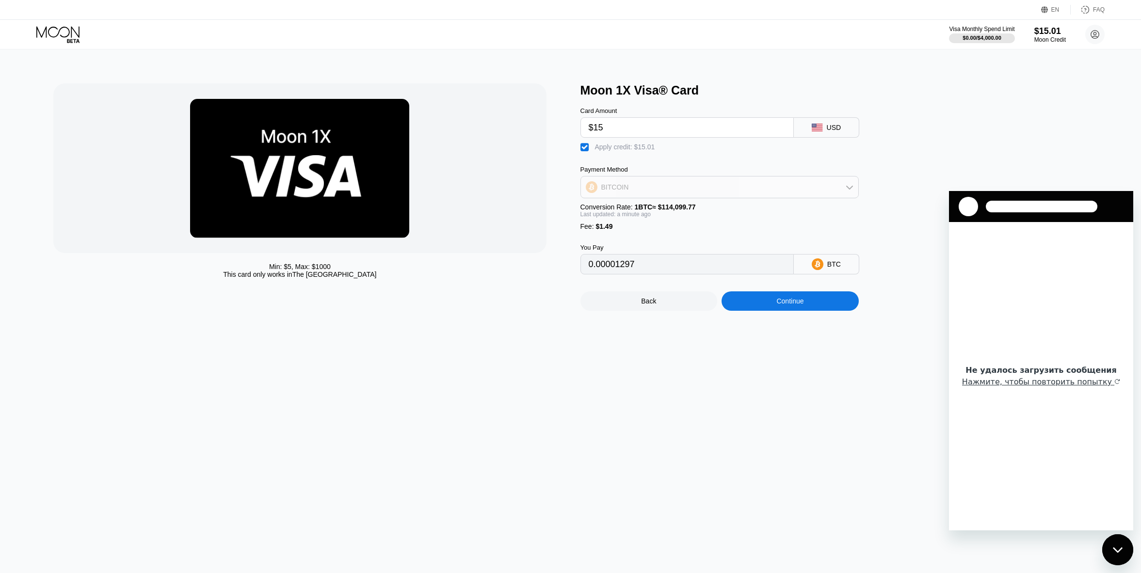
click at [774, 192] on div "BITCOIN" at bounding box center [719, 187] width 277 height 19
click at [695, 239] on div "USDT on TRON" at bounding box center [725, 235] width 251 height 8
type input "1.49"
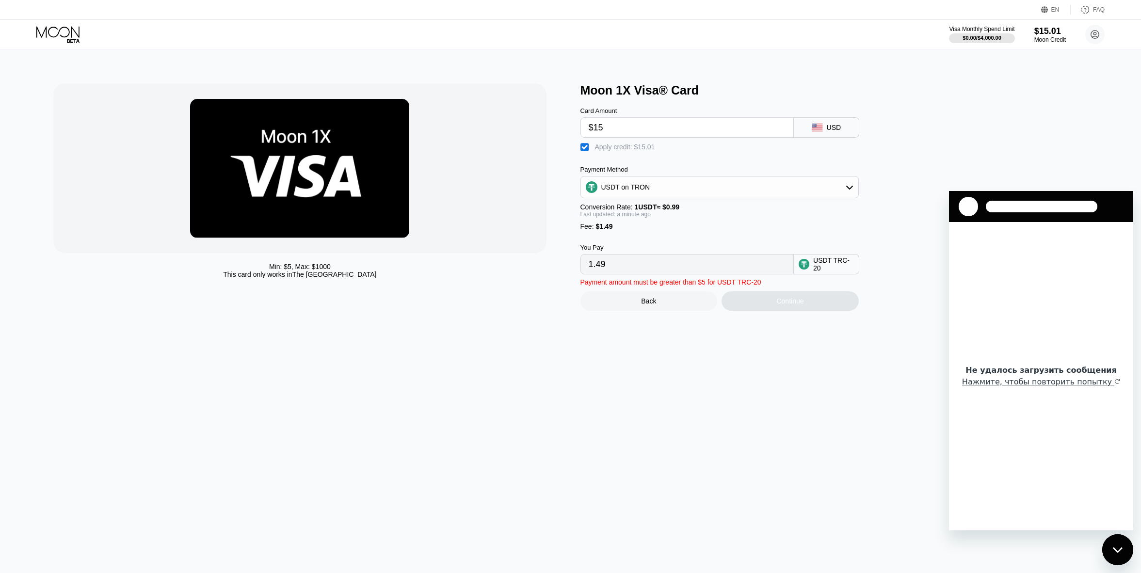
drag, startPoint x: 617, startPoint y: 270, endPoint x: 568, endPoint y: 270, distance: 49.0
click at [567, 270] on div "Min: $ 5 , Max: $ 1000 This card only works in The United States Moon 1X Visa® …" at bounding box center [570, 196] width 1035 height 227
click at [601, 274] on input "1.49" at bounding box center [687, 264] width 197 height 19
drag, startPoint x: 605, startPoint y: 128, endPoint x: 592, endPoint y: 129, distance: 13.1
click at [592, 129] on input "$15" at bounding box center [687, 127] width 197 height 19
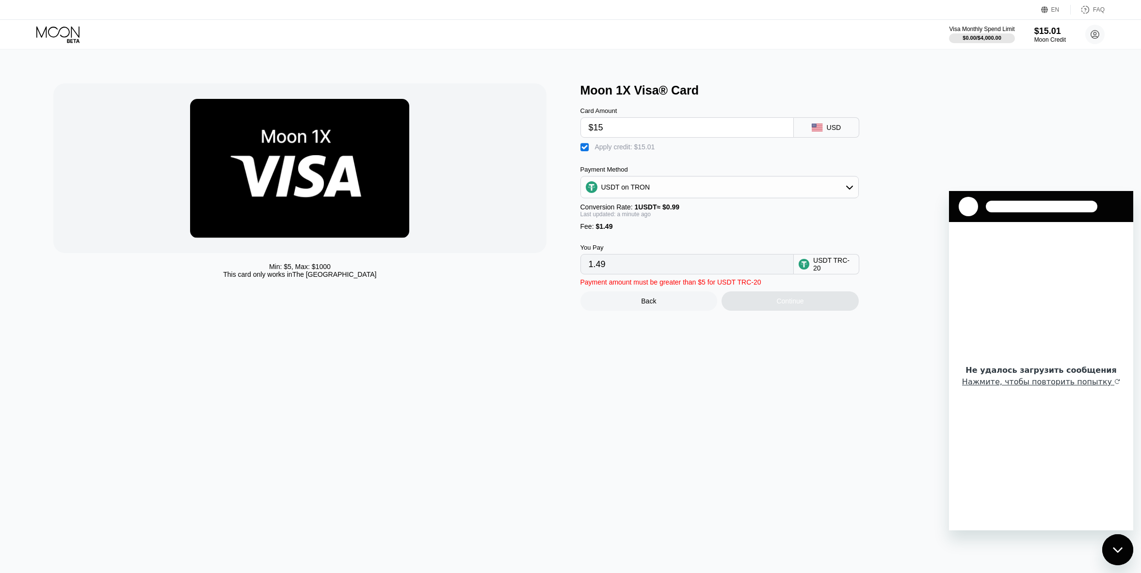
type input "$2"
type input "0.00"
type input "$2341"
type input "2350.99"
type input "$23414"
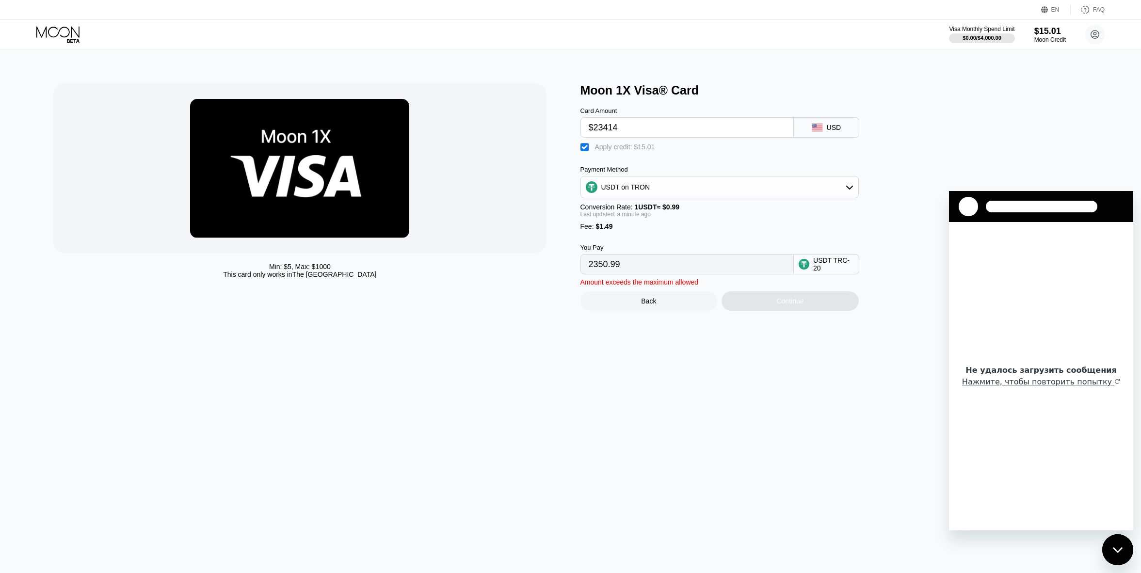
type input "23636.85"
drag, startPoint x: 619, startPoint y: 130, endPoint x: 594, endPoint y: 132, distance: 25.8
click at [594, 132] on input "$23414" at bounding box center [687, 127] width 197 height 19
type input "$1"
type input "0.00"
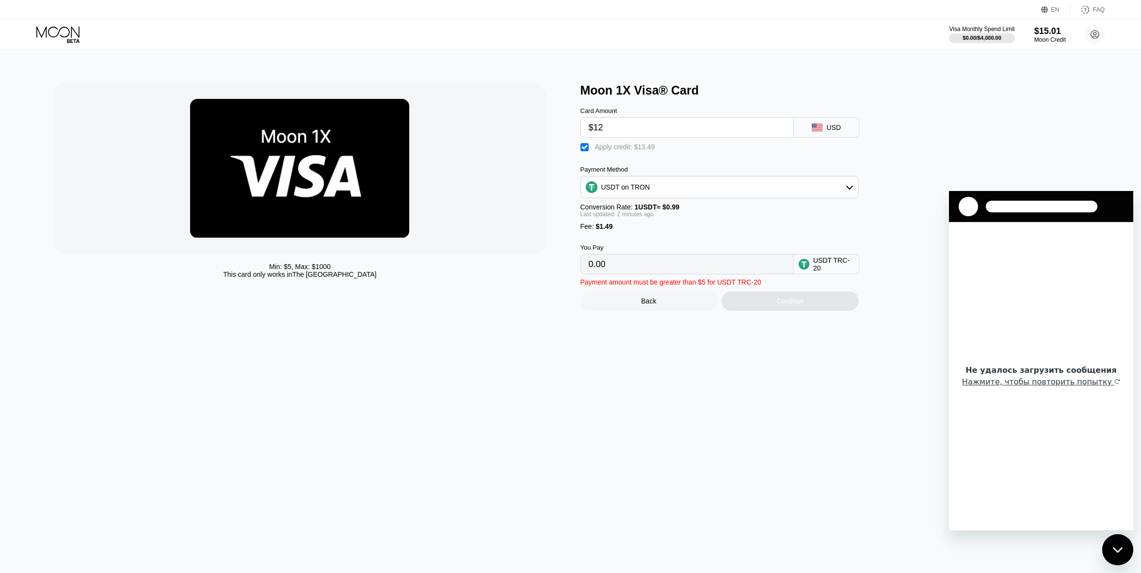
type input "$1"
type input "$5"
type input "$20"
type input "6.55"
type input "$2"
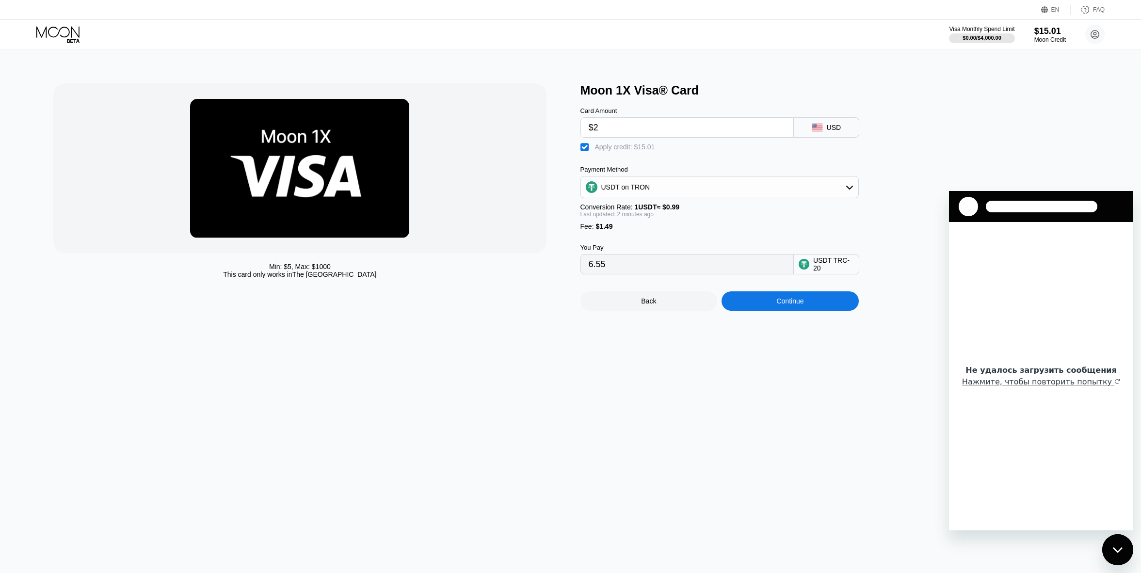
type input "0.00"
type input "$20"
type input "6.55"
type input "$20"
click at [610, 148] on div "Apply credit: $15.01" at bounding box center [625, 147] width 60 height 8
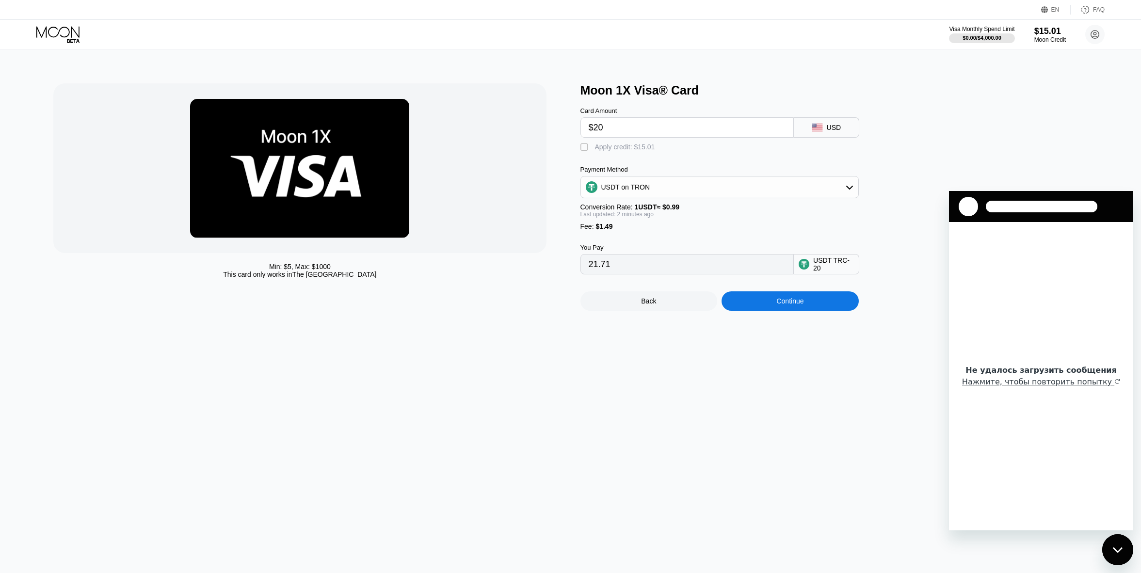
click at [610, 148] on div "Apply credit: $15.01" at bounding box center [625, 147] width 60 height 8
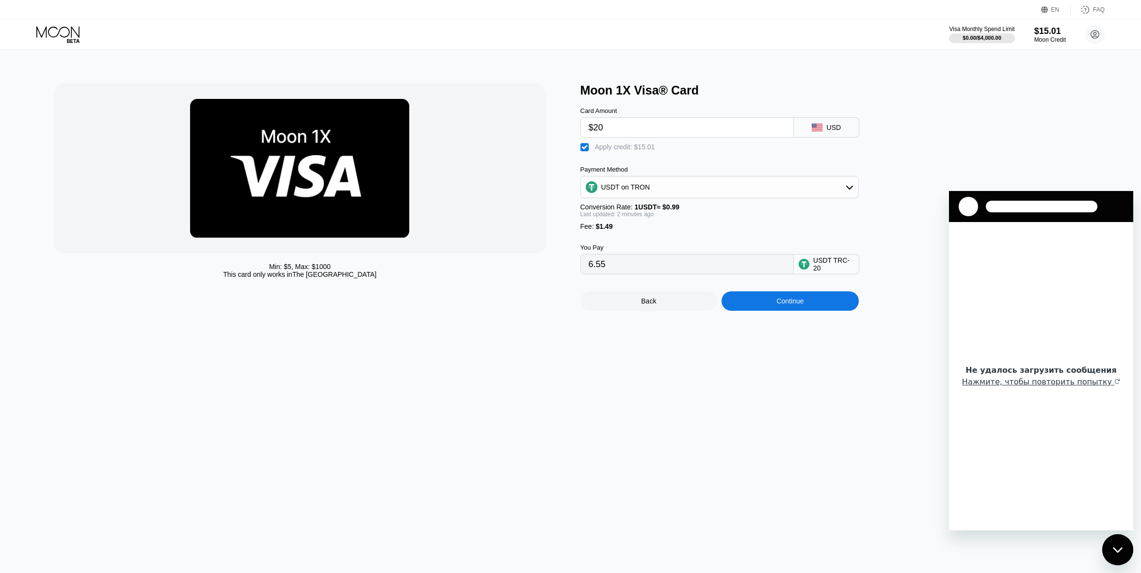
click at [824, 137] on div "USD" at bounding box center [826, 127] width 65 height 20
click at [828, 136] on div "USD" at bounding box center [826, 127] width 65 height 20
click at [629, 151] on div "Apply credit: $15.01" at bounding box center [625, 147] width 60 height 8
click at [628, 151] on div "Apply credit: $15.01" at bounding box center [625, 147] width 60 height 8
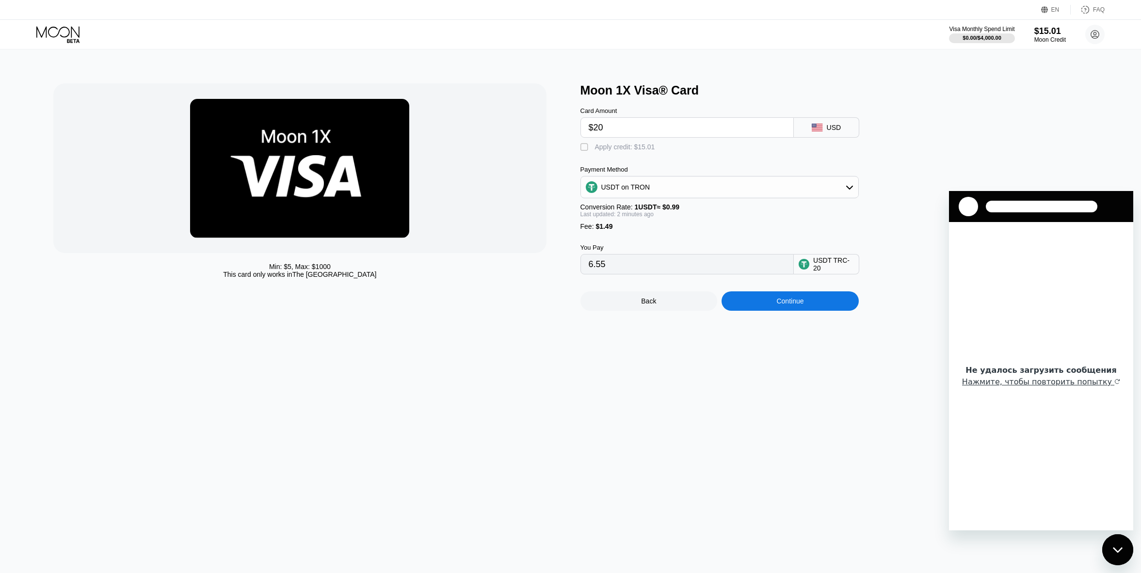
click at [629, 151] on div "Apply credit: $15.01" at bounding box center [625, 147] width 60 height 8
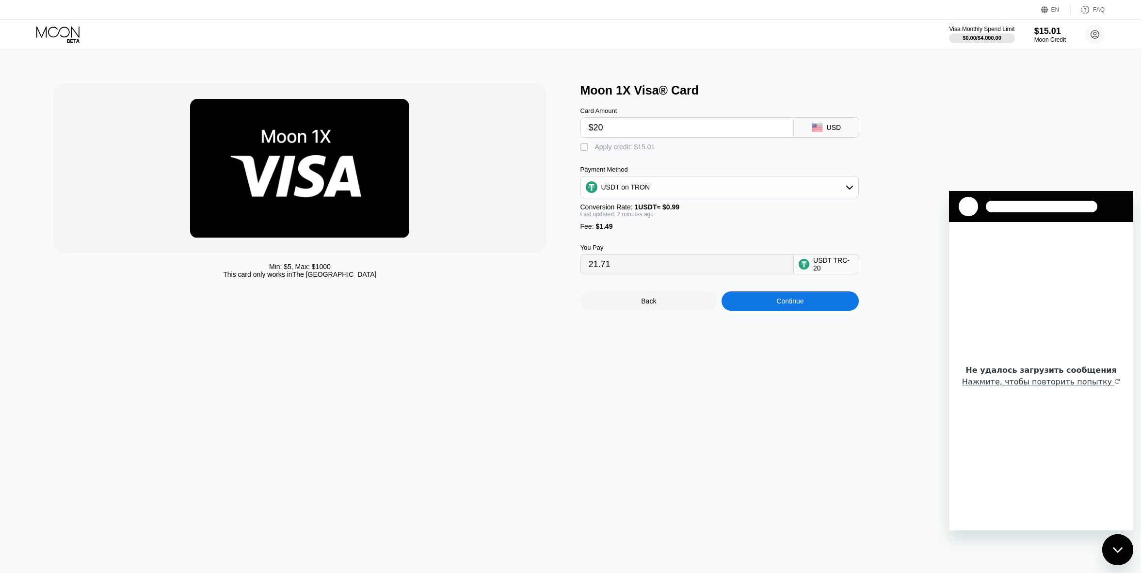
click at [629, 151] on div "Apply credit: $15.01" at bounding box center [625, 147] width 60 height 8
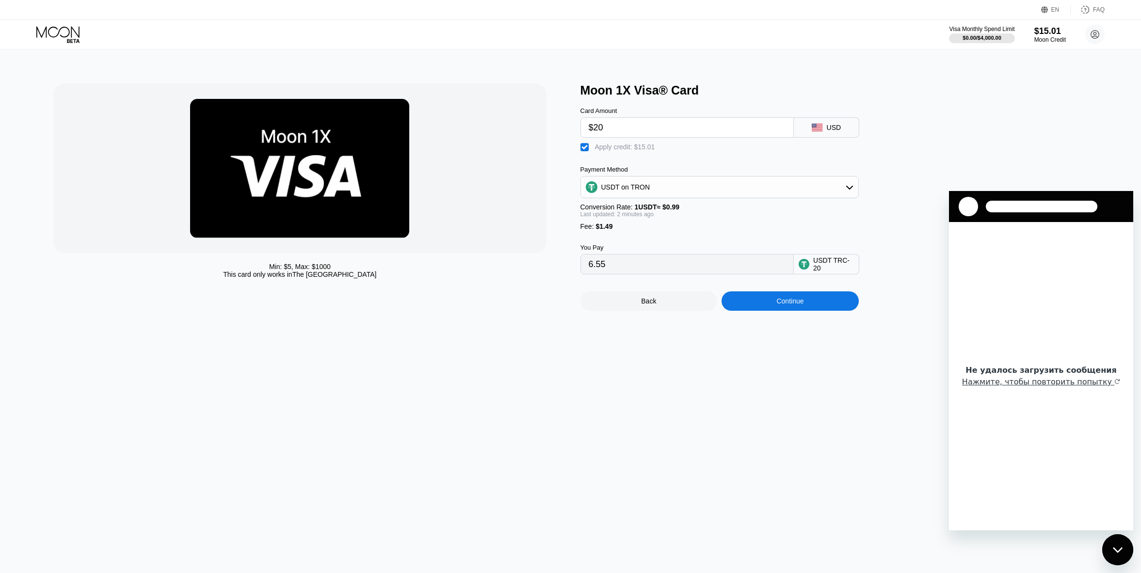
click at [629, 151] on div "Apply credit: $15.01" at bounding box center [625, 147] width 60 height 8
click at [630, 151] on div "Apply credit: $15.01" at bounding box center [625, 147] width 60 height 8
type input "6.55"
click at [781, 305] on div "Continue" at bounding box center [790, 301] width 27 height 8
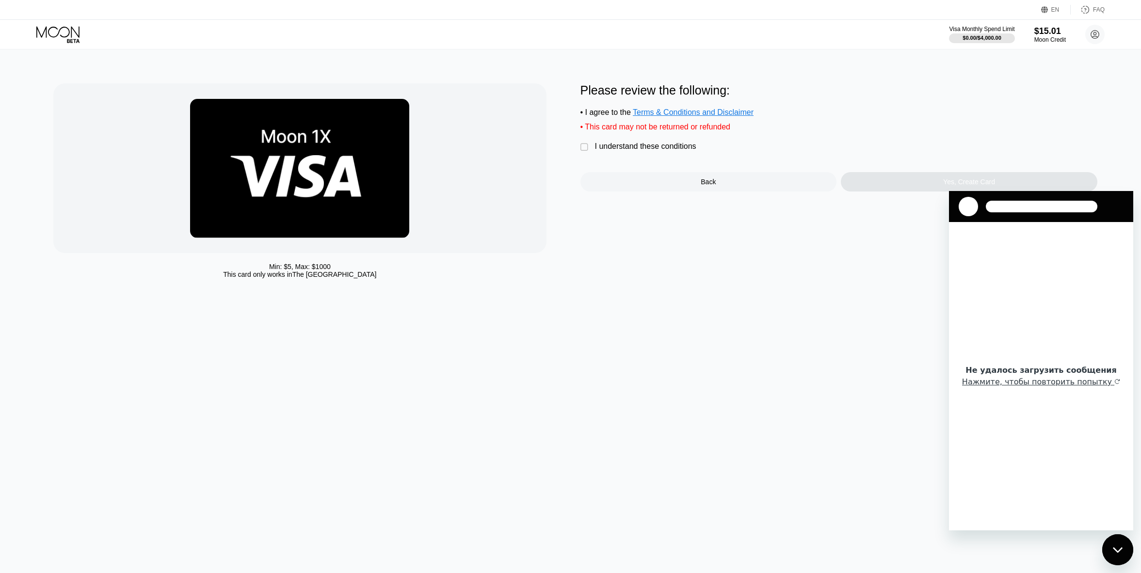
click at [618, 148] on div "I understand these conditions" at bounding box center [645, 146] width 101 height 9
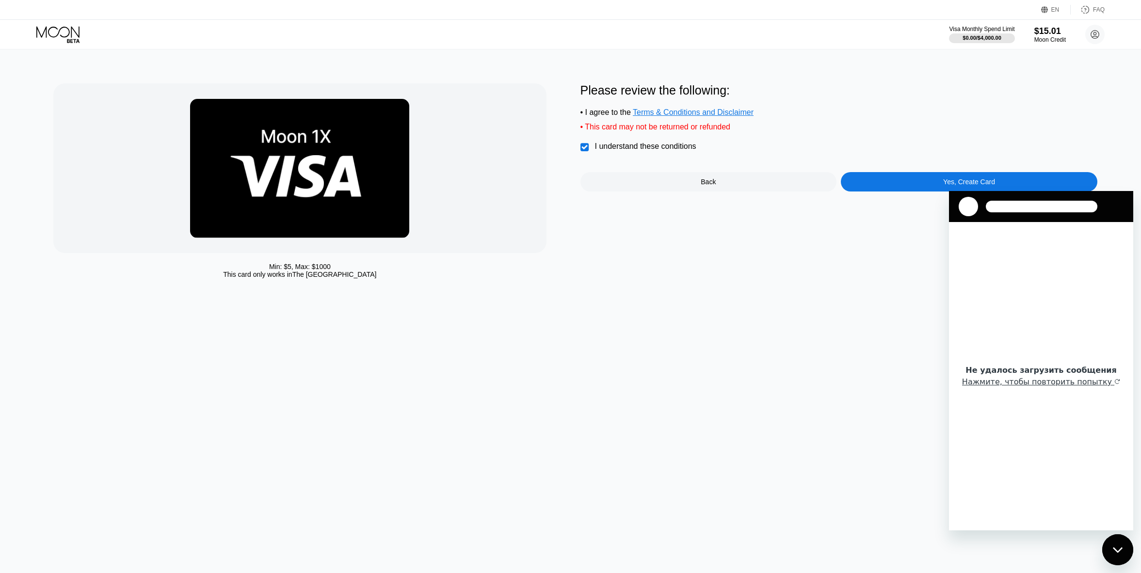
click at [883, 192] on div "Yes, Create Card" at bounding box center [969, 181] width 257 height 19
click at [1022, 238] on div "Не удалось загрузить сообщения Нажмите, чтобы повторить попытку" at bounding box center [1041, 376] width 184 height 308
click at [707, 186] on div "Back" at bounding box center [708, 182] width 15 height 8
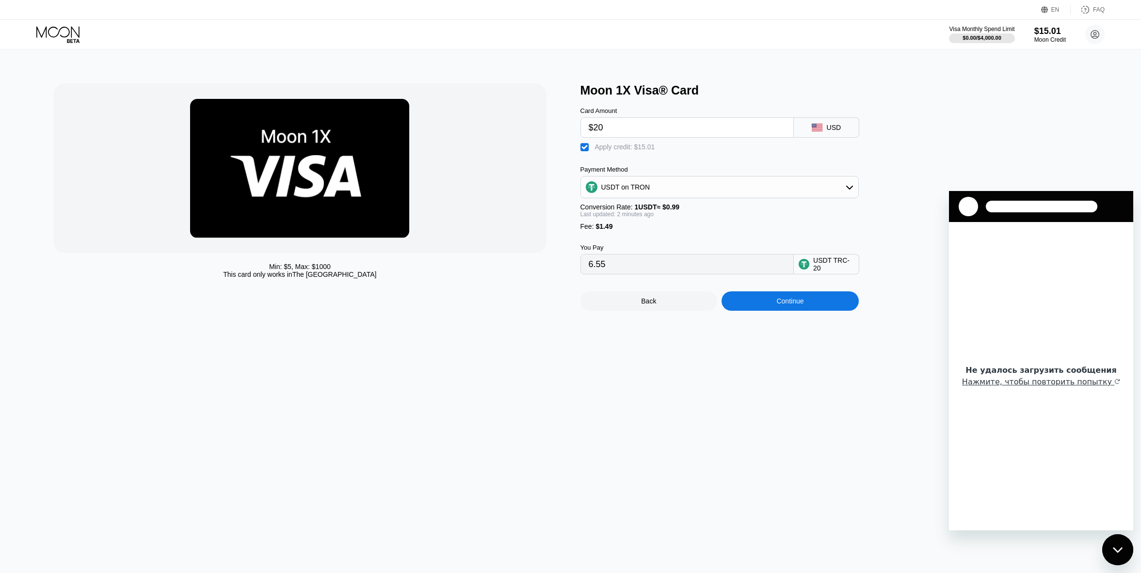
click at [63, 35] on icon at bounding box center [58, 34] width 45 height 17
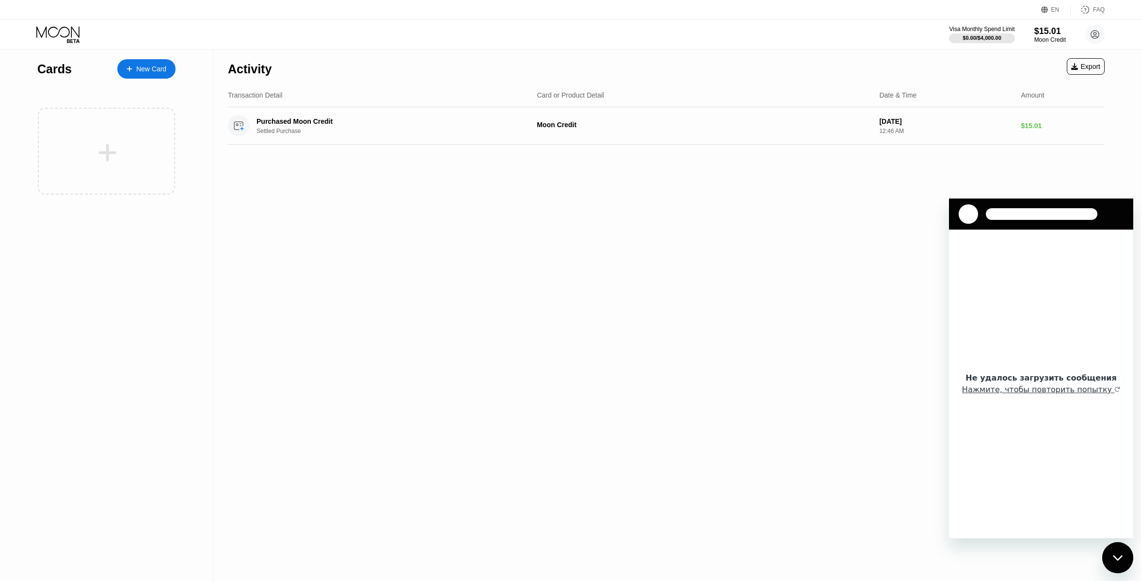
click at [1095, 9] on div "FAQ" at bounding box center [1099, 9] width 12 height 7
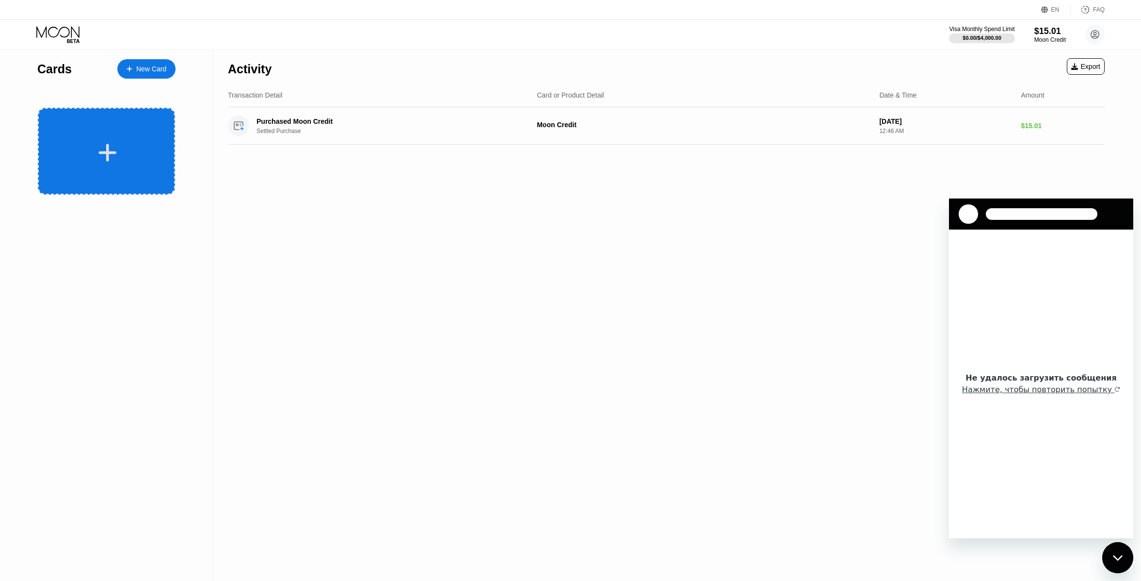
click at [100, 127] on div at bounding box center [106, 151] width 137 height 87
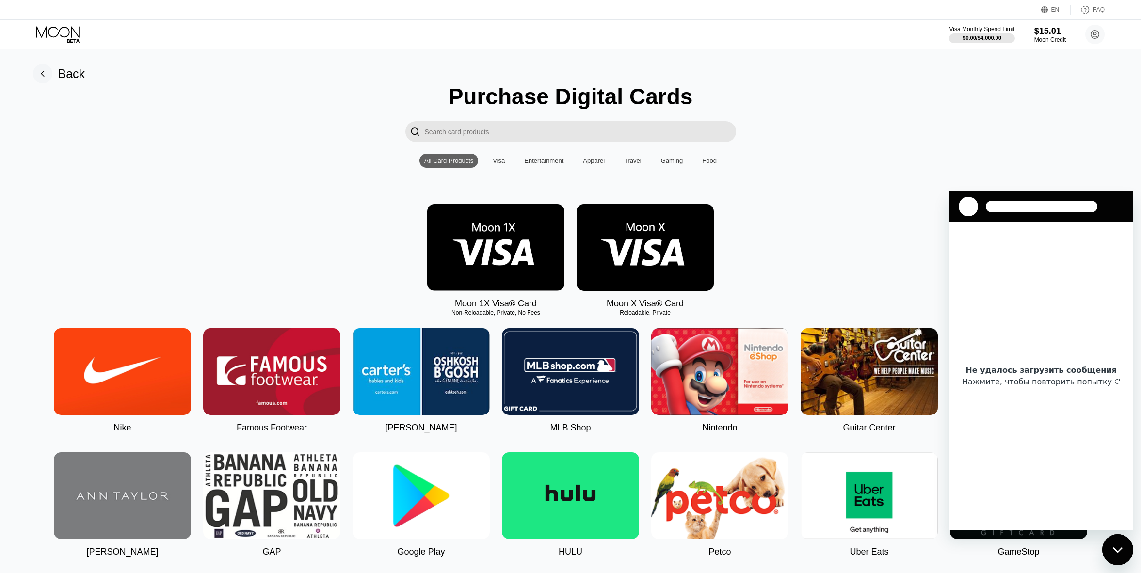
click at [153, 383] on img at bounding box center [122, 371] width 137 height 87
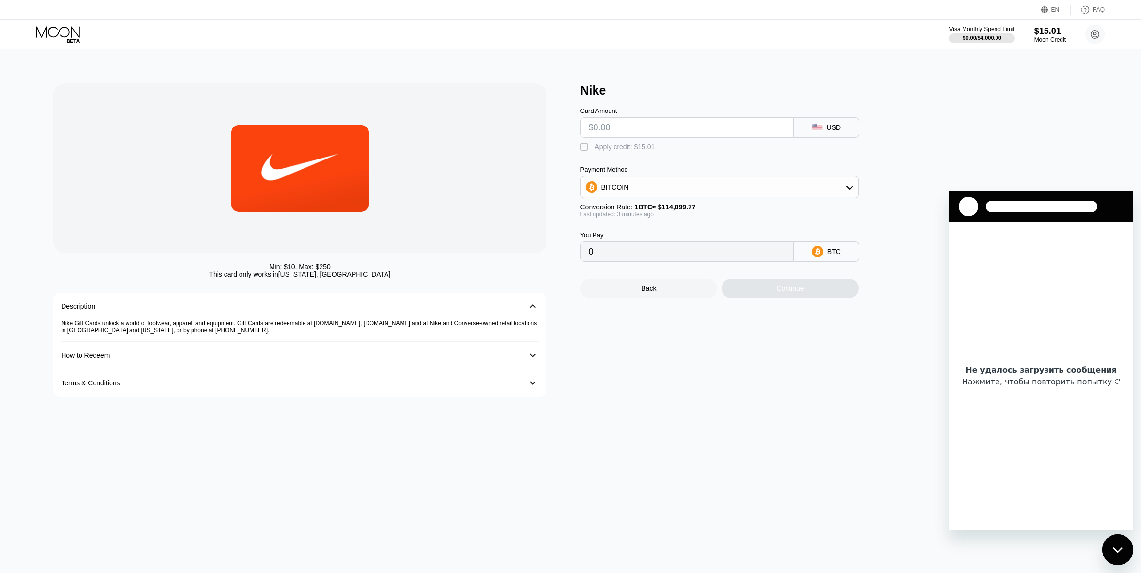
click at [686, 187] on div "BITCOIN" at bounding box center [719, 187] width 277 height 19
click at [242, 354] on div "How to Redeem 󰅀" at bounding box center [299, 356] width 477 height 28
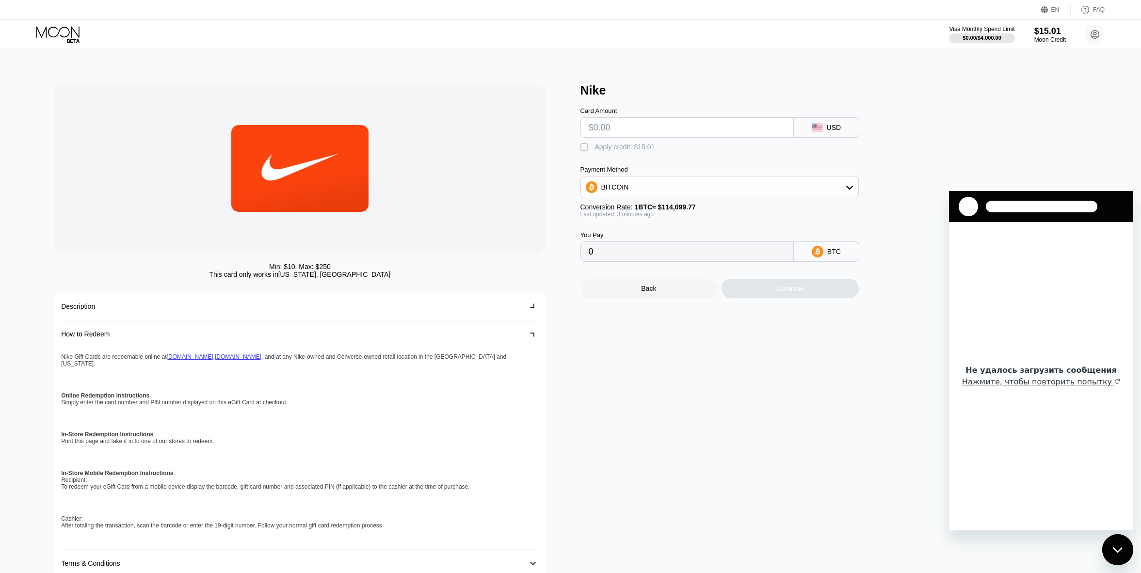
click at [242, 354] on div "Nike Gift Cards are redeemable online at Nike.com , Converse.com , and at any N…" at bounding box center [299, 449] width 477 height 202
click at [378, 321] on div "Description 󰅀" at bounding box center [299, 307] width 477 height 28
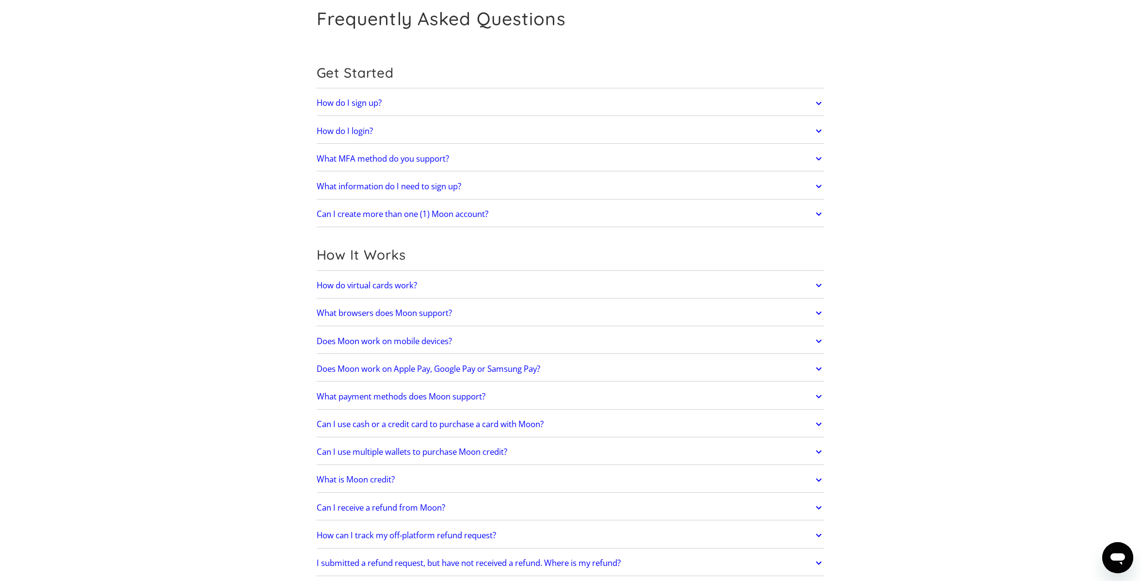
scroll to position [49, 0]
click at [363, 481] on h2 "What is Moon credit?" at bounding box center [356, 479] width 78 height 10
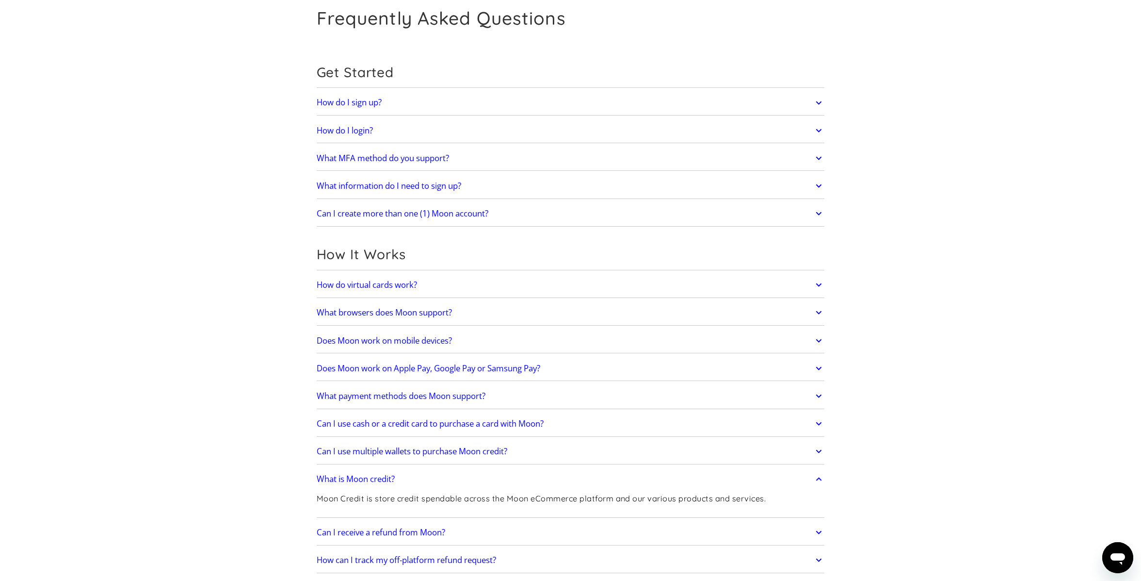
scroll to position [51, 0]
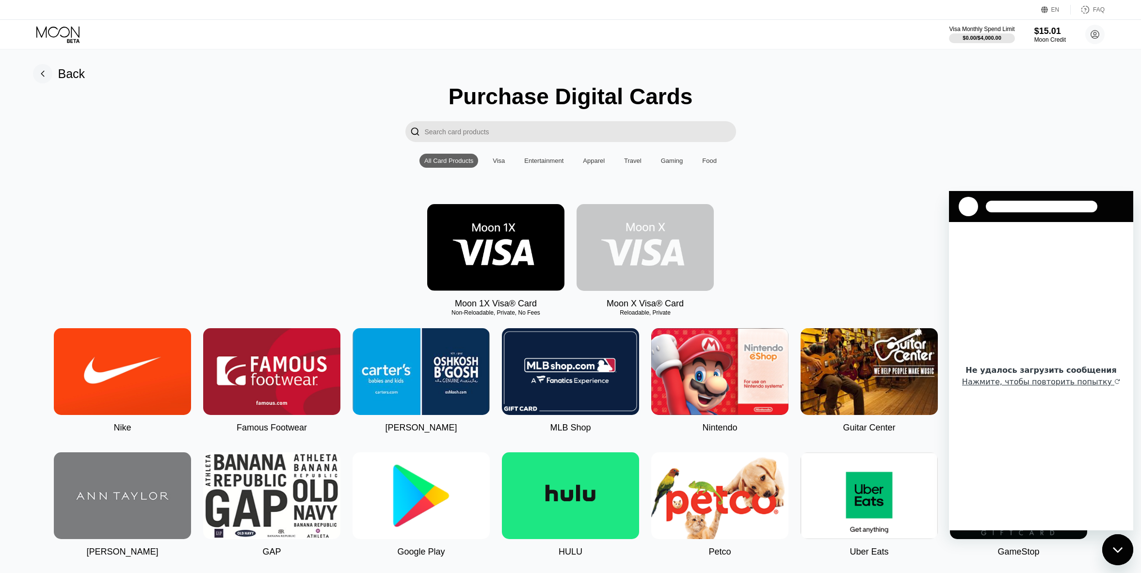
click at [608, 254] on img at bounding box center [645, 247] width 137 height 87
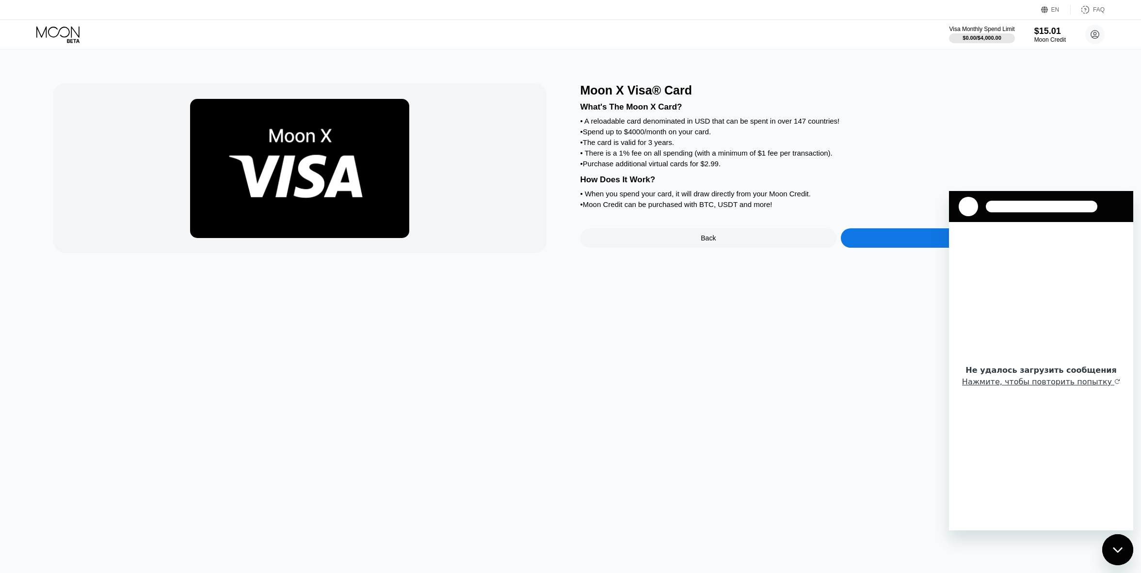
click at [888, 247] on div "Sign Up Now" at bounding box center [969, 237] width 257 height 19
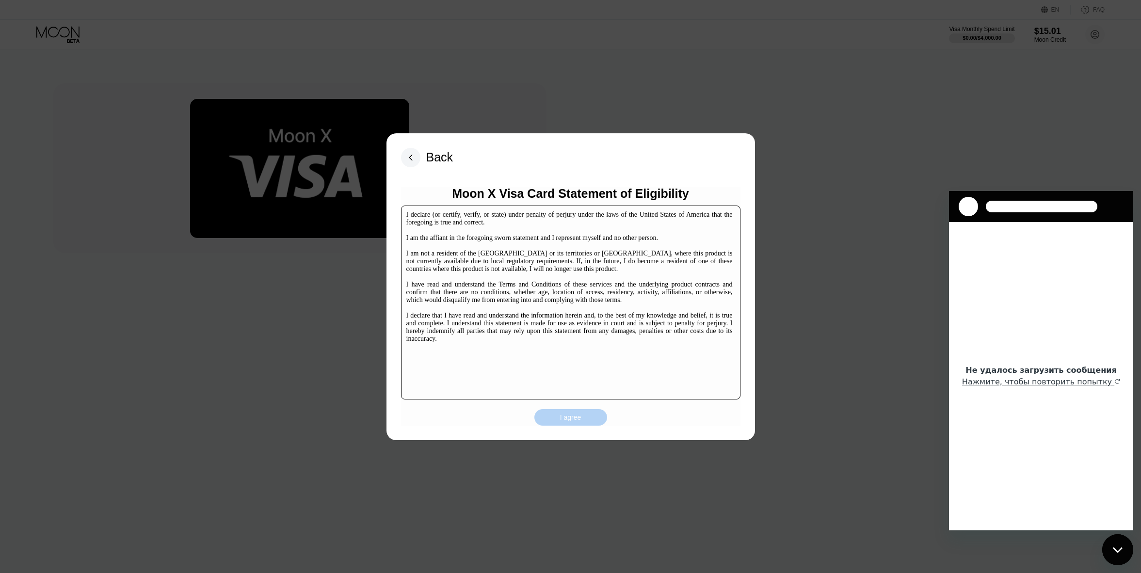
click at [578, 420] on div "I agree" at bounding box center [570, 417] width 21 height 9
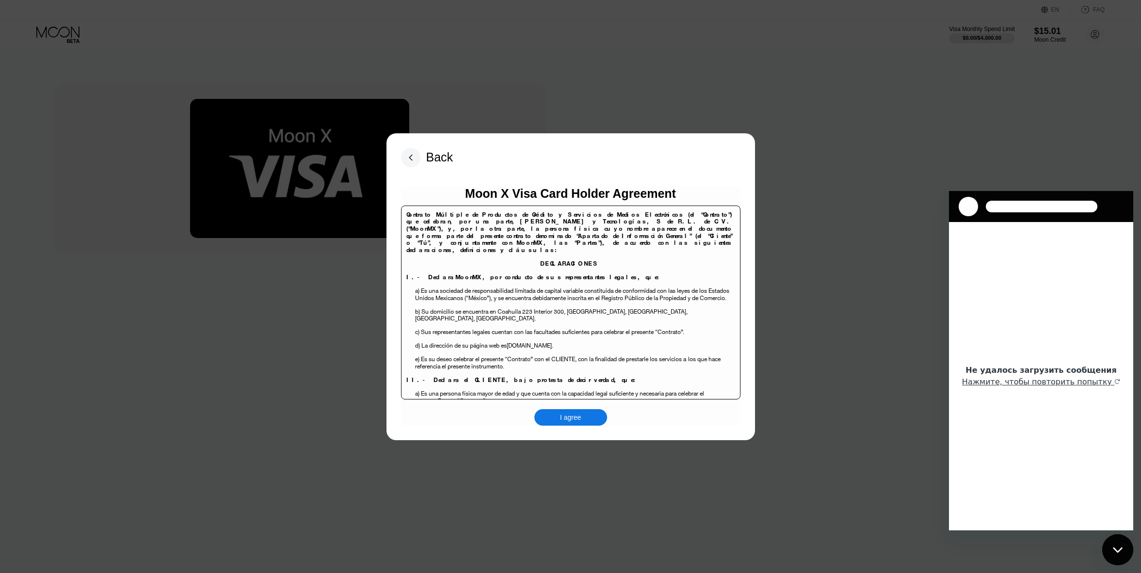
click at [572, 415] on div "I agree" at bounding box center [570, 417] width 21 height 9
click at [1106, 545] on div "Закрыть окно обмена сообщениями" at bounding box center [1118, 550] width 29 height 29
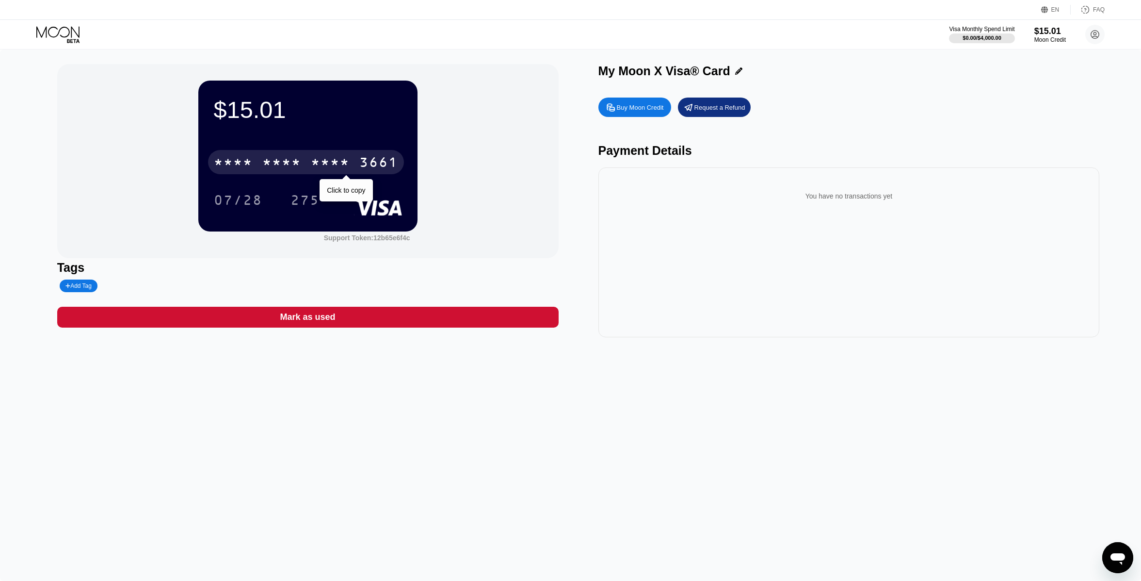
click at [361, 160] on div "3661" at bounding box center [378, 164] width 39 height 16
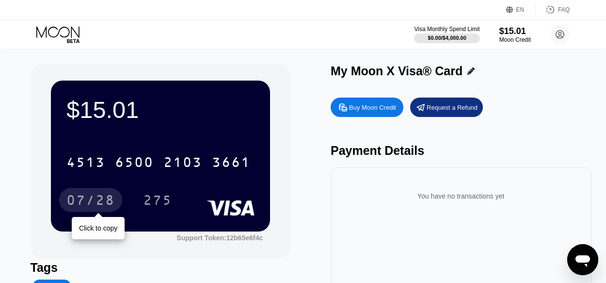
click at [97, 196] on div "07/28" at bounding box center [90, 202] width 49 height 16
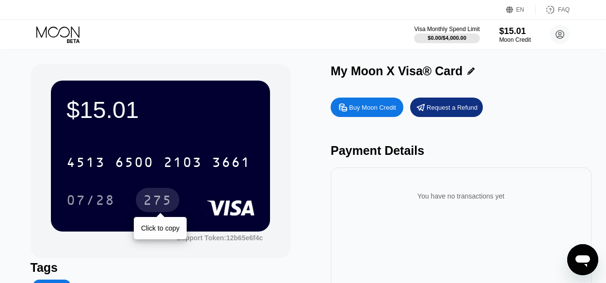
click at [167, 202] on div "275" at bounding box center [157, 202] width 29 height 16
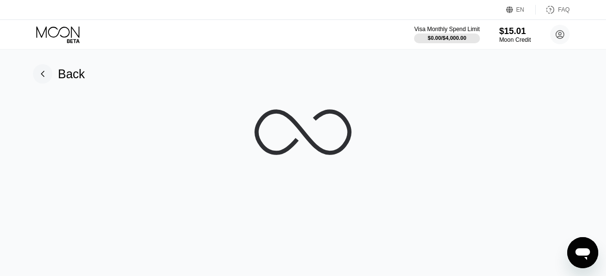
click at [62, 39] on icon at bounding box center [58, 34] width 45 height 17
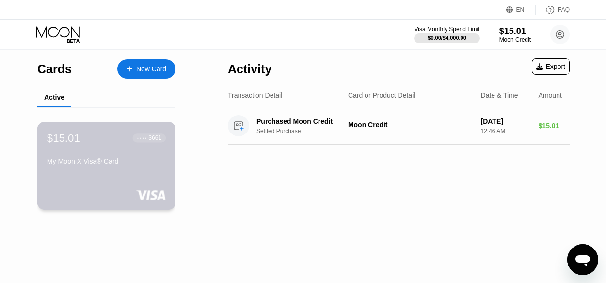
click at [149, 155] on div "$15.01 ● ● ● ● 3661 My Moon X Visa® Card" at bounding box center [106, 149] width 119 height 37
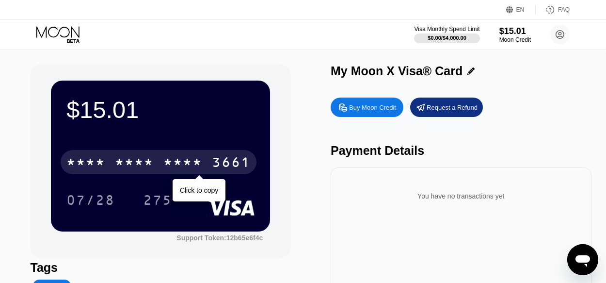
click at [144, 165] on div "* * * *" at bounding box center [134, 164] width 39 height 16
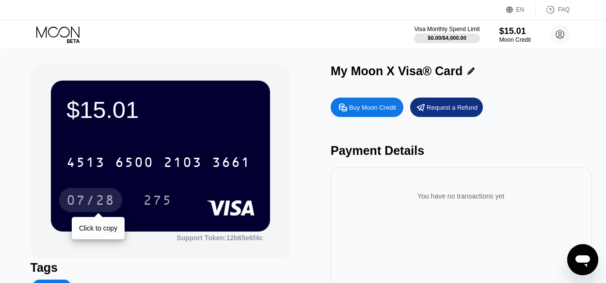
click at [91, 207] on div "07/28" at bounding box center [90, 202] width 49 height 16
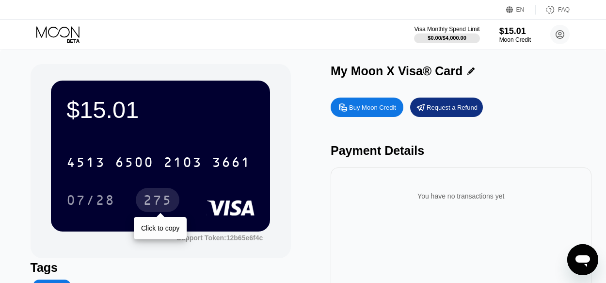
click at [172, 201] on div "275" at bounding box center [157, 202] width 29 height 16
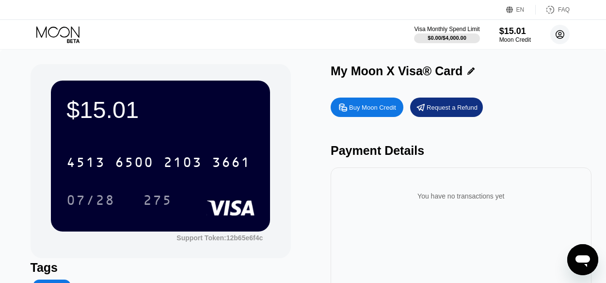
click at [557, 39] on circle at bounding box center [560, 34] width 19 height 19
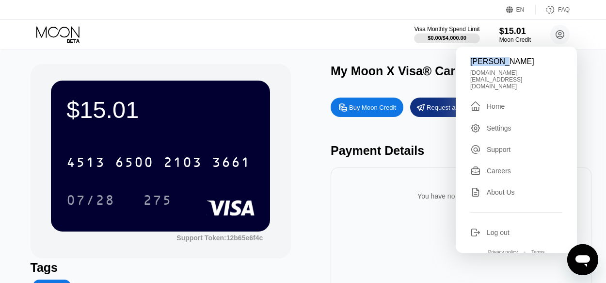
drag, startPoint x: 501, startPoint y: 62, endPoint x: 462, endPoint y: 60, distance: 38.9
click at [462, 60] on div "[PERSON_NAME] [DOMAIN_NAME][EMAIL_ADDRESS][DOMAIN_NAME]  Home Settings Support…" at bounding box center [516, 150] width 121 height 206
copy div "Laushkin"
drag, startPoint x: 545, startPoint y: 63, endPoint x: 505, endPoint y: 64, distance: 39.8
click at [505, 64] on div "[PERSON_NAME]" at bounding box center [517, 61] width 92 height 9
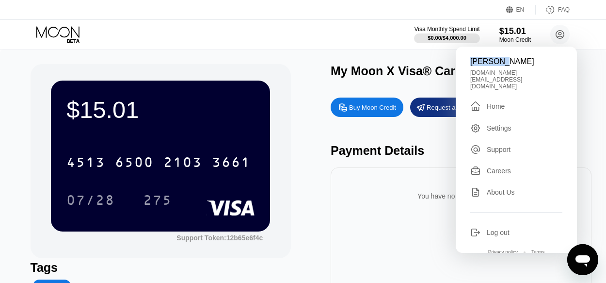
copy div "[PERSON_NAME]"
click at [498, 102] on div "Home" at bounding box center [496, 106] width 18 height 8
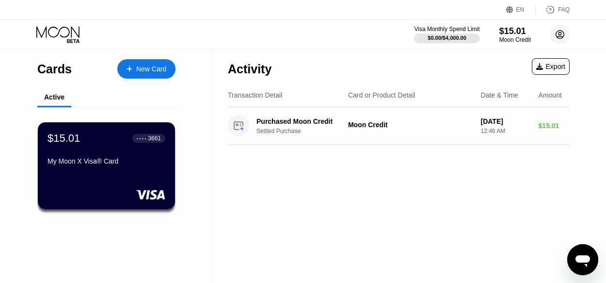
click at [558, 33] on circle at bounding box center [560, 34] width 19 height 19
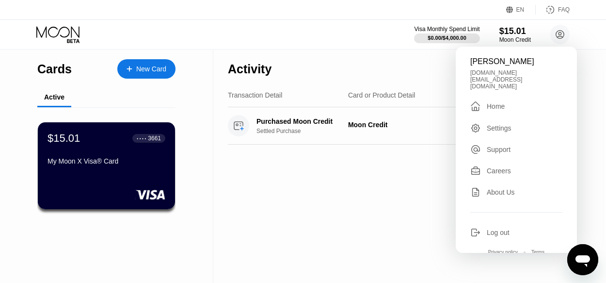
click at [513, 123] on div "Settings" at bounding box center [517, 128] width 92 height 11
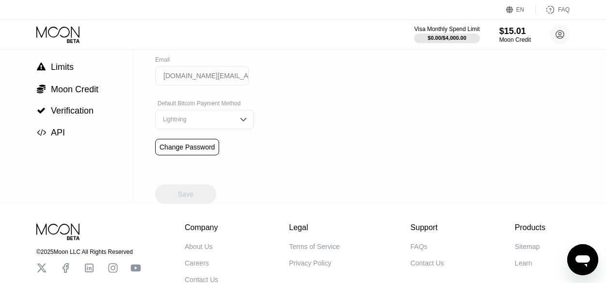
scroll to position [97, 0]
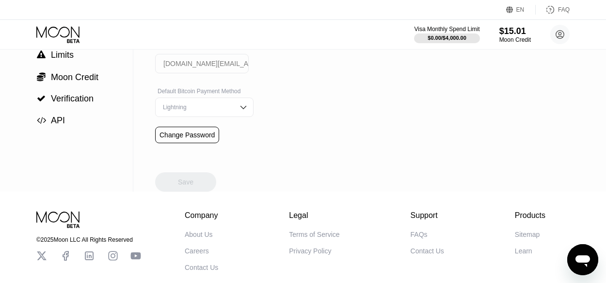
click at [68, 33] on icon at bounding box center [58, 34] width 45 height 17
